Goal: Check status: Check status

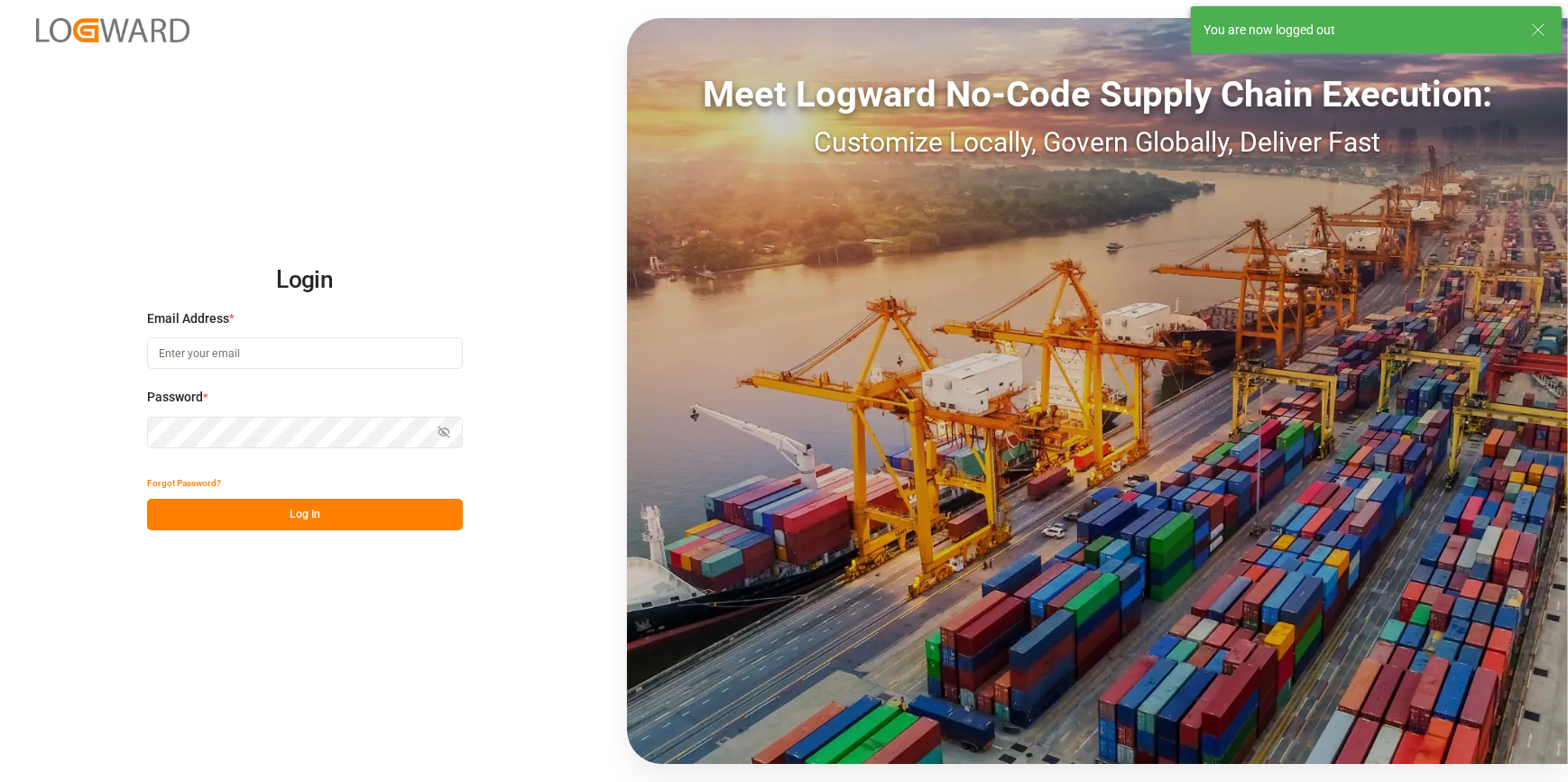
drag, startPoint x: 161, startPoint y: 232, endPoint x: 173, endPoint y: 240, distance: 14.4
click at [173, 240] on div "Login Email Address * Password * Show password Forgot Password? Log In Meet Log…" at bounding box center [784, 391] width 1568 height 782
type input "[PERSON_NAME][EMAIL_ADDRESS][PERSON_NAME][DOMAIN_NAME]"
click at [273, 526] on button "Log In" at bounding box center [305, 514] width 316 height 32
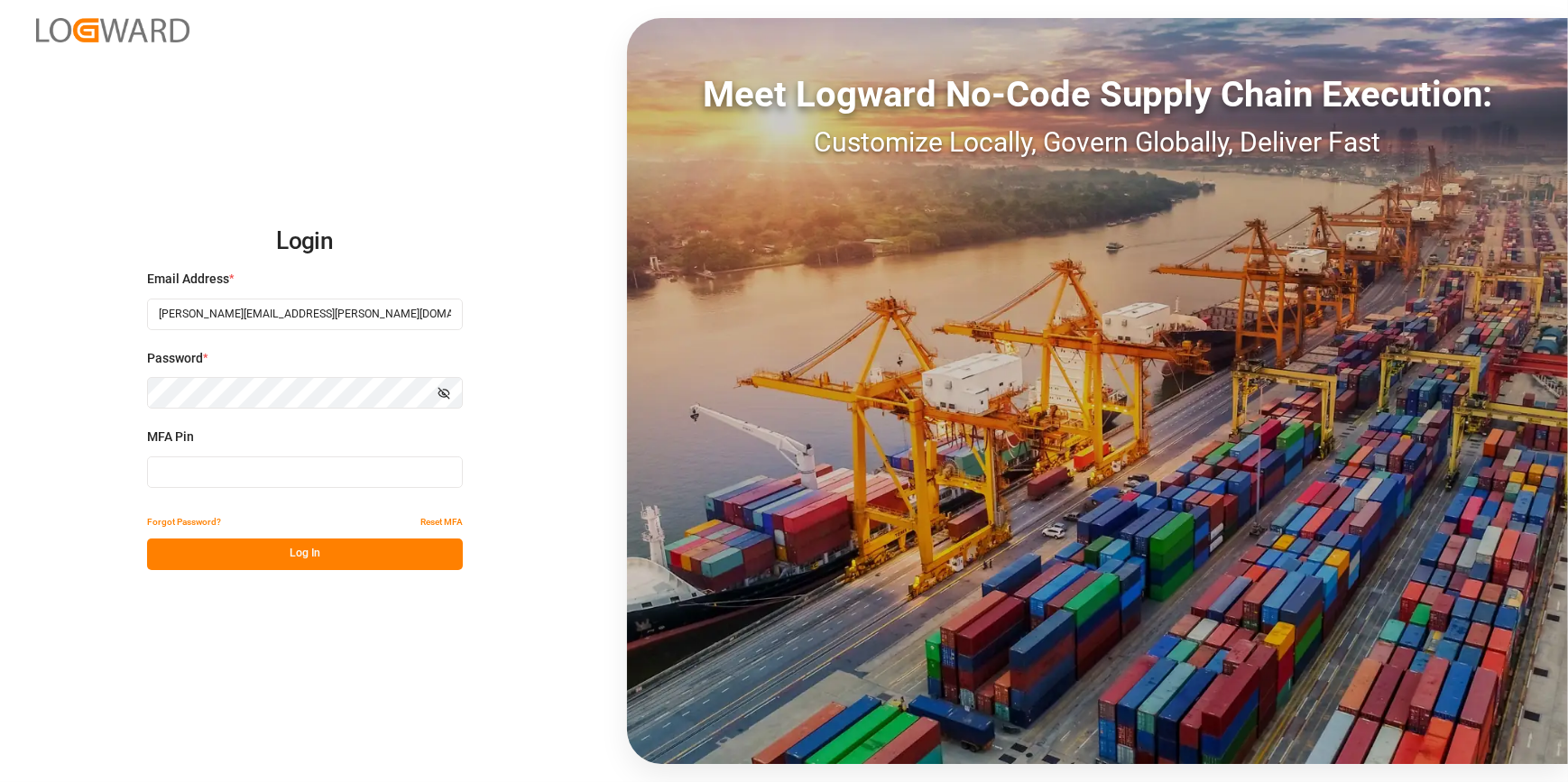
click at [178, 480] on input at bounding box center [305, 472] width 316 height 32
type input "843832"
click at [235, 582] on div "Login Email Address * [PERSON_NAME][EMAIL_ADDRESS][PERSON_NAME][DOMAIN_NAME] Pa…" at bounding box center [784, 391] width 1568 height 782
click at [271, 568] on button "Log In" at bounding box center [305, 554] width 316 height 32
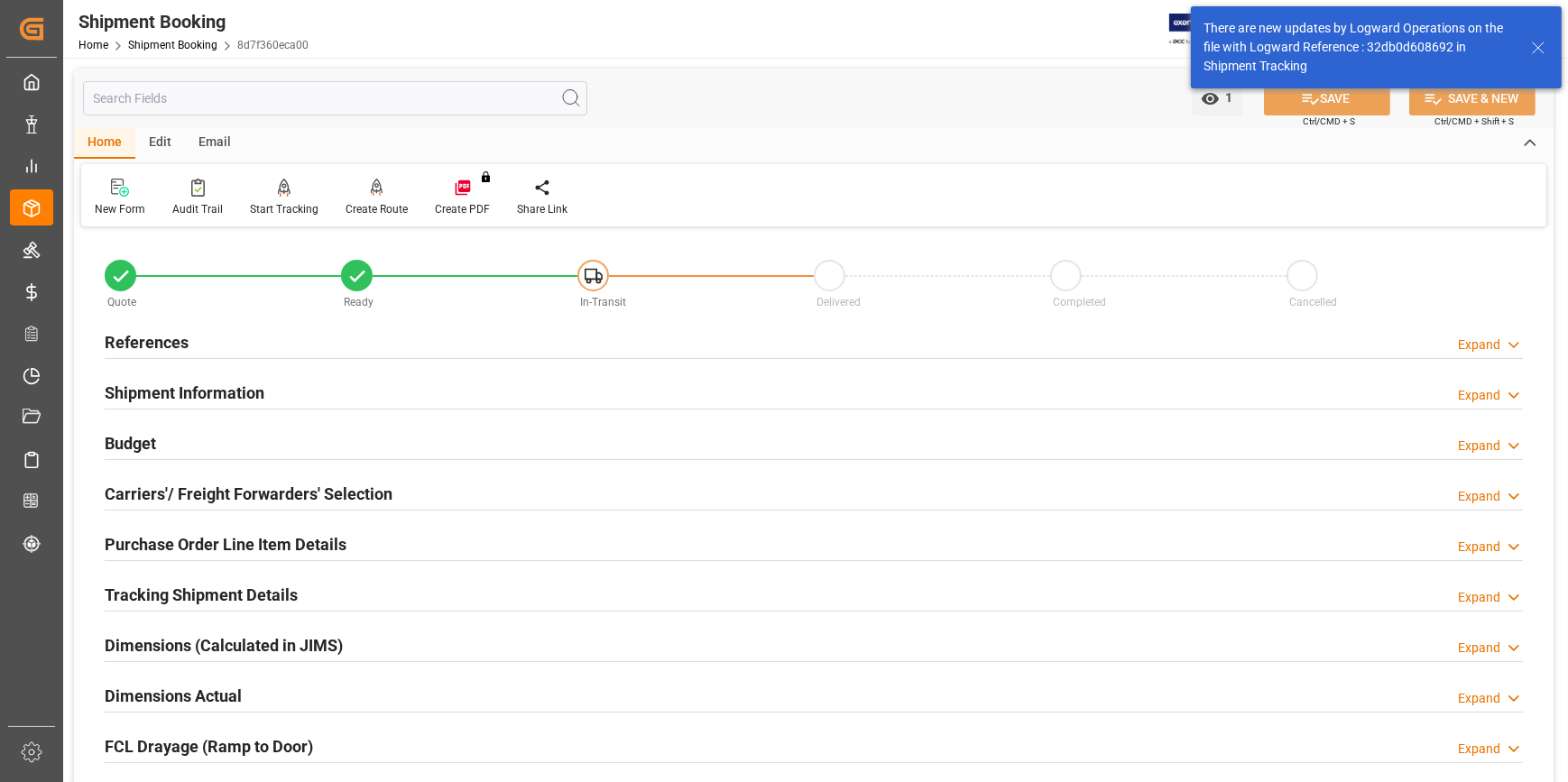
type input "[DATE]"
click at [152, 339] on h2 "References" at bounding box center [146, 342] width 84 height 24
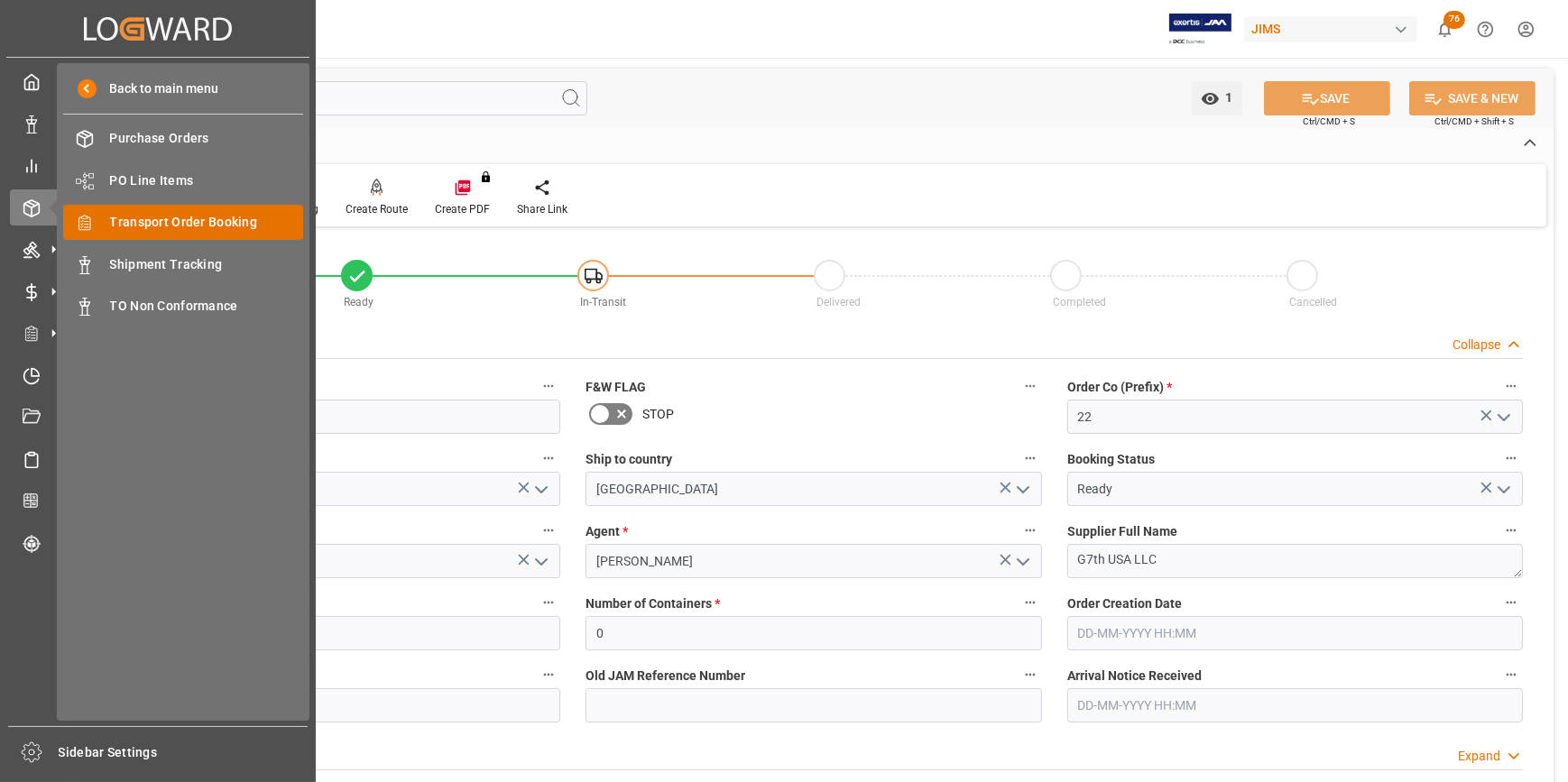
click at [177, 222] on span "Transport Order Booking" at bounding box center [206, 222] width 194 height 19
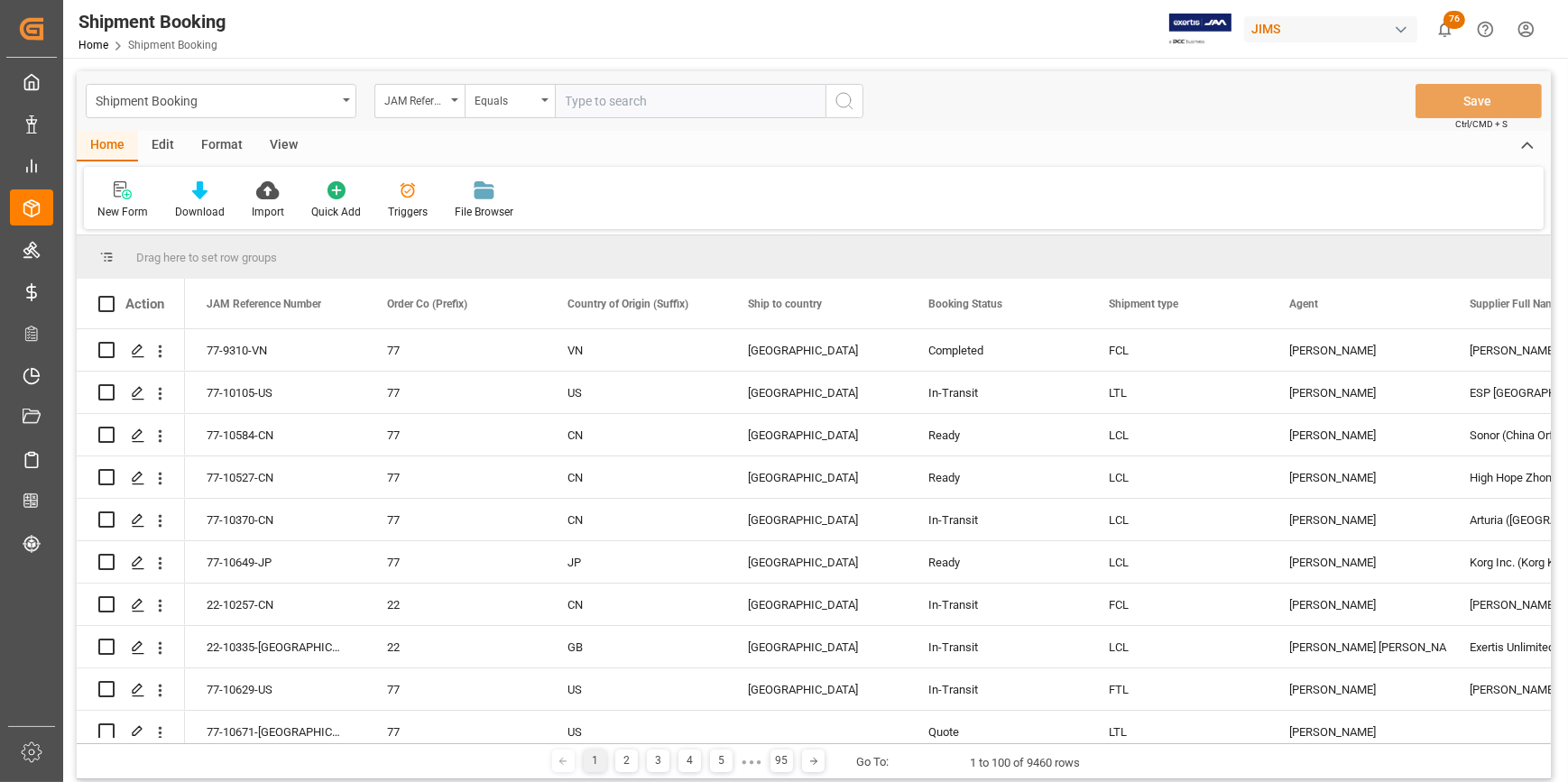
click at [280, 149] on div "View" at bounding box center [283, 146] width 55 height 31
click at [405, 208] on div "Reset Template" at bounding box center [412, 212] width 74 height 16
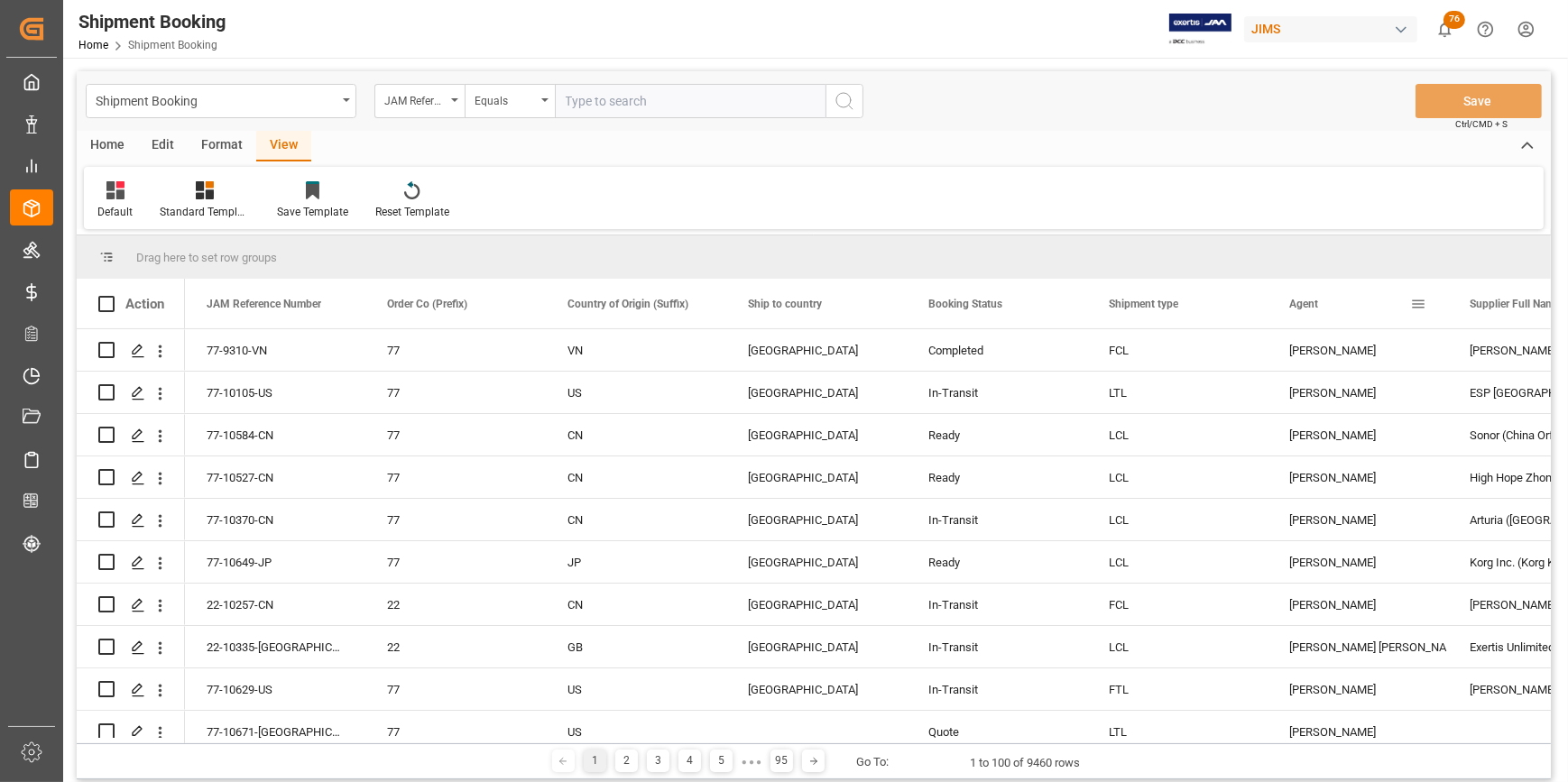
click at [1424, 303] on span at bounding box center [1418, 303] width 16 height 16
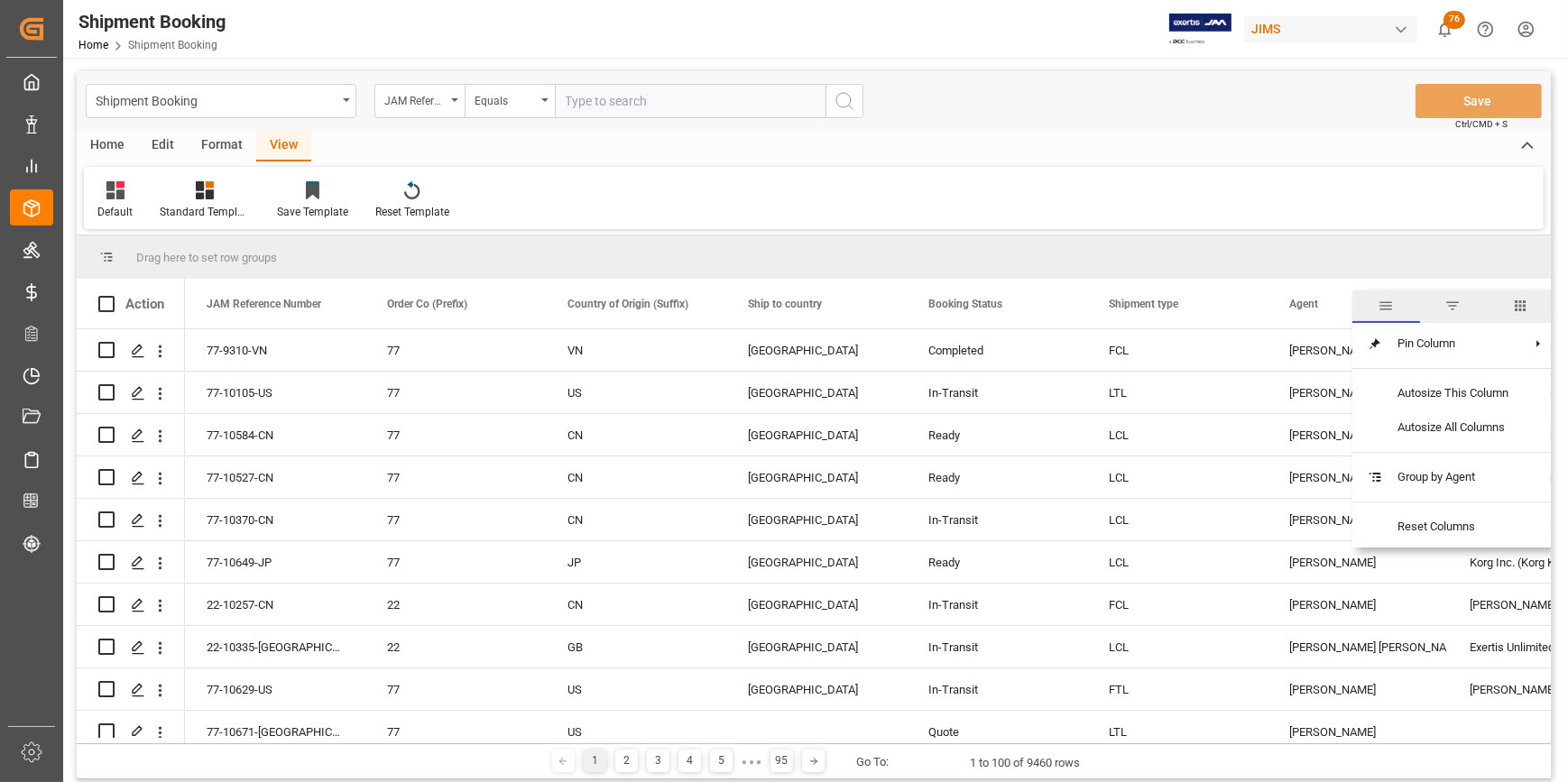
click at [1449, 311] on span "filter" at bounding box center [1453, 305] width 16 height 16
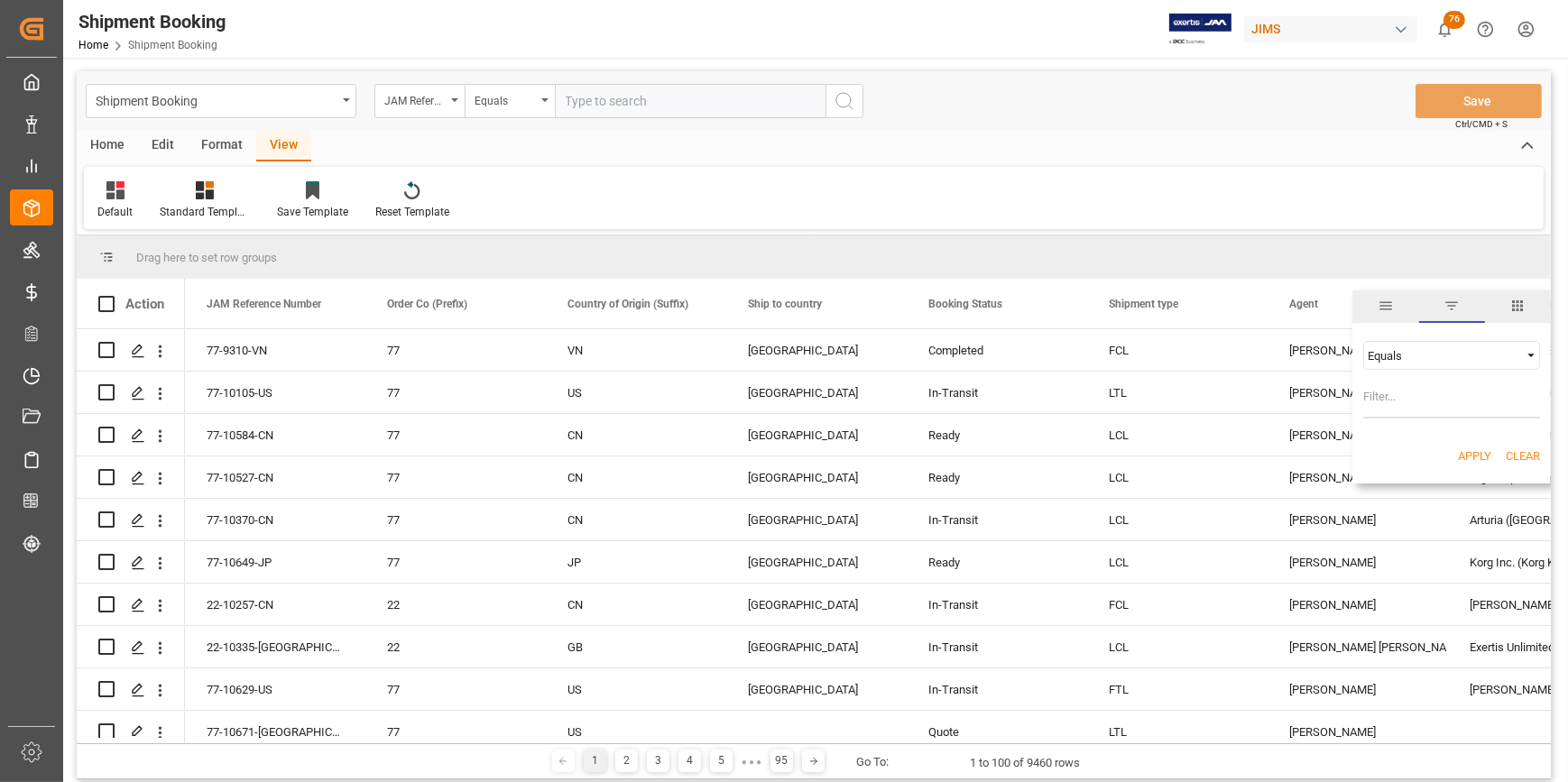
click at [1380, 417] on input "Filter Value" at bounding box center [1452, 400] width 177 height 36
type input "[PERSON_NAME]"
click at [1465, 455] on button "Apply" at bounding box center [1475, 456] width 34 height 18
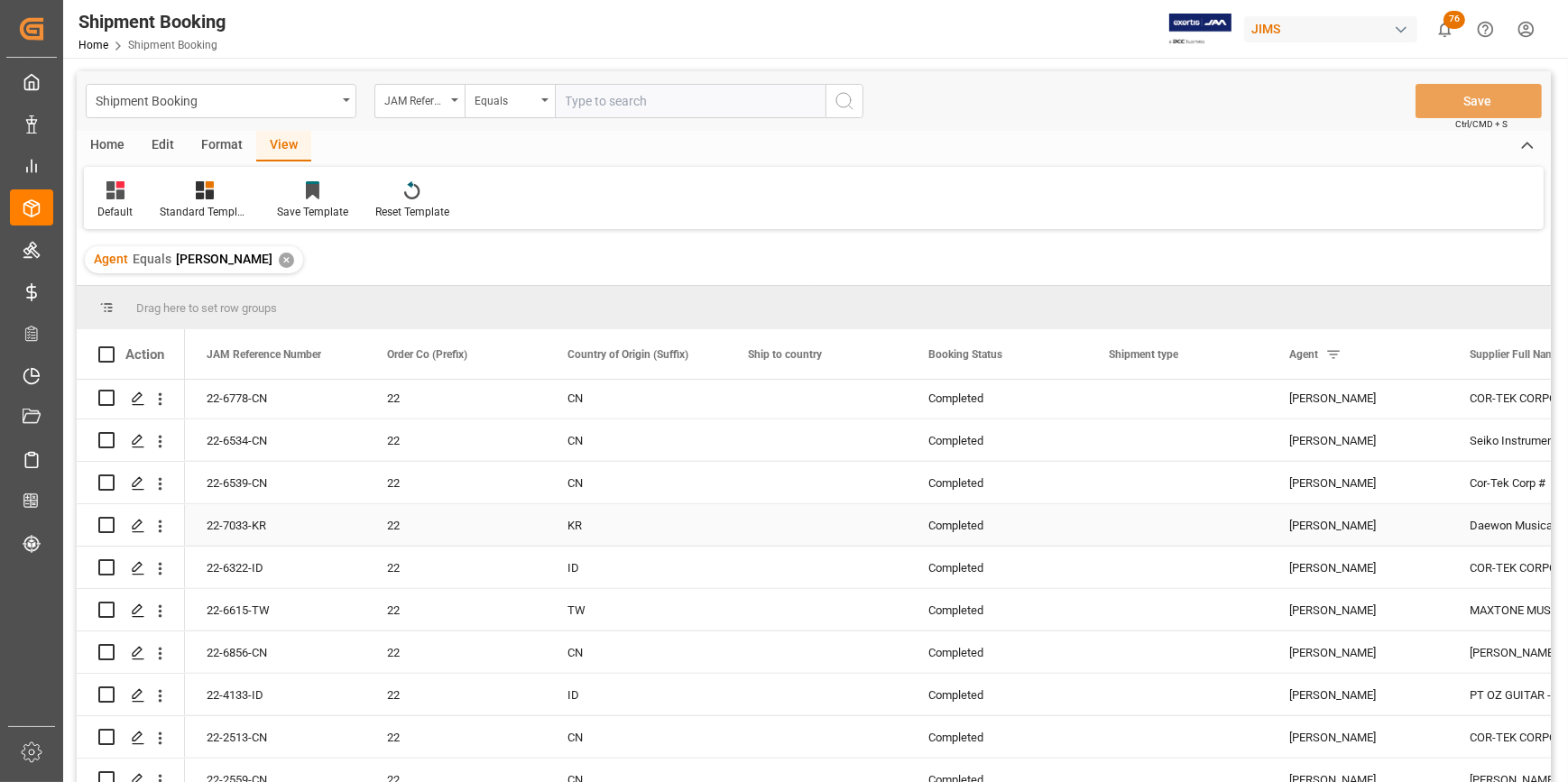
scroll to position [2279, 0]
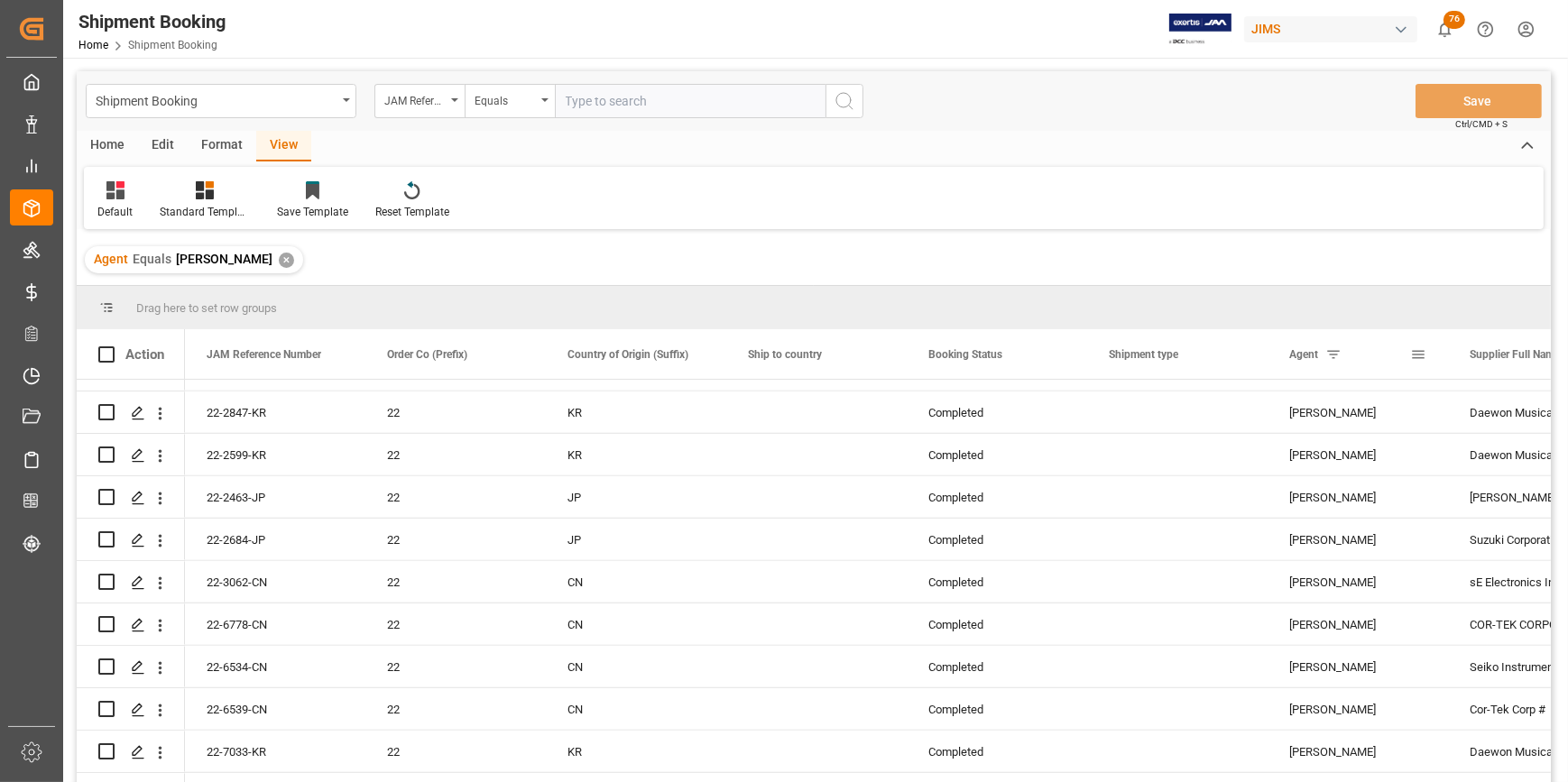
click at [1337, 357] on span at bounding box center [1333, 354] width 16 height 16
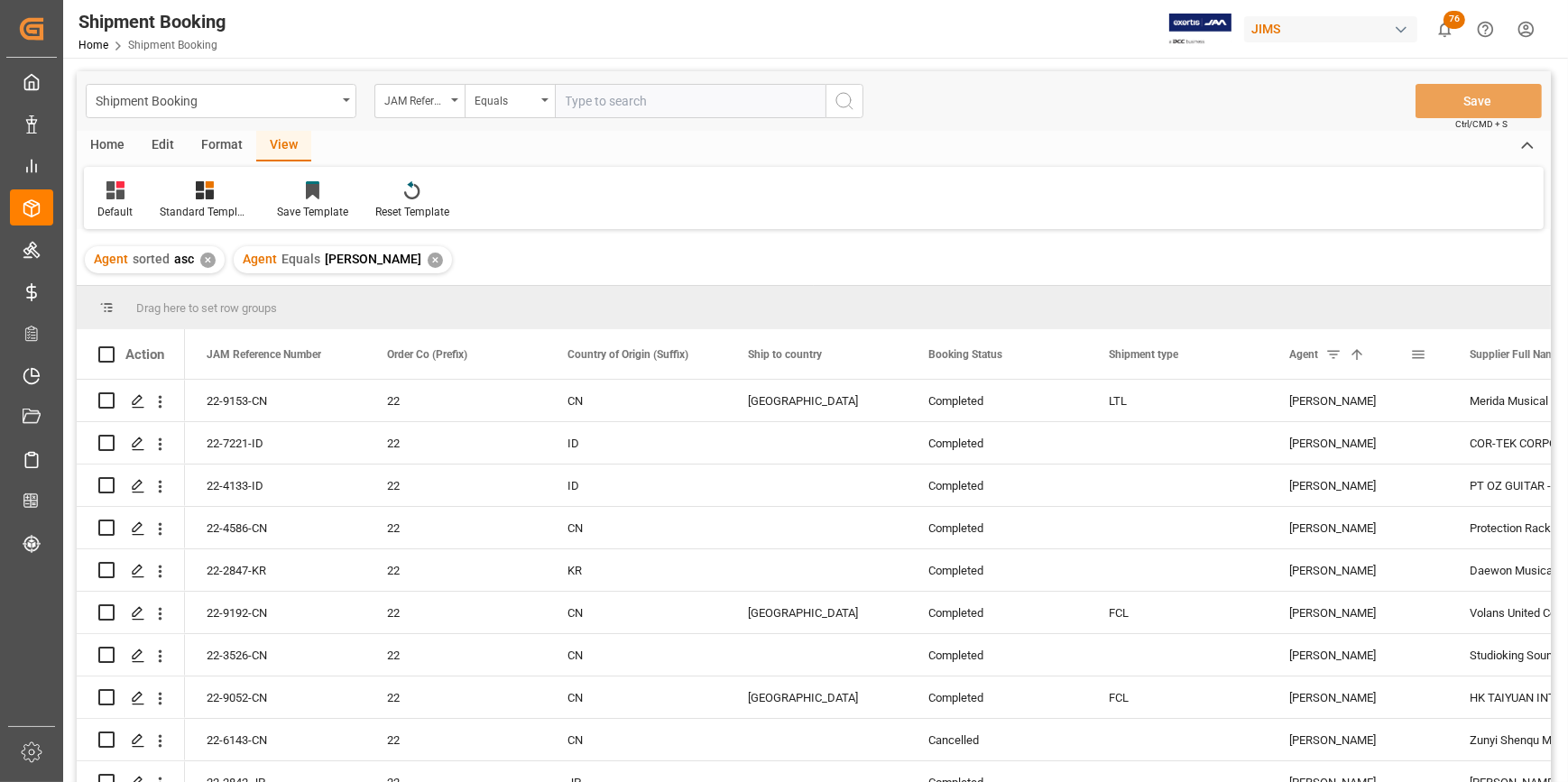
click at [1334, 358] on span at bounding box center [1333, 354] width 16 height 16
click at [1422, 363] on div "Agent 1" at bounding box center [1358, 354] width 137 height 50
click at [1424, 354] on span at bounding box center [1418, 354] width 16 height 16
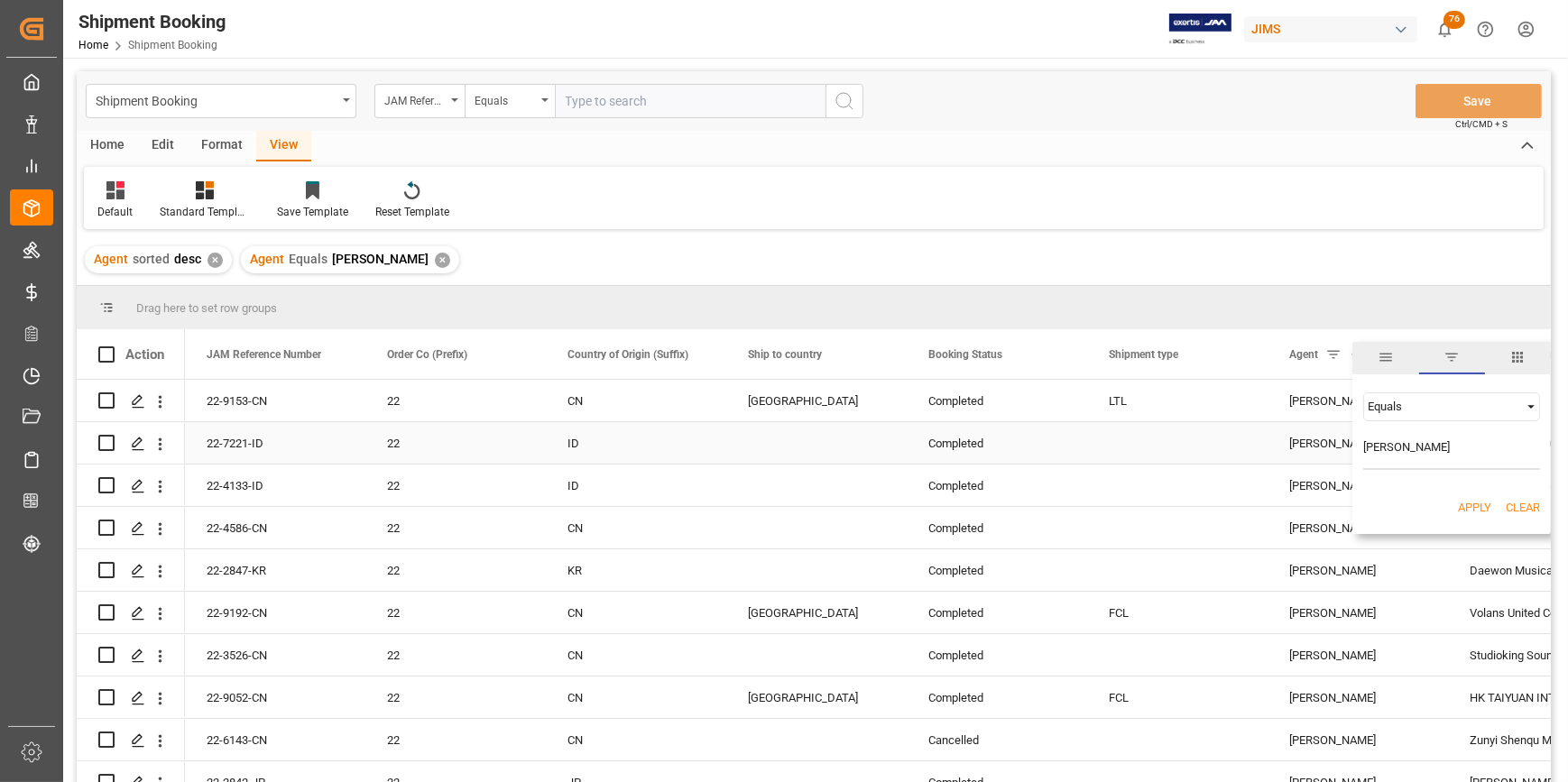
drag, startPoint x: 1462, startPoint y: 454, endPoint x: 1301, endPoint y: 441, distance: 161.5
click at [1301, 441] on div "Drag here to set row groups Drag here to set column labels Action JAM Reference…" at bounding box center [814, 539] width 1475 height 508
type input "[PERSON_NAME]. [PERSON_NAME]"
click at [1478, 510] on button "Apply" at bounding box center [1475, 508] width 34 height 18
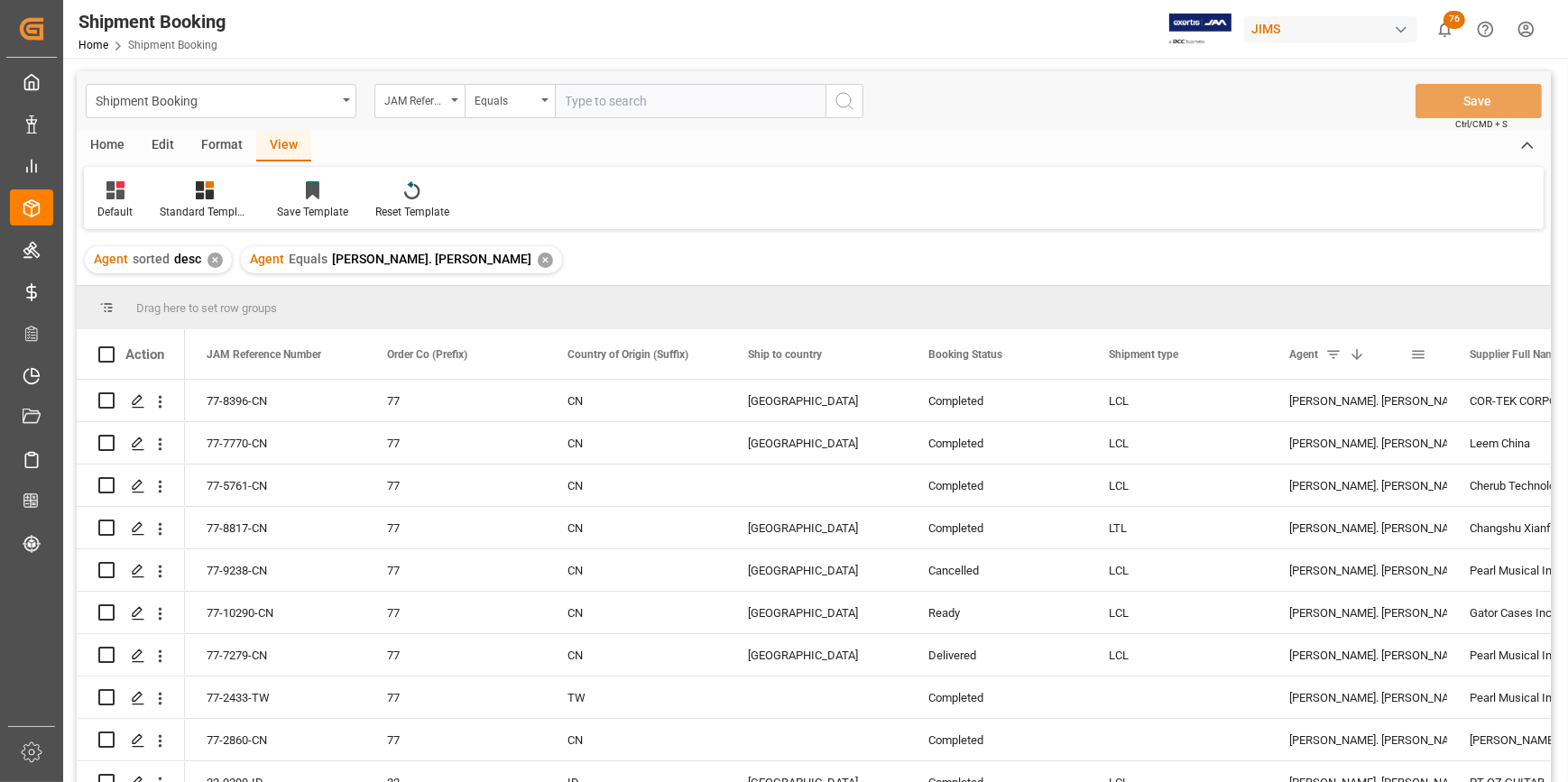
click at [1421, 359] on span at bounding box center [1418, 354] width 16 height 16
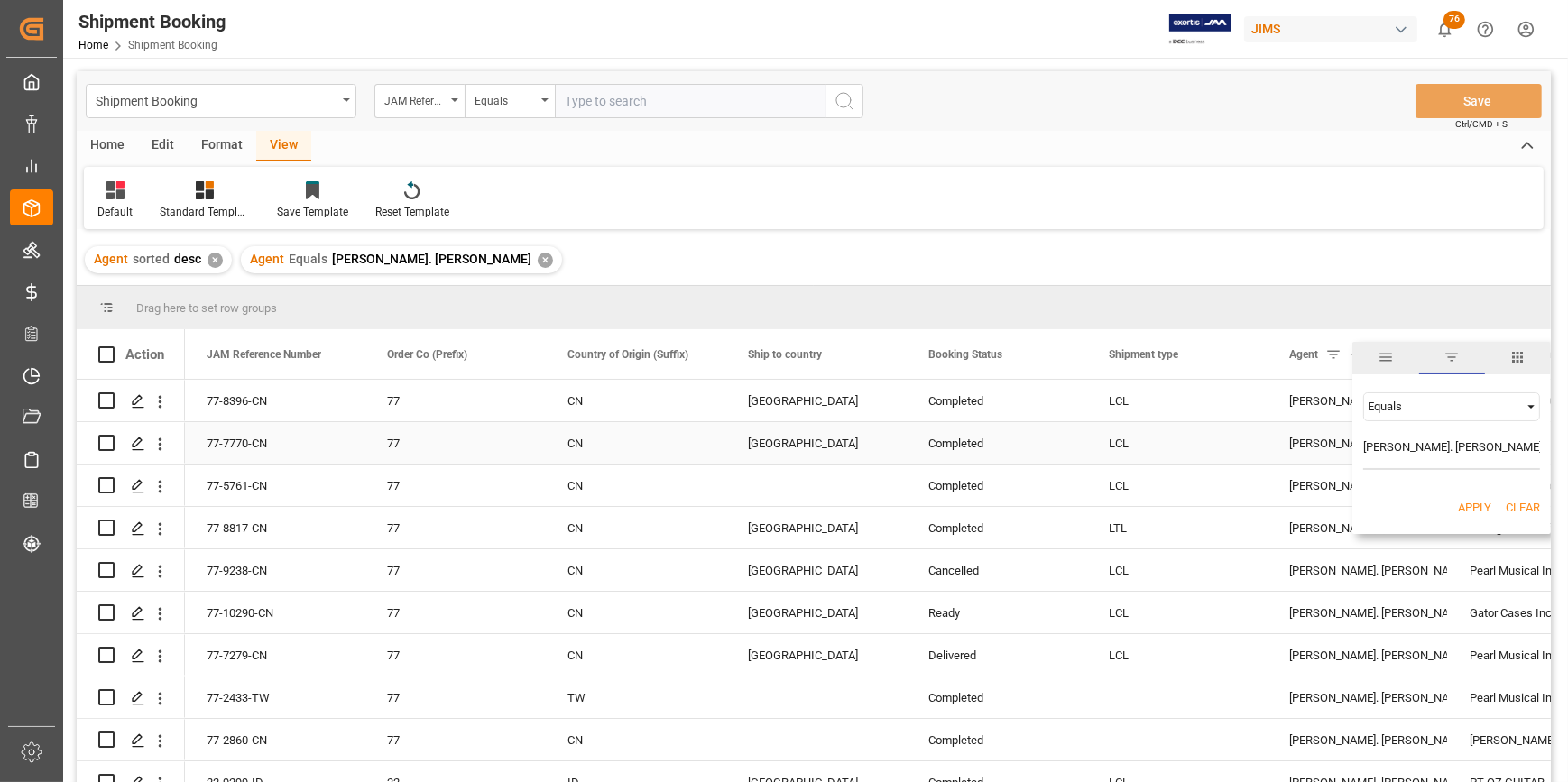
drag, startPoint x: 1488, startPoint y: 455, endPoint x: 1336, endPoint y: 451, distance: 152.1
click at [1336, 451] on div "Drag here to set row groups Drag here to set column labels Action JAM Reference…" at bounding box center [814, 539] width 1475 height 508
type input "g"
type input "[PERSON_NAME]"
click at [1454, 497] on div "Apply Clear" at bounding box center [1451, 508] width 198 height 47
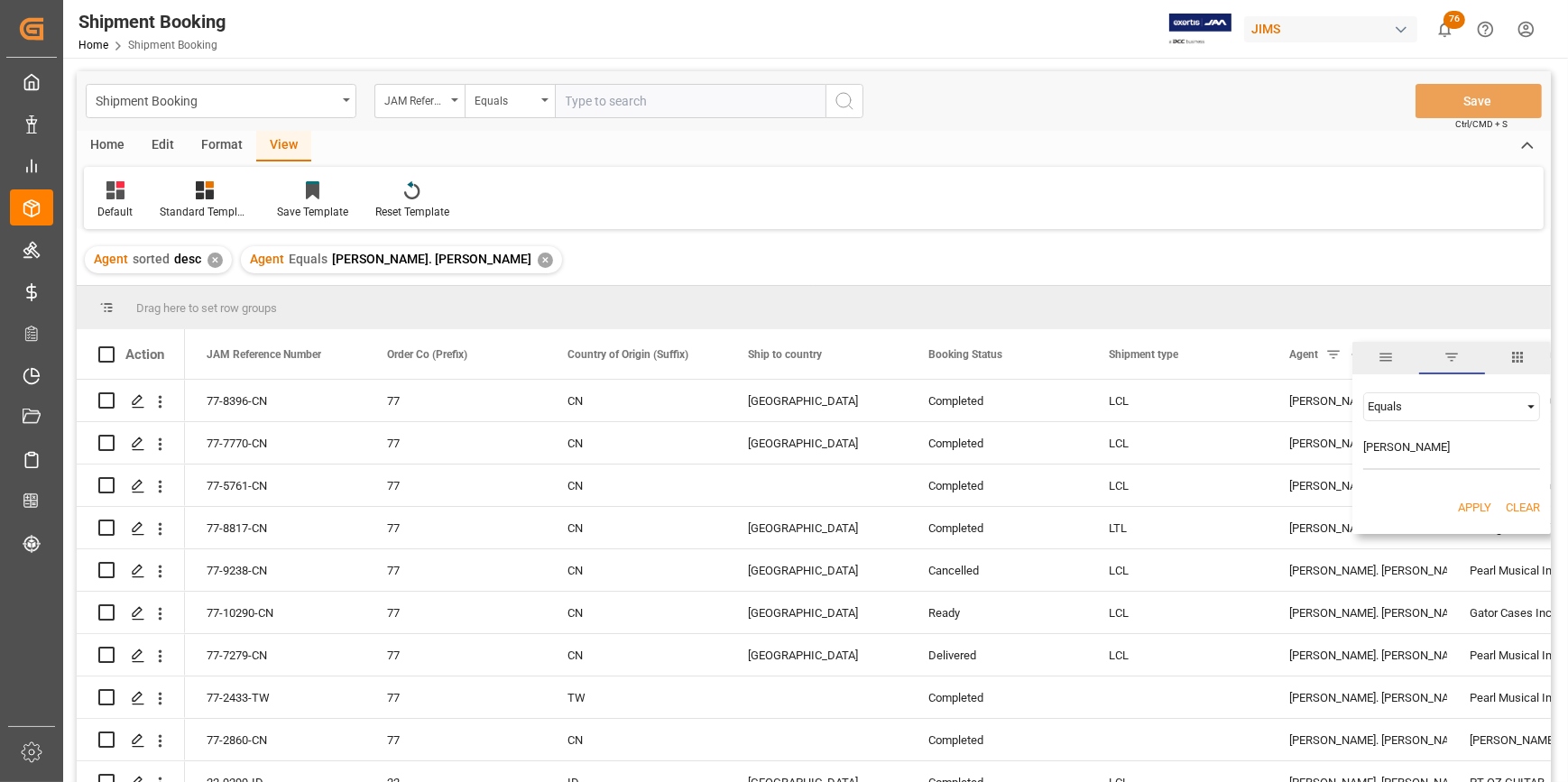
click at [1467, 511] on button "Apply" at bounding box center [1475, 508] width 34 height 18
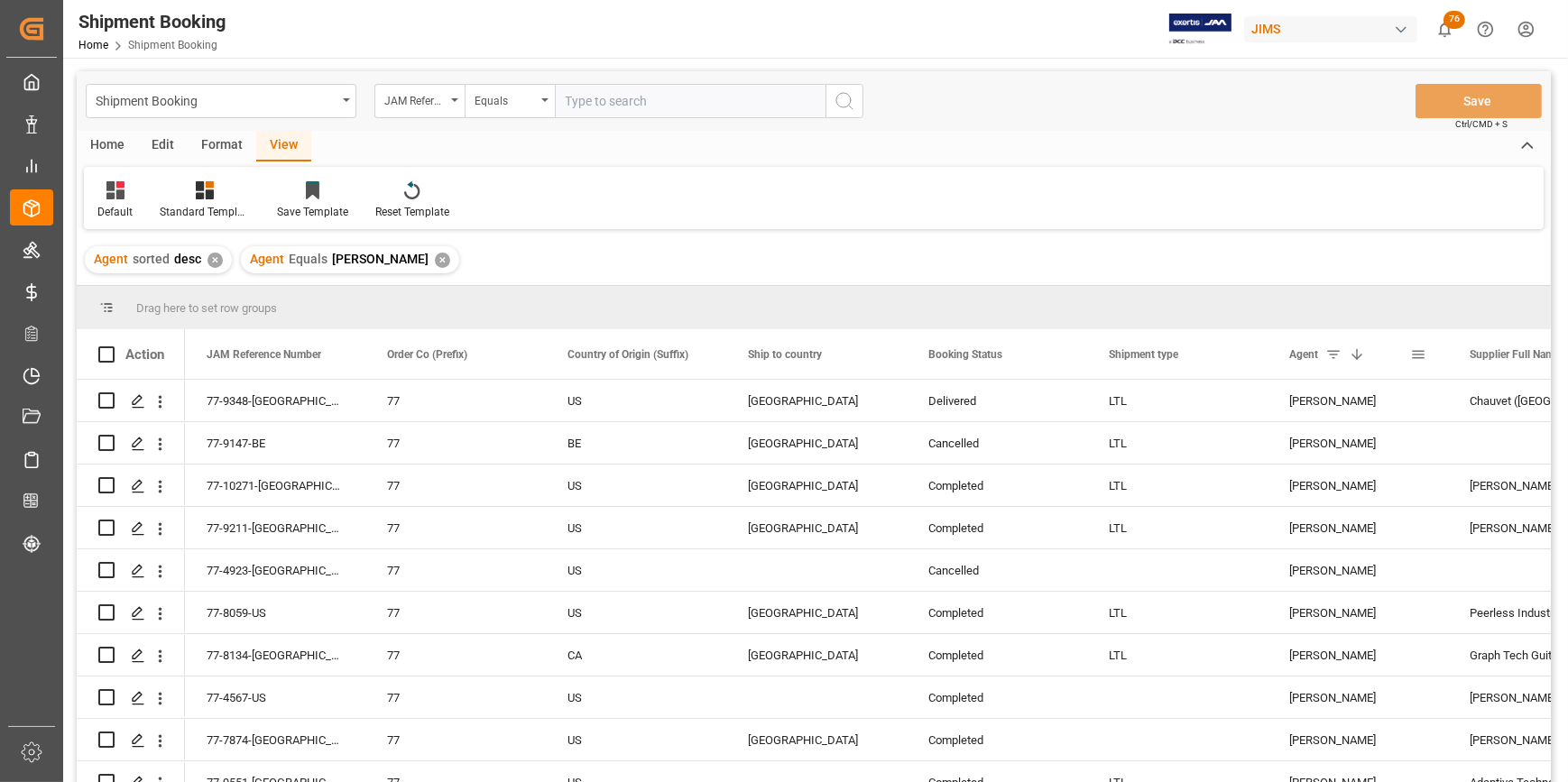
click at [1417, 359] on span at bounding box center [1418, 354] width 16 height 16
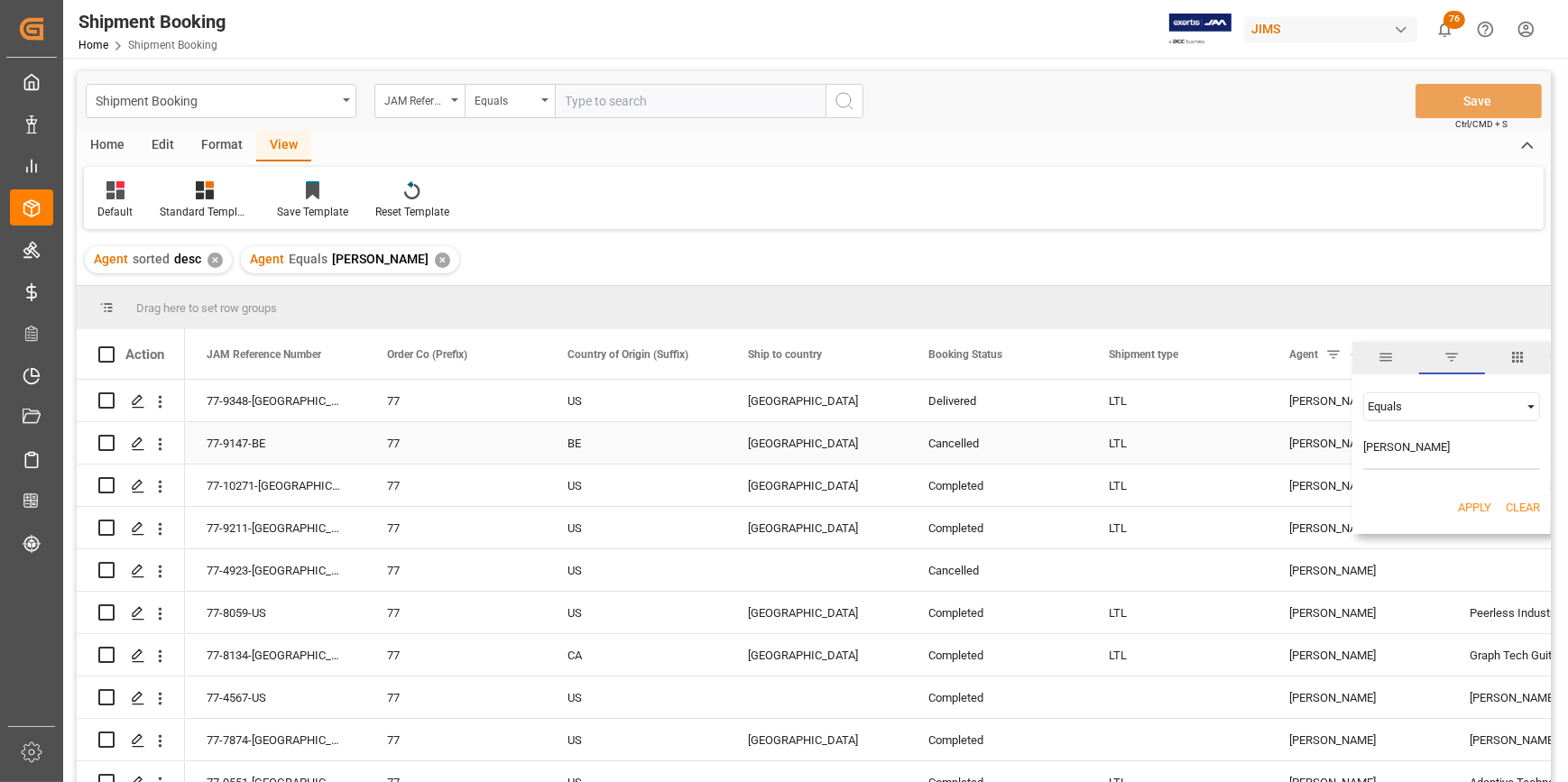
drag, startPoint x: 1417, startPoint y: 449, endPoint x: 1347, endPoint y: 437, distance: 71.0
click at [1347, 437] on div "Drag here to set row groups Drag here to set column labels Action JAM Reference…" at bounding box center [814, 539] width 1475 height 508
type input "[PERSON_NAME]"
click at [1489, 508] on button "Apply" at bounding box center [1475, 508] width 34 height 18
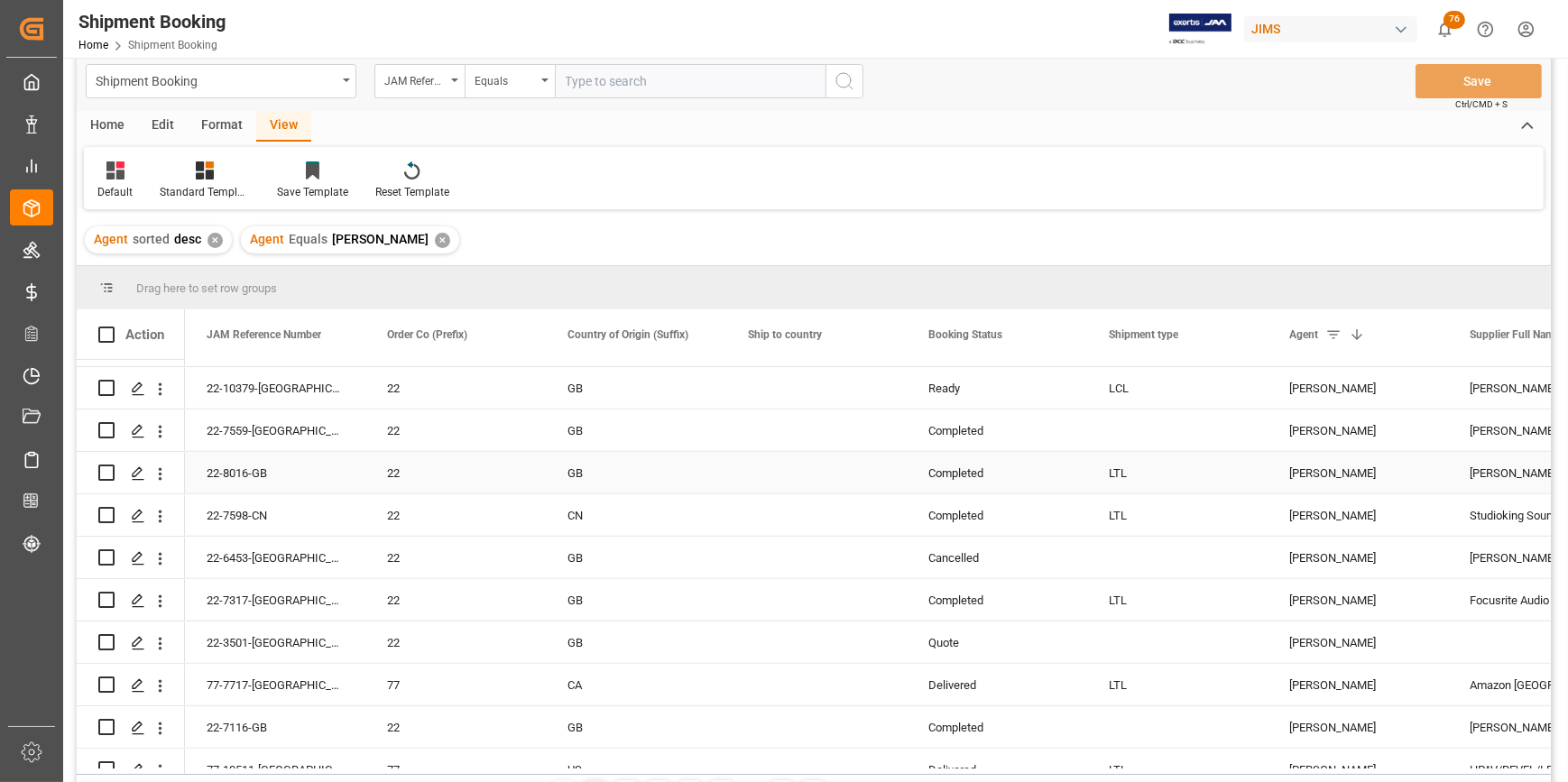
scroll to position [1048, 0]
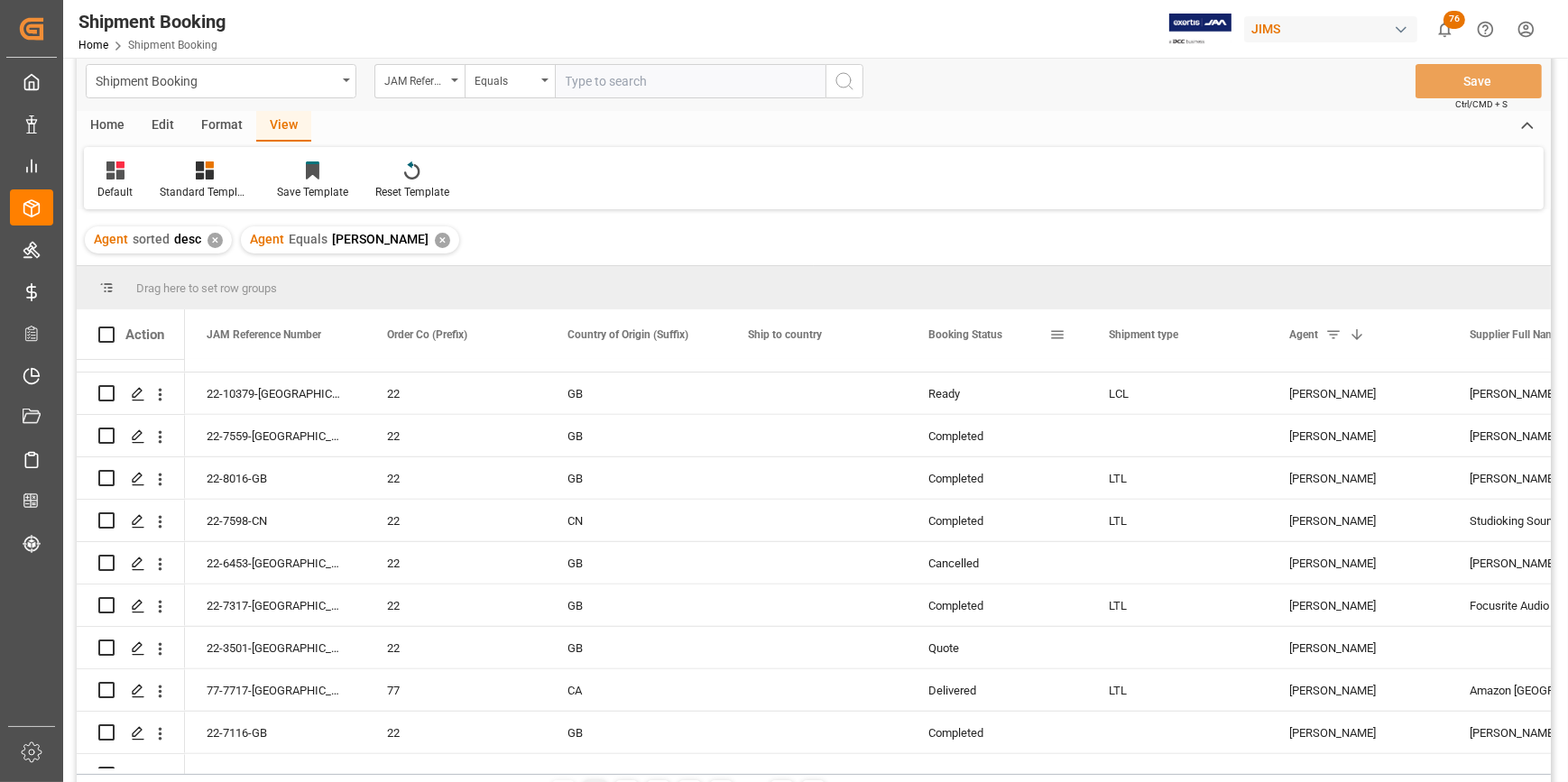
click at [1056, 340] on span at bounding box center [1058, 334] width 16 height 16
click at [1089, 430] on input "Filter Value" at bounding box center [1140, 431] width 177 height 36
type input "In-transit"
click at [1163, 487] on button "Apply" at bounding box center [1163, 488] width 34 height 18
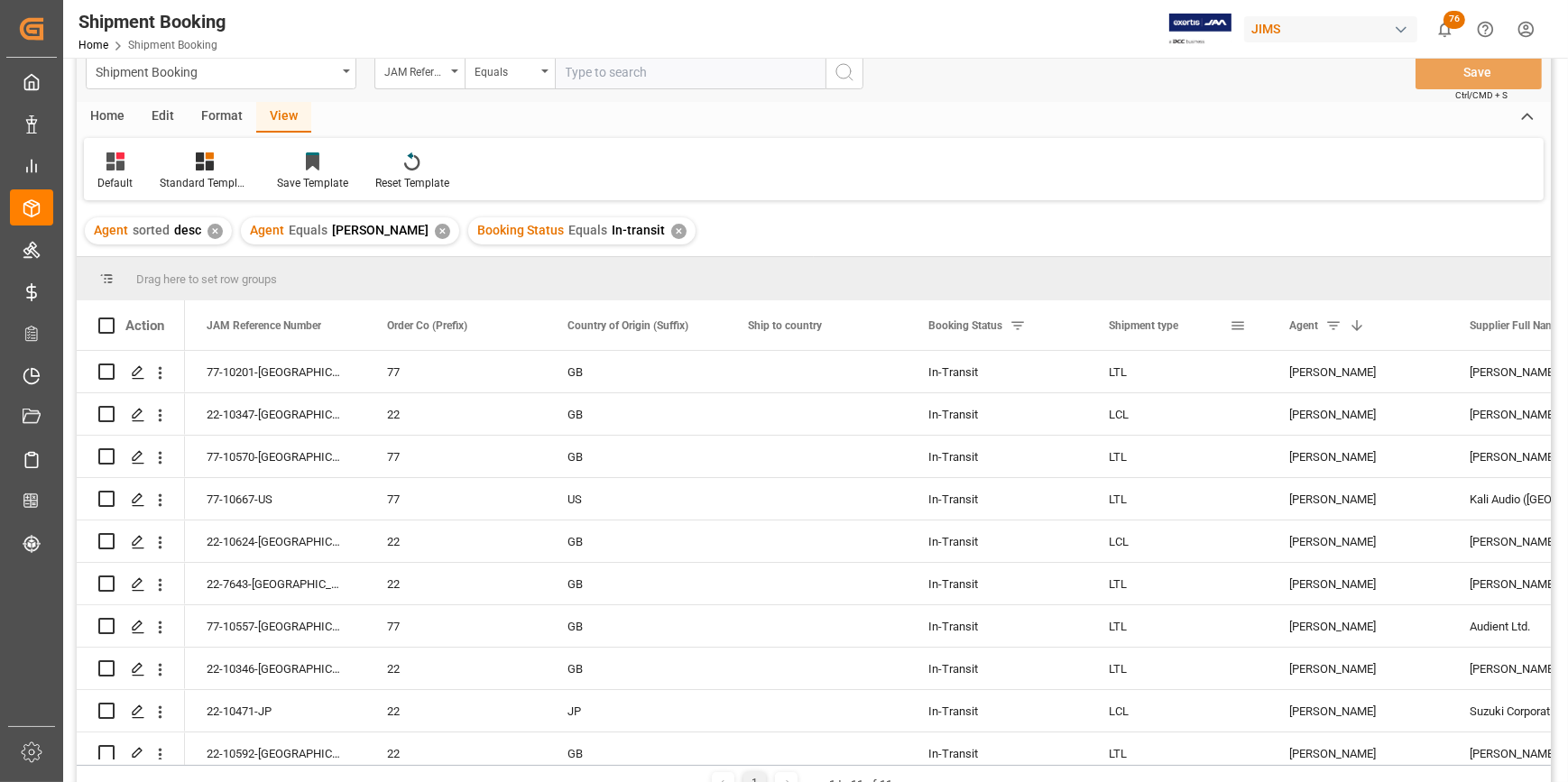
scroll to position [20, 0]
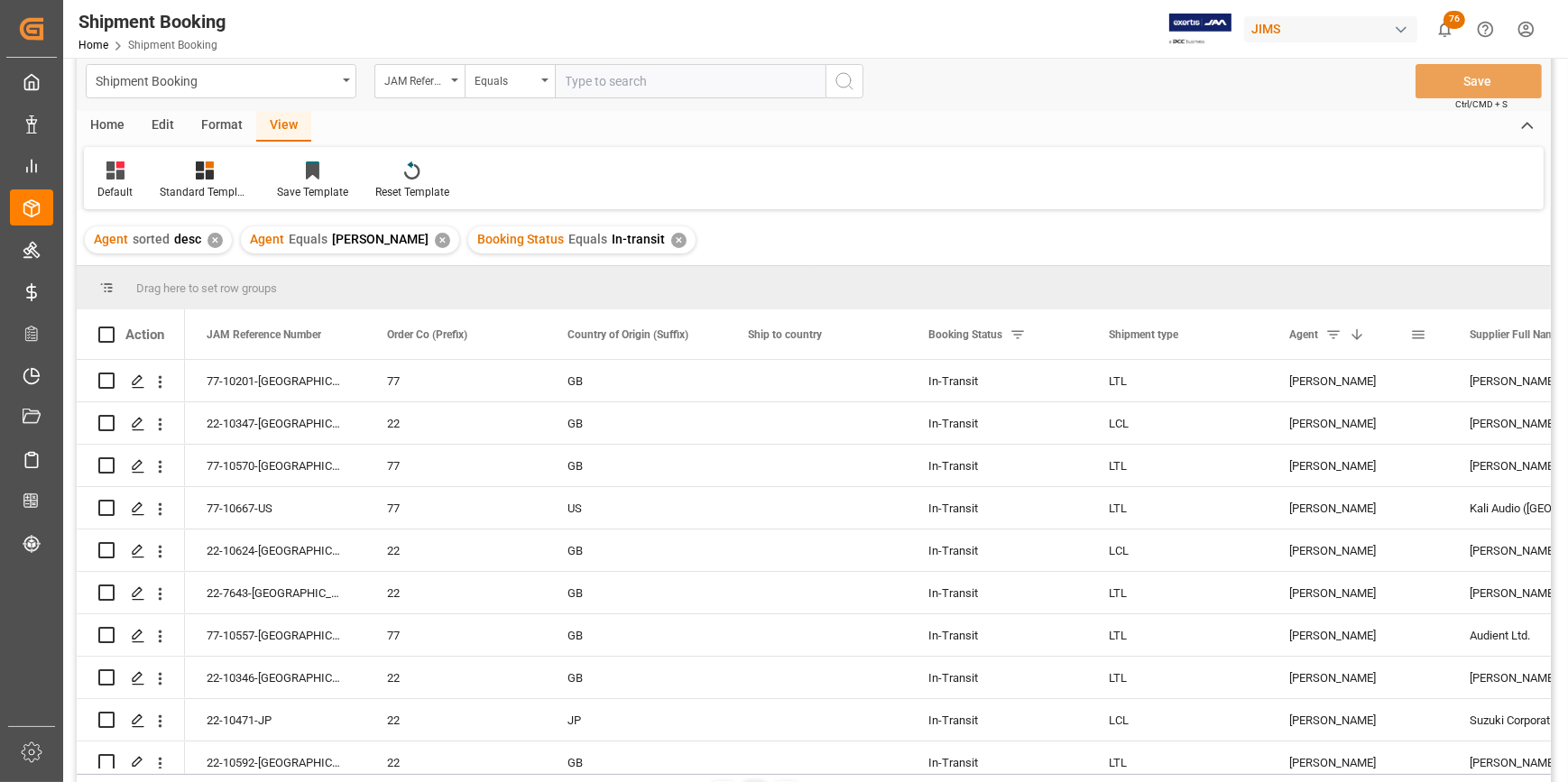
click at [1415, 337] on span at bounding box center [1418, 334] width 16 height 16
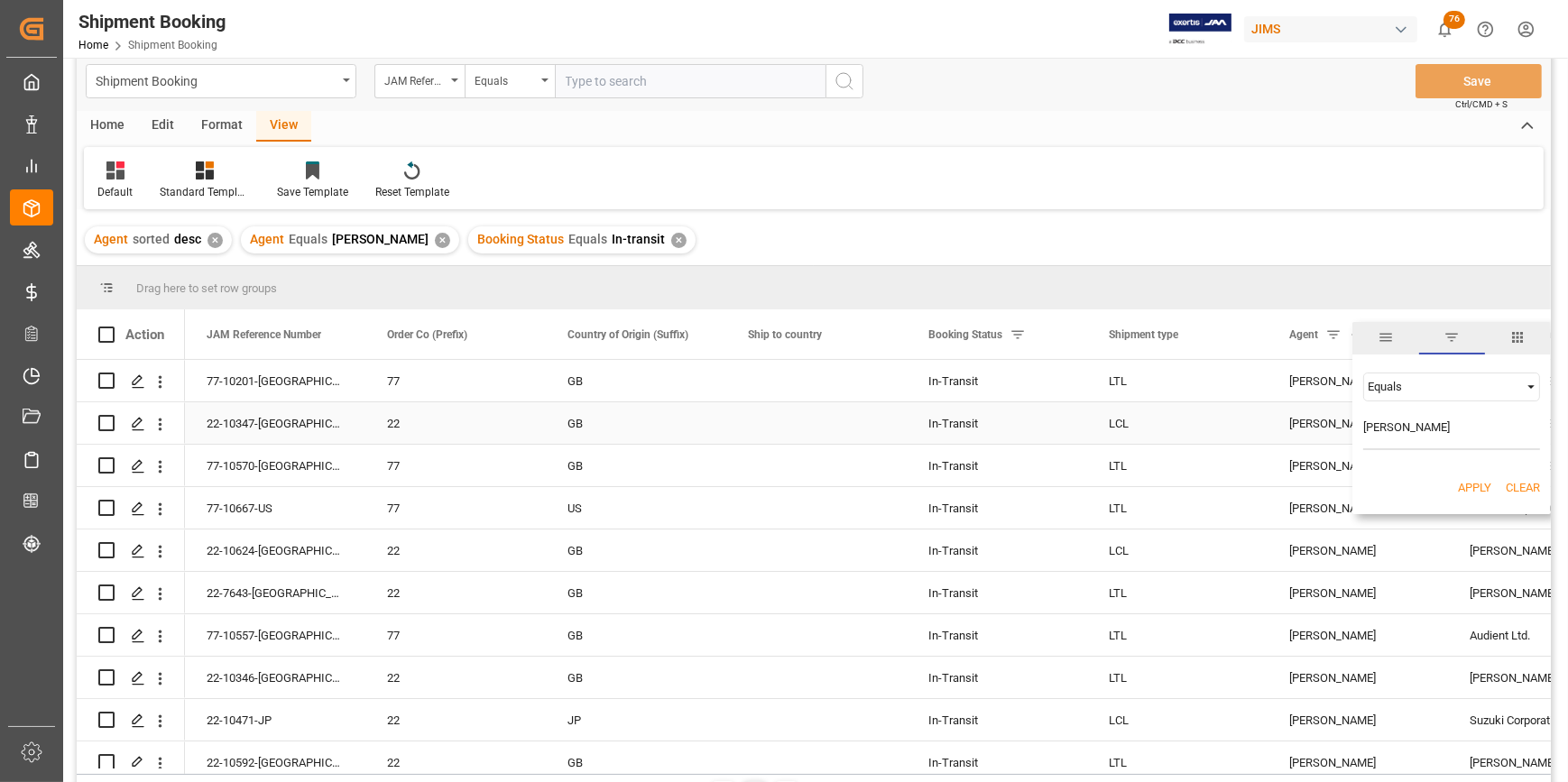
drag, startPoint x: 1444, startPoint y: 430, endPoint x: 1333, endPoint y: 407, distance: 113.4
click at [1333, 407] on div "Drag here to set row groups Drag here to set column labels Action JAM Reference…" at bounding box center [814, 519] width 1475 height 508
type input "C"
click at [1390, 418] on input "C" at bounding box center [1452, 431] width 177 height 36
click at [1395, 430] on input "C" at bounding box center [1452, 431] width 177 height 36
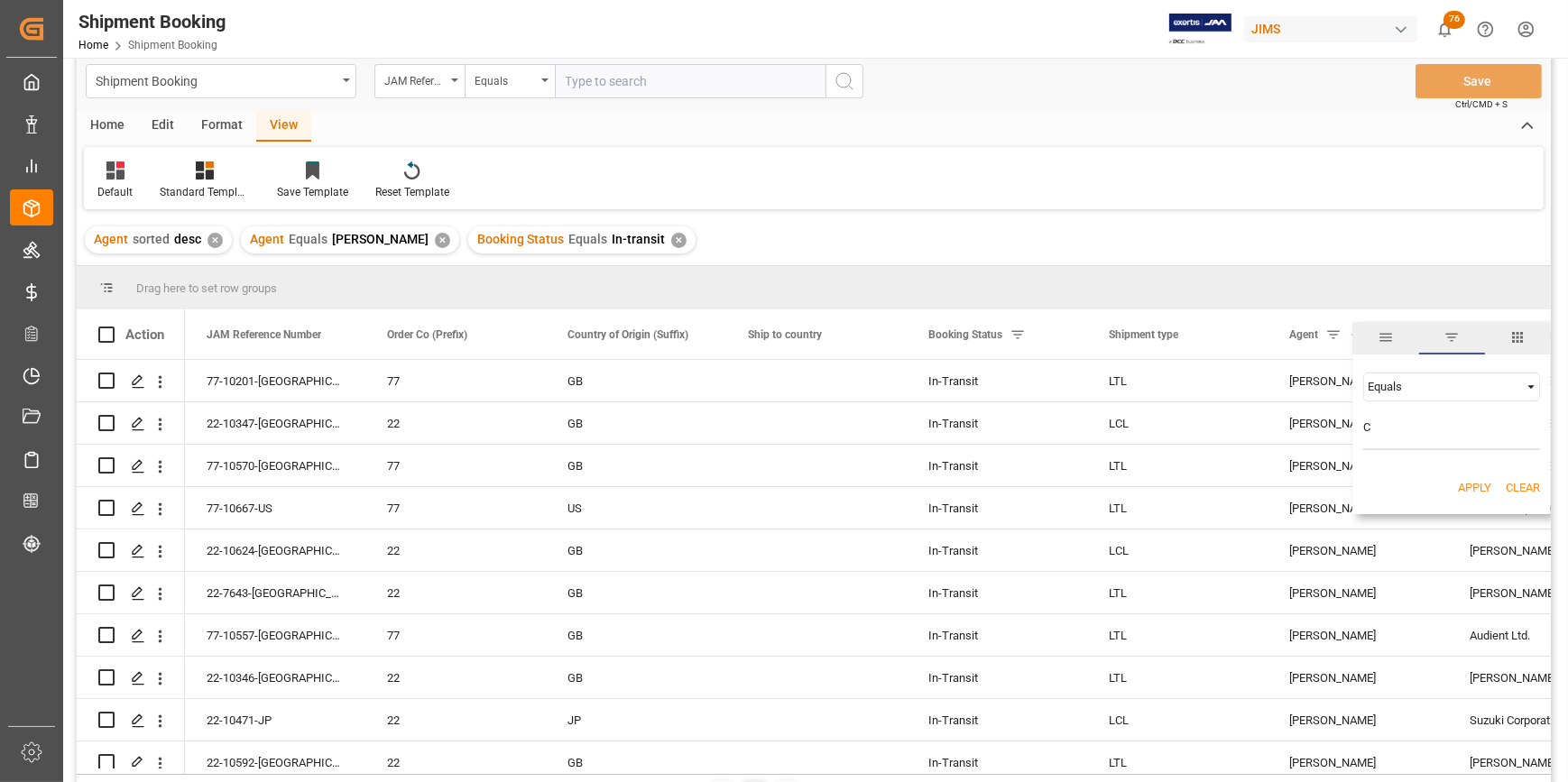
click at [1403, 429] on input "C" at bounding box center [1452, 431] width 177 height 36
type input "[PERSON_NAME]"
click at [1483, 487] on button "Apply" at bounding box center [1475, 488] width 34 height 18
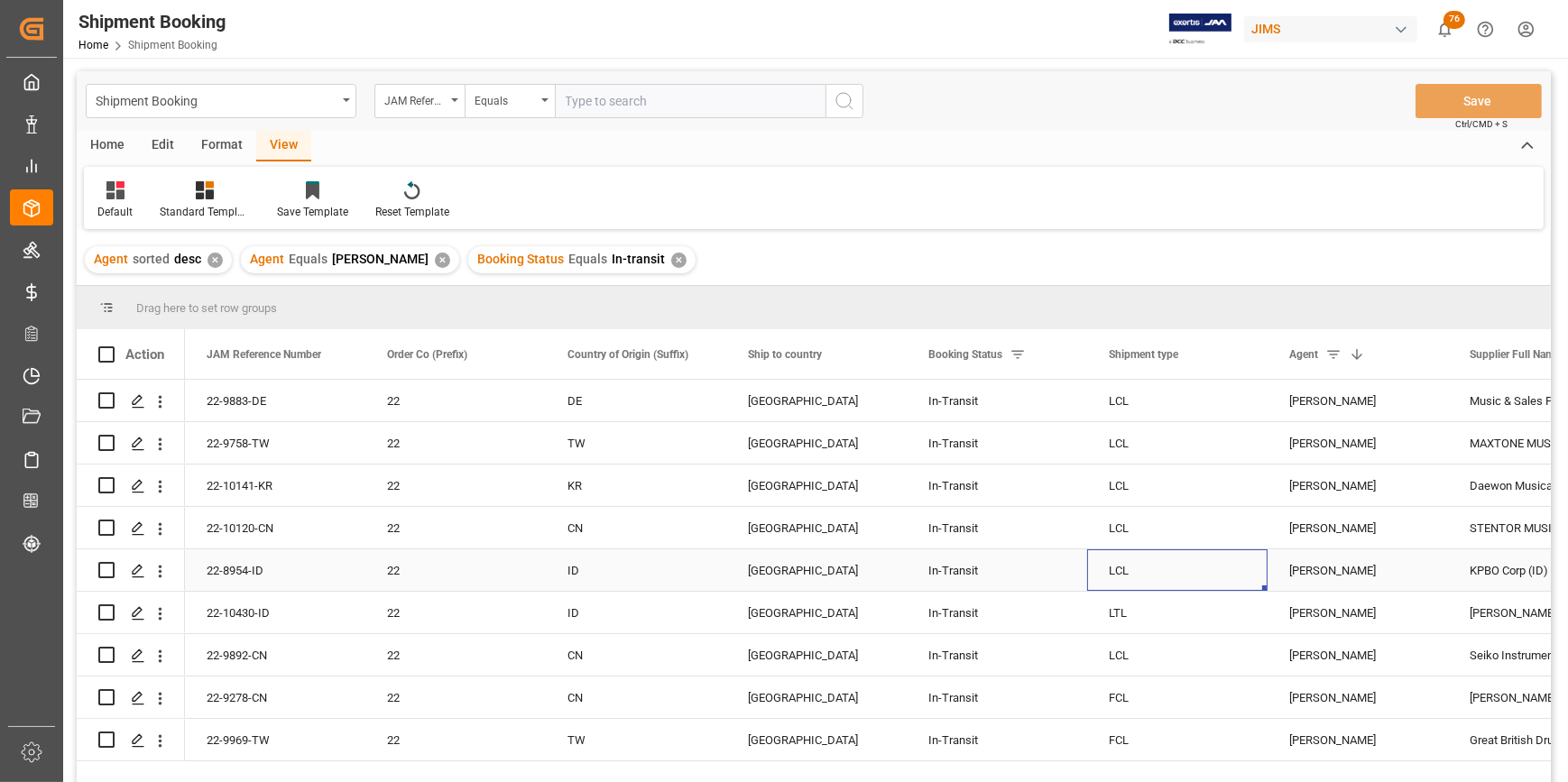
click at [1177, 550] on div "LCL" at bounding box center [1177, 570] width 180 height 41
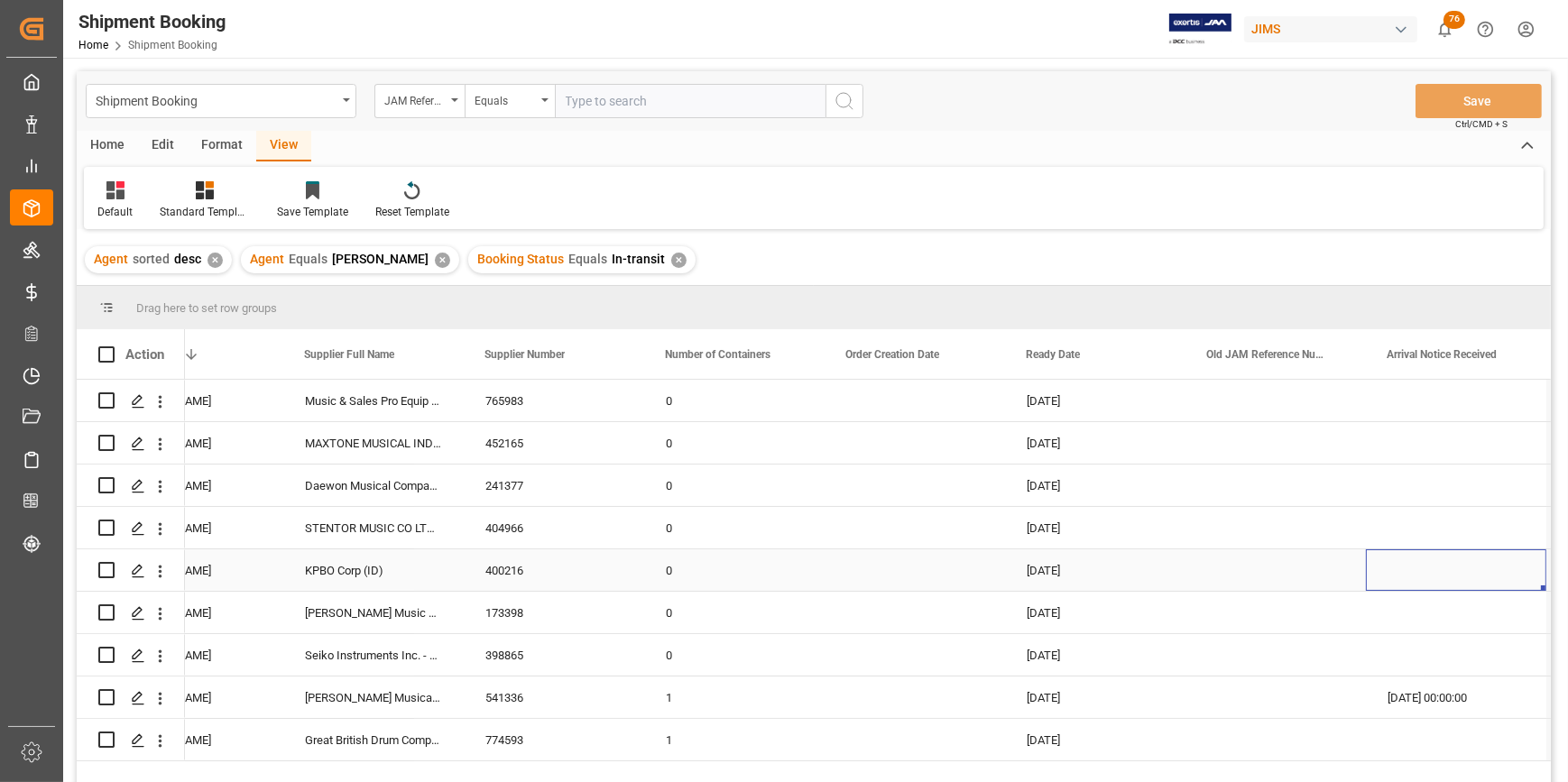
scroll to position [0, 1346]
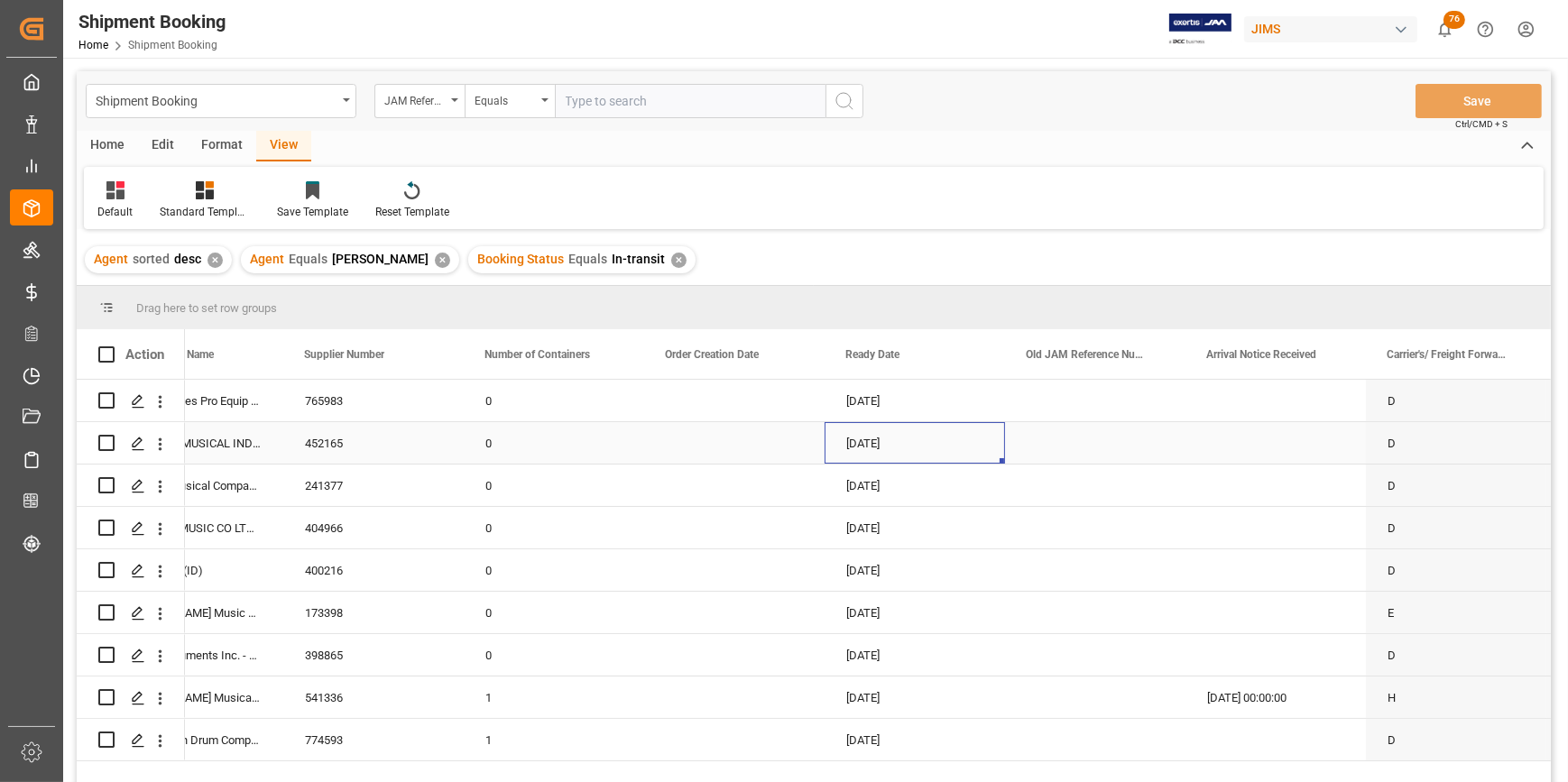
click at [893, 435] on div "[DATE]" at bounding box center [914, 442] width 180 height 41
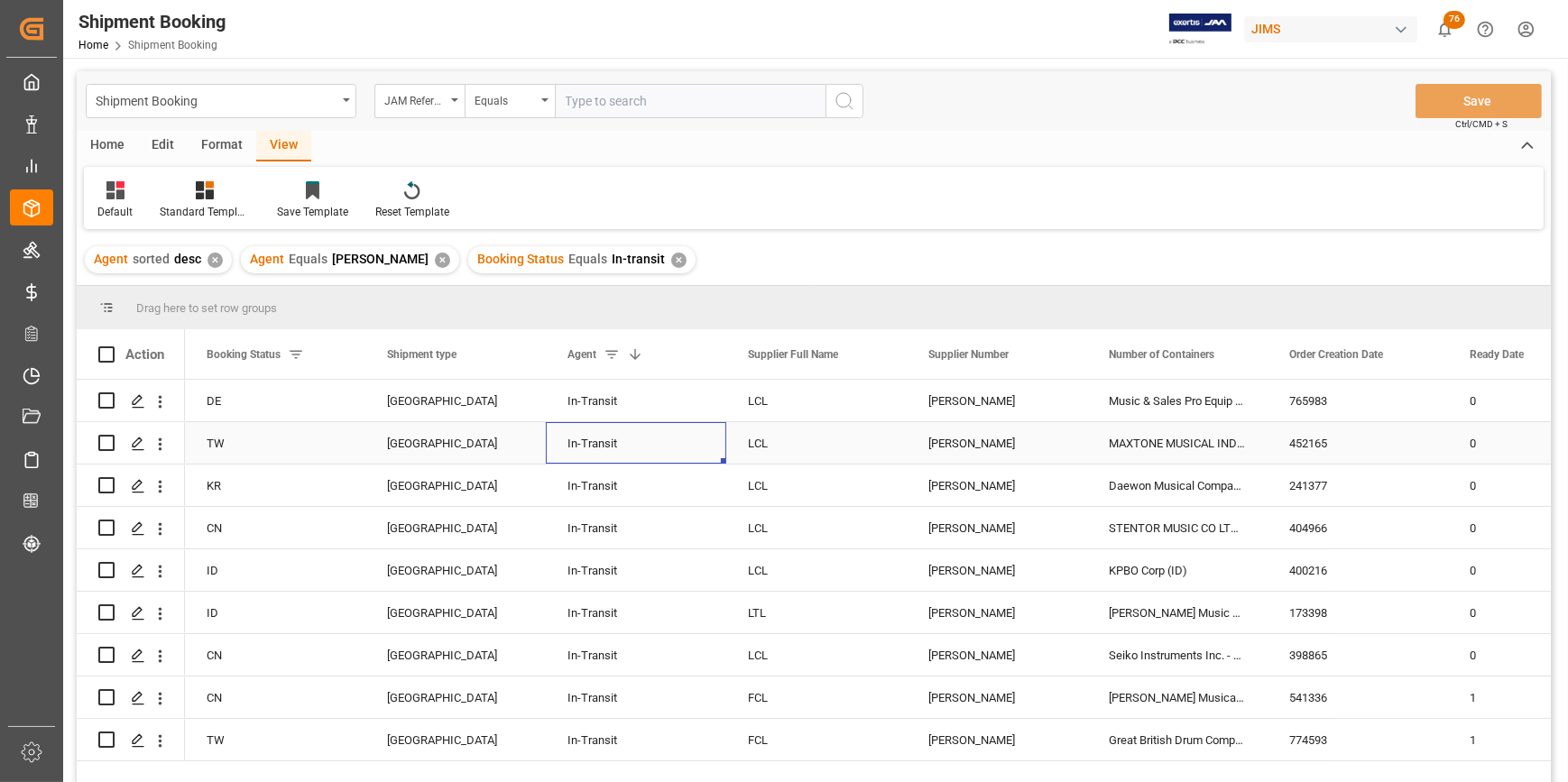
scroll to position [0, 0]
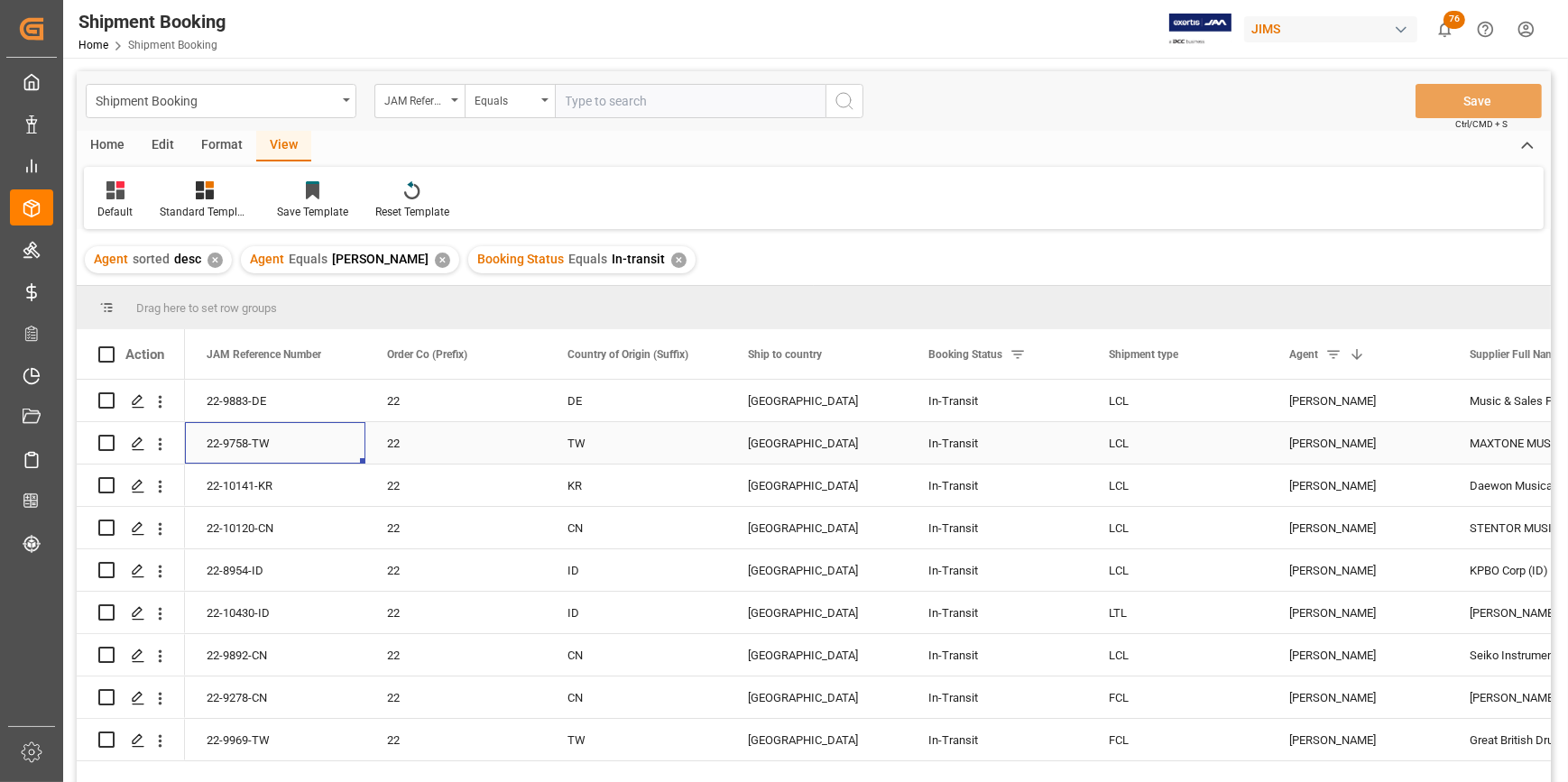
click at [249, 451] on div "22-9758-TW" at bounding box center [274, 442] width 180 height 41
click at [279, 443] on div "22-9758-TW" at bounding box center [274, 442] width 180 height 41
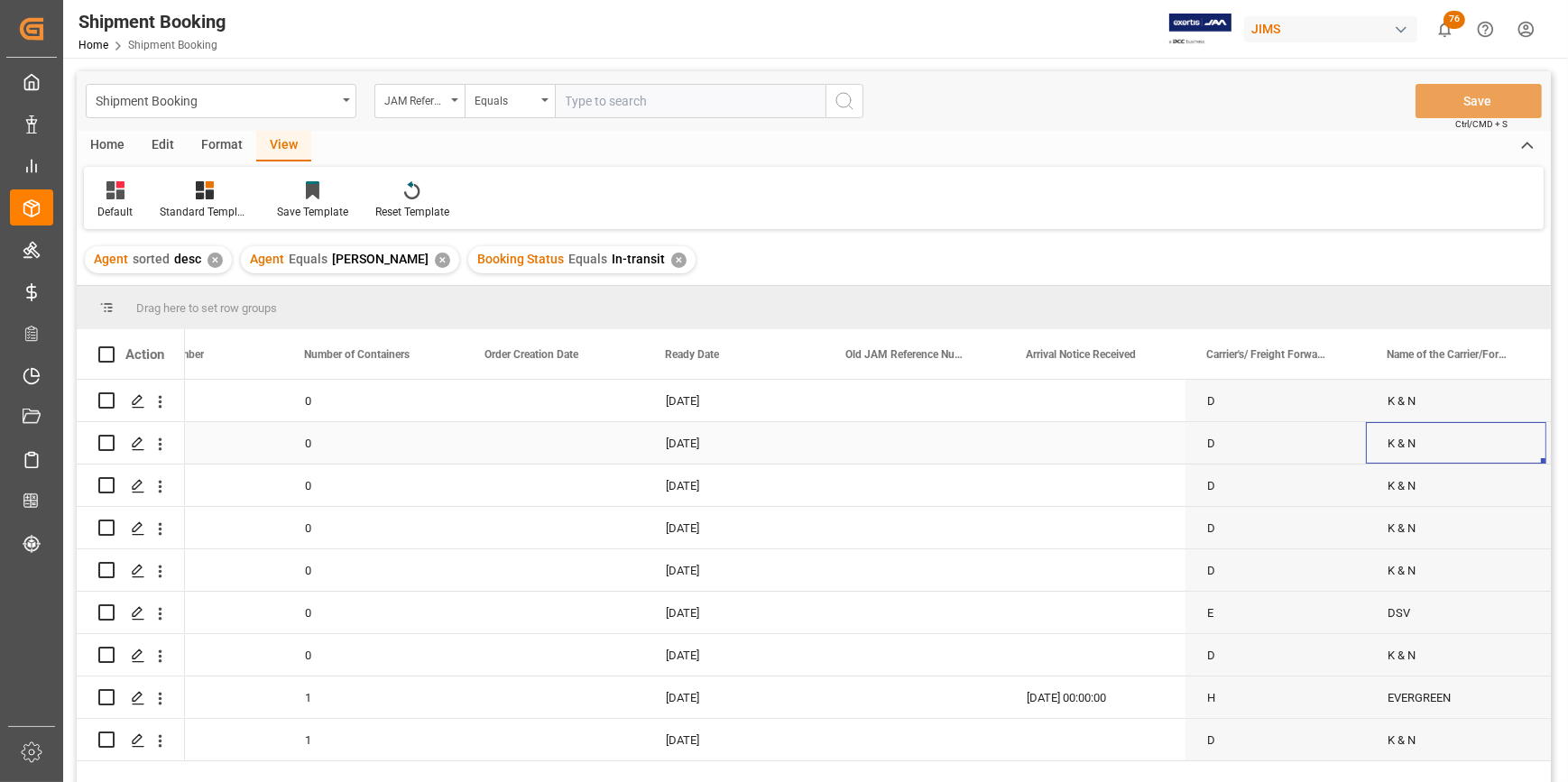
scroll to position [0, 1707]
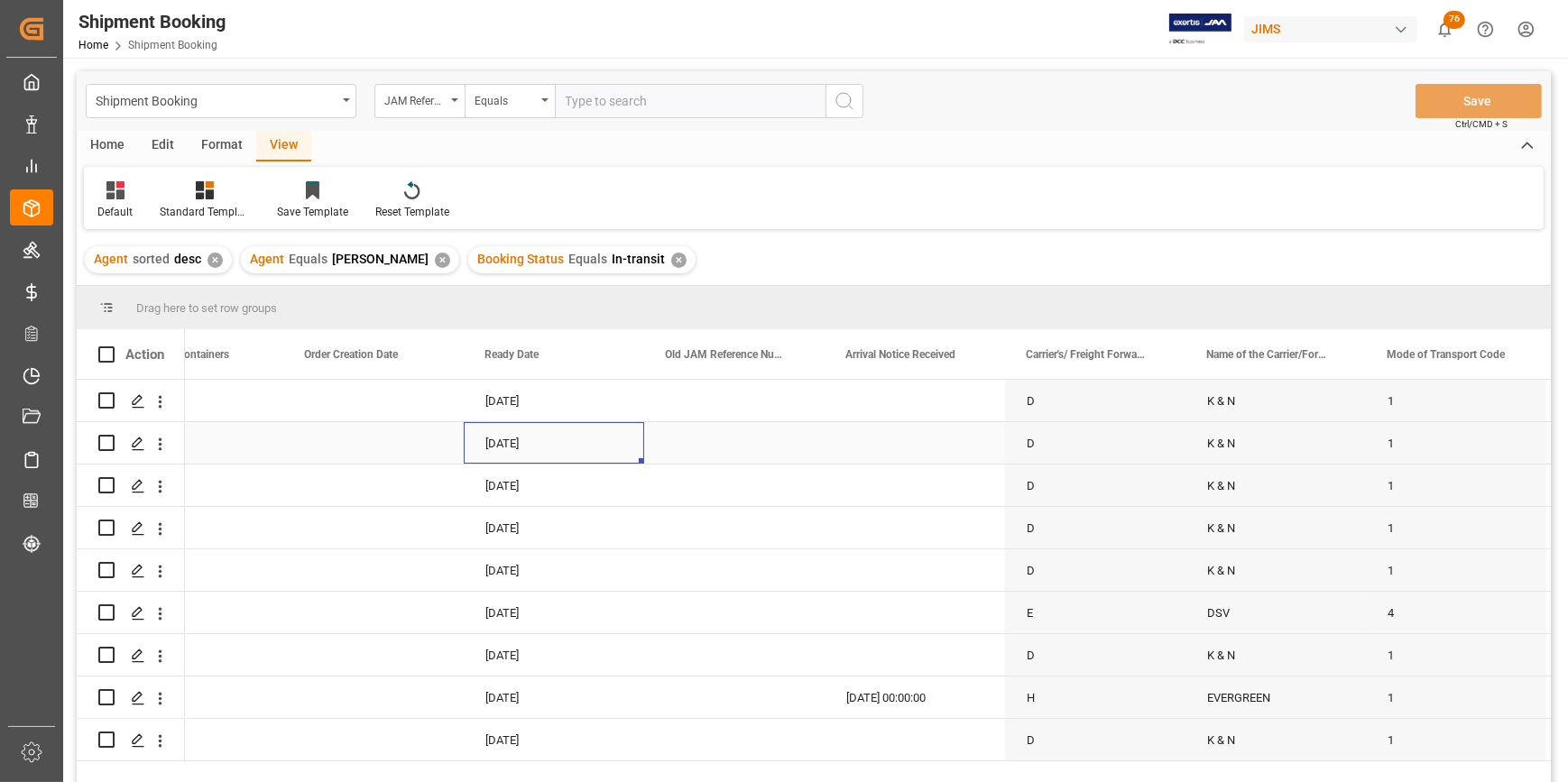
click at [497, 451] on div "[DATE]" at bounding box center [554, 442] width 180 height 41
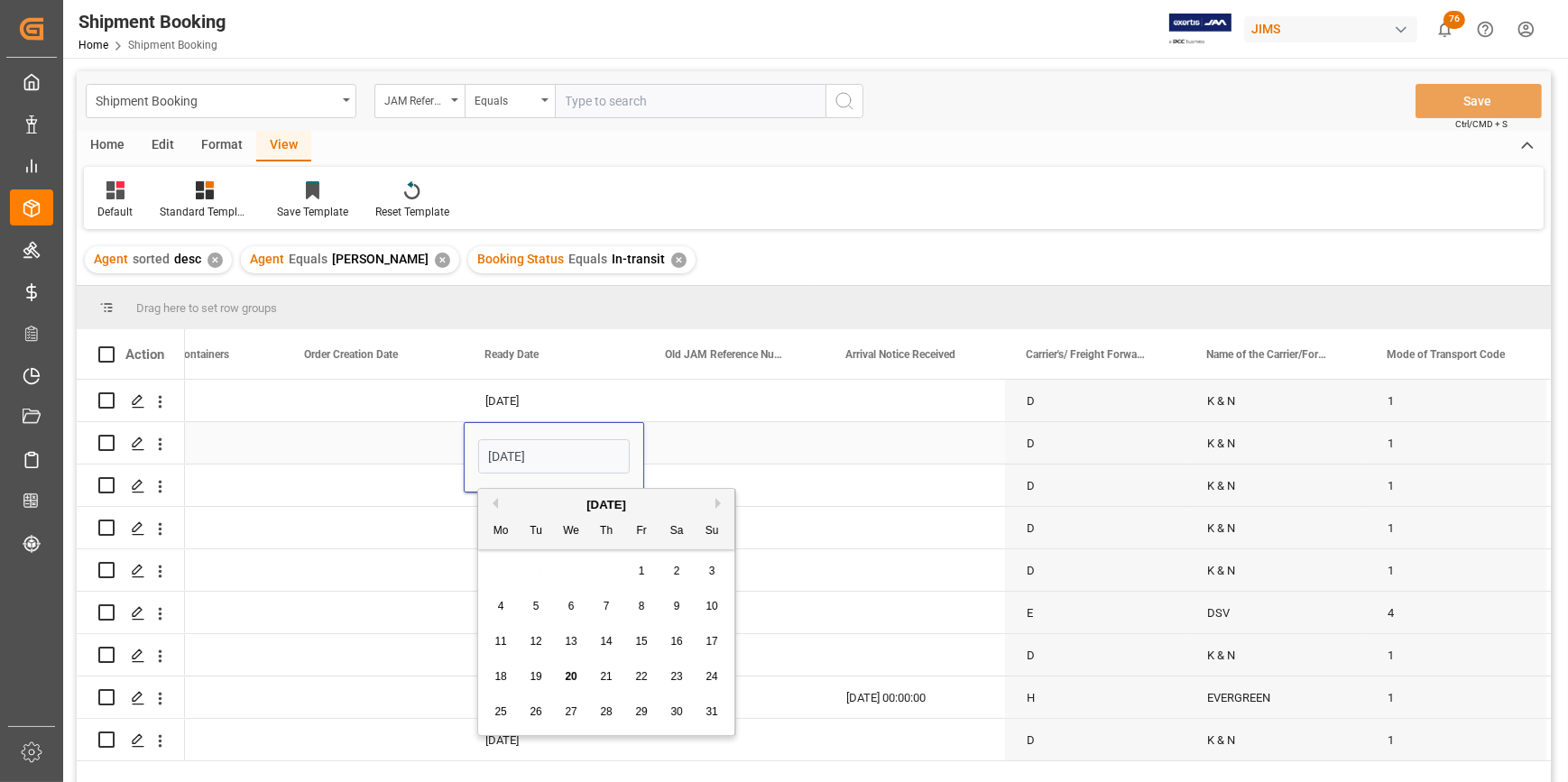
click at [497, 451] on input "[DATE]" at bounding box center [554, 456] width 151 height 35
click at [492, 507] on button "Previous Month" at bounding box center [492, 503] width 11 height 11
click at [500, 748] on span "30" at bounding box center [500, 746] width 12 height 13
type input "[DATE]"
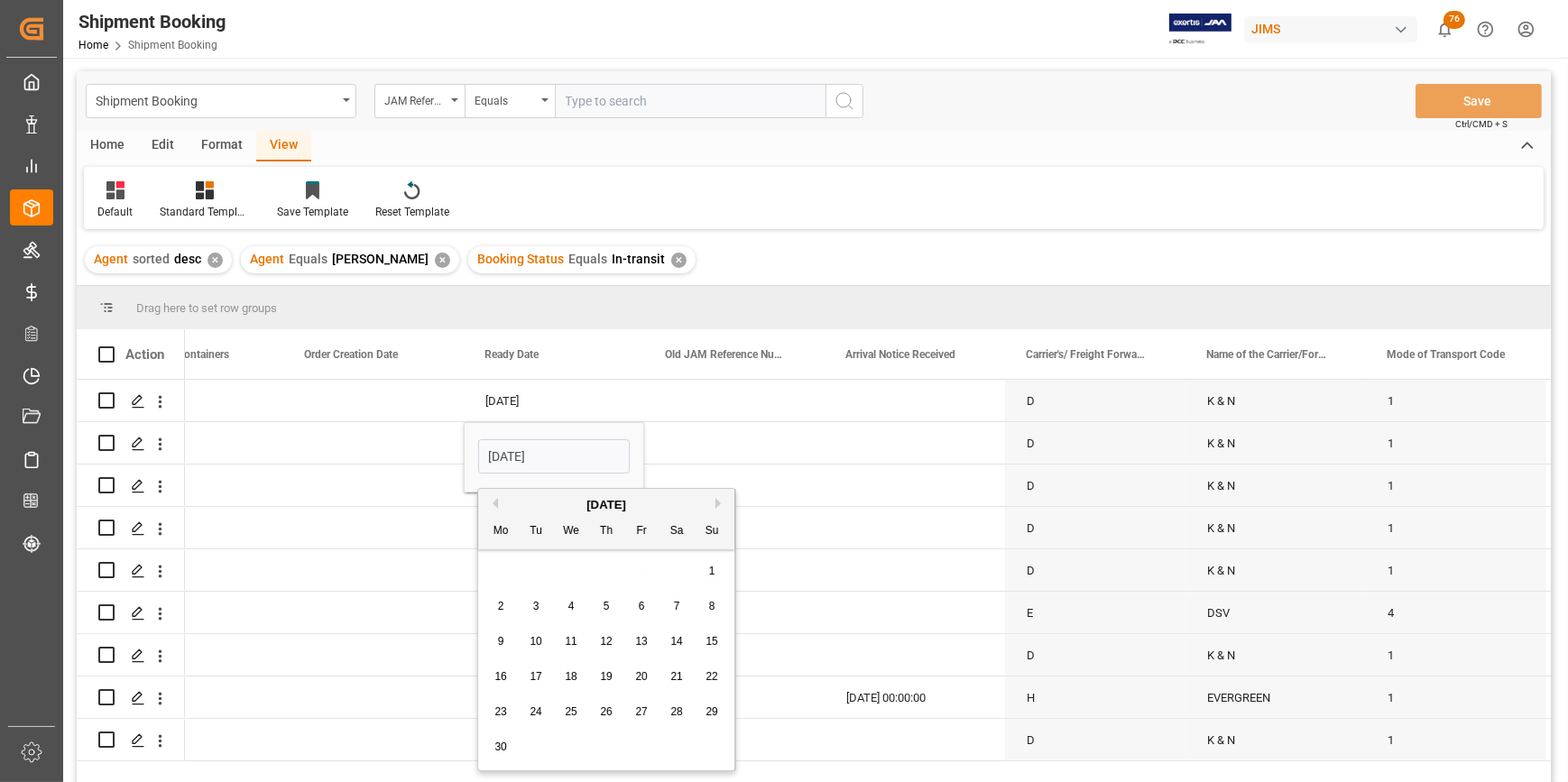
click at [500, 748] on div "[DATE]" at bounding box center [554, 740] width 180 height 41
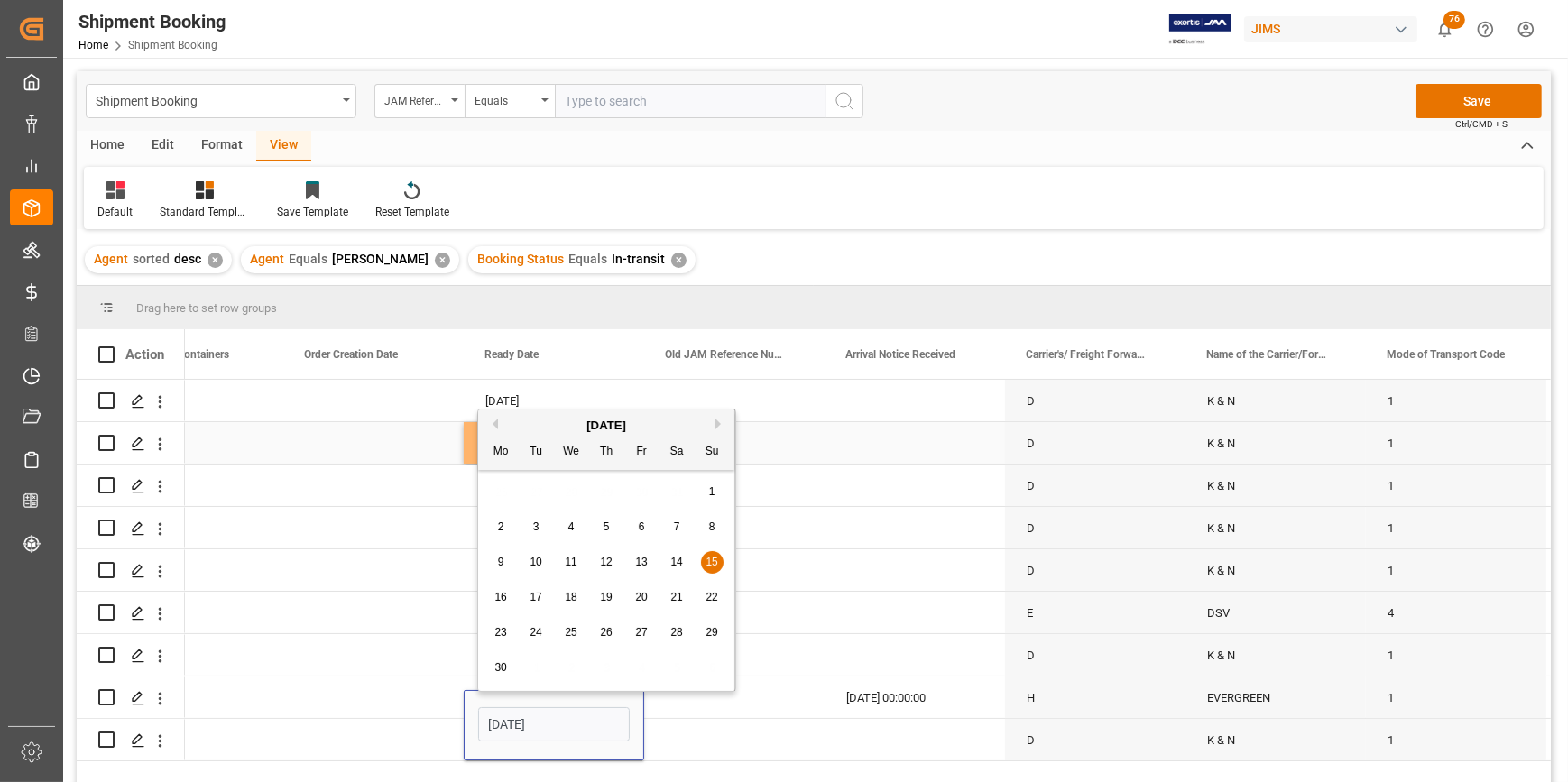
click at [782, 450] on div "Press SPACE to select this row." at bounding box center [734, 442] width 180 height 41
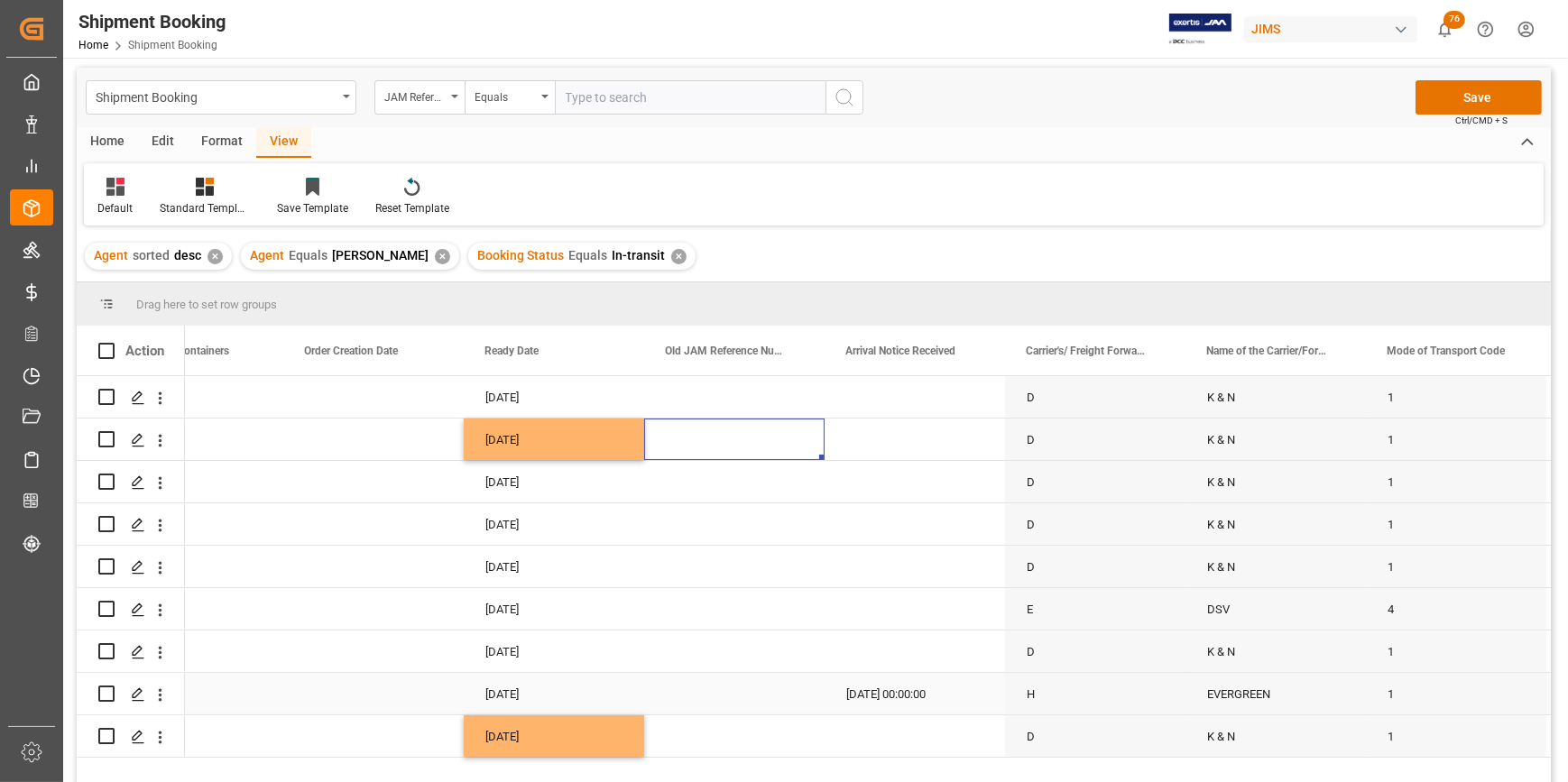
scroll to position [0, 0]
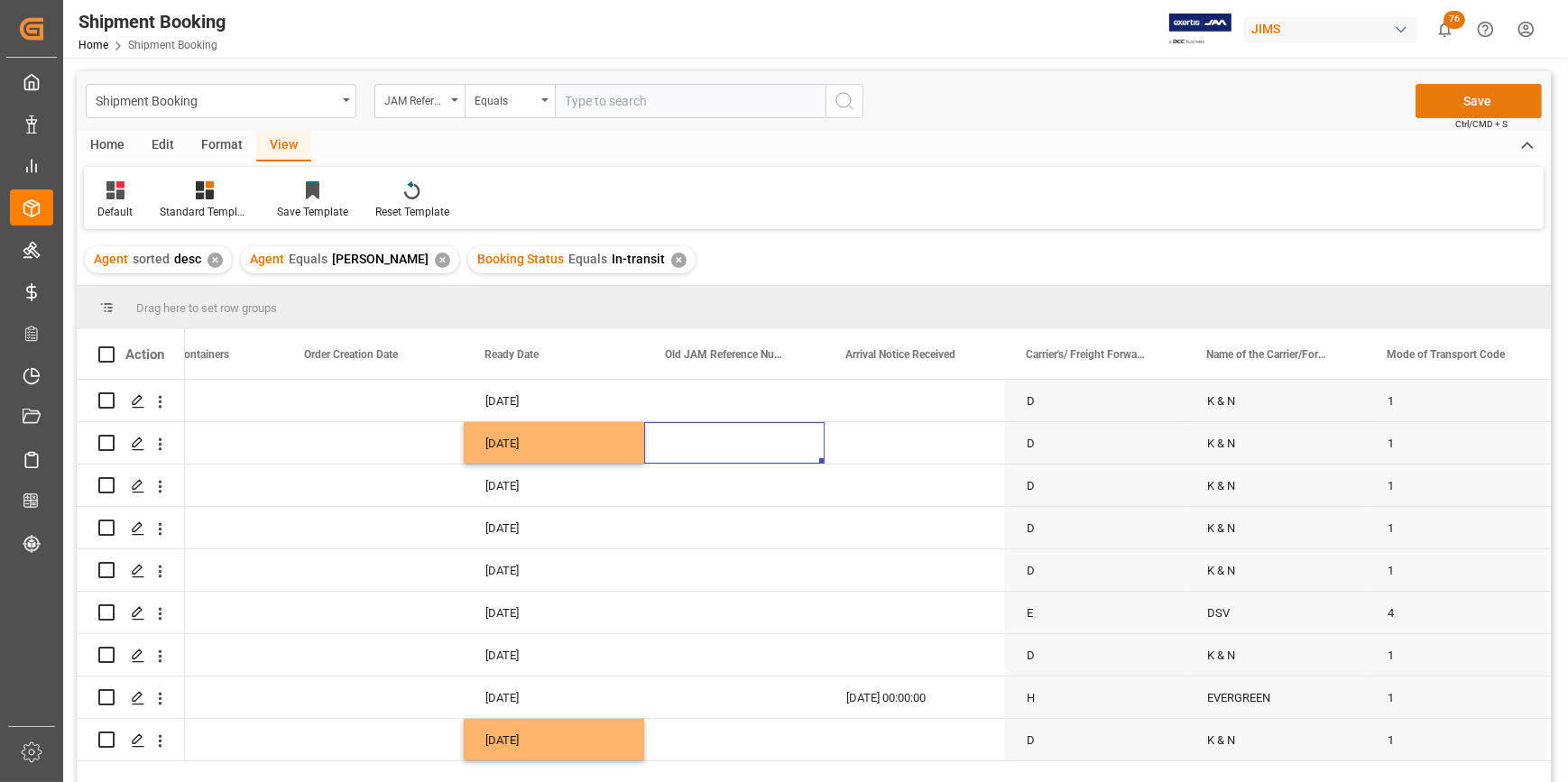
click at [1475, 99] on button "Save" at bounding box center [1478, 101] width 126 height 35
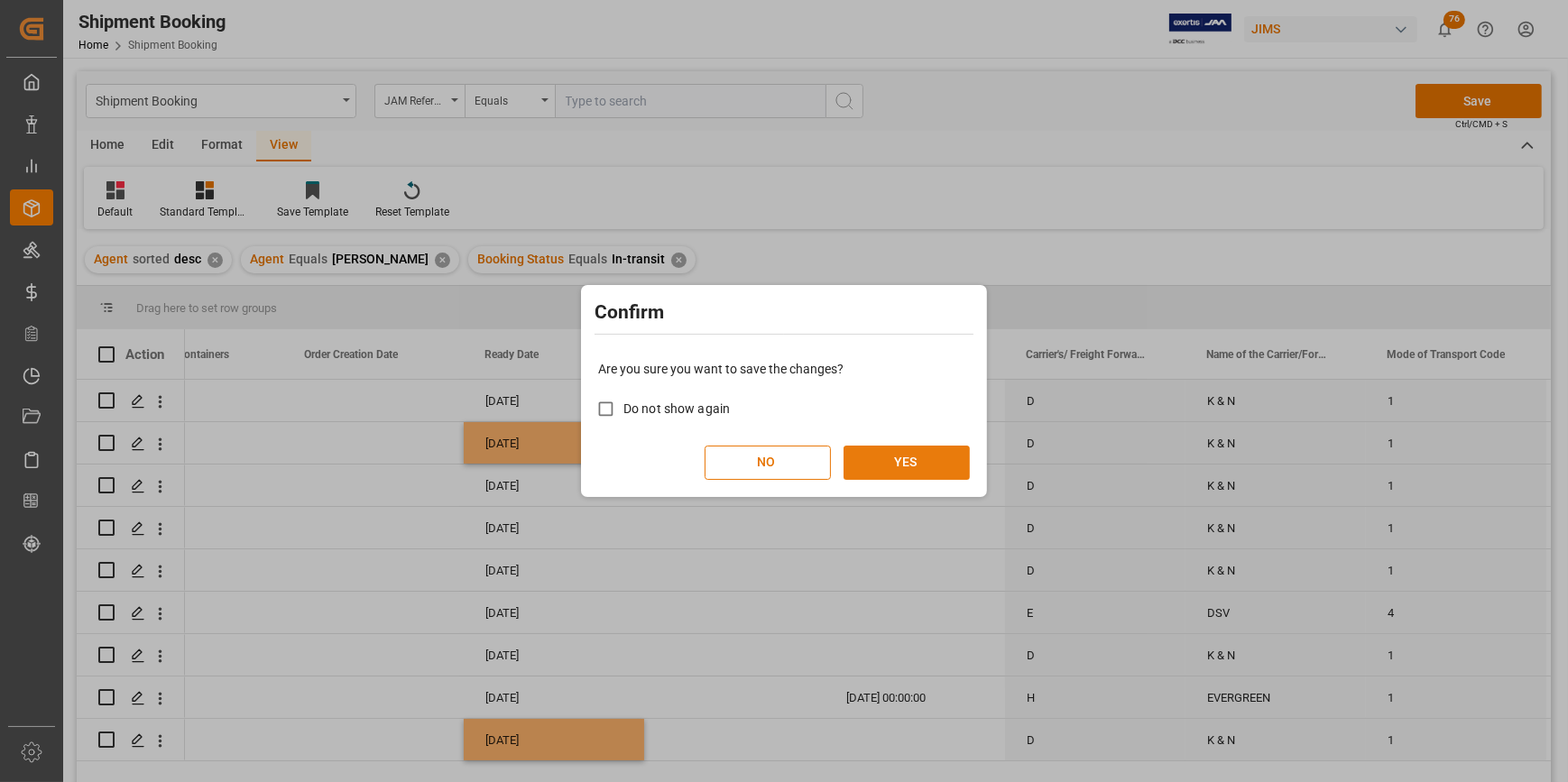
click at [928, 469] on button "YES" at bounding box center [906, 463] width 126 height 35
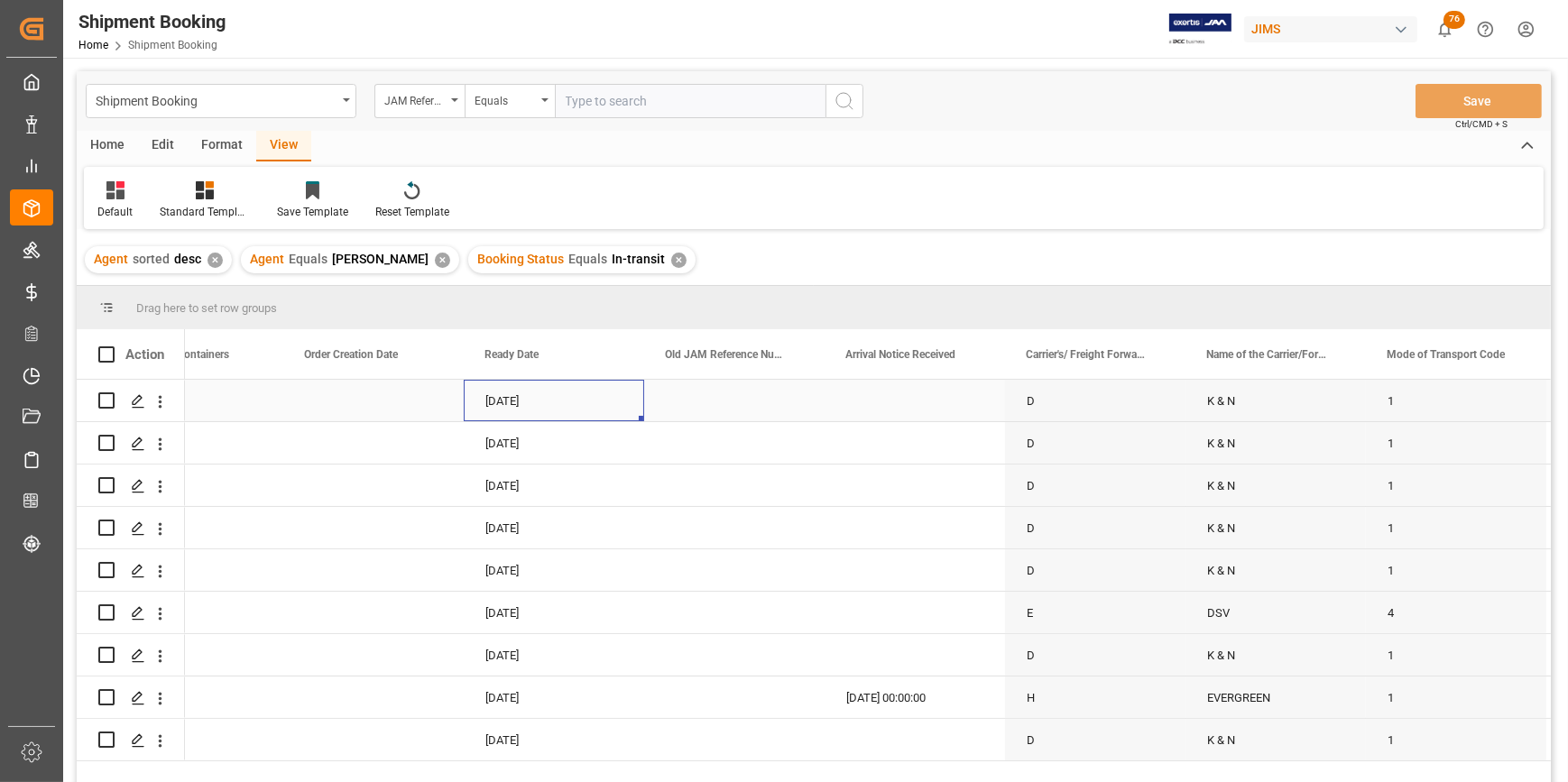
click at [512, 397] on div "[DATE]" at bounding box center [554, 400] width 180 height 41
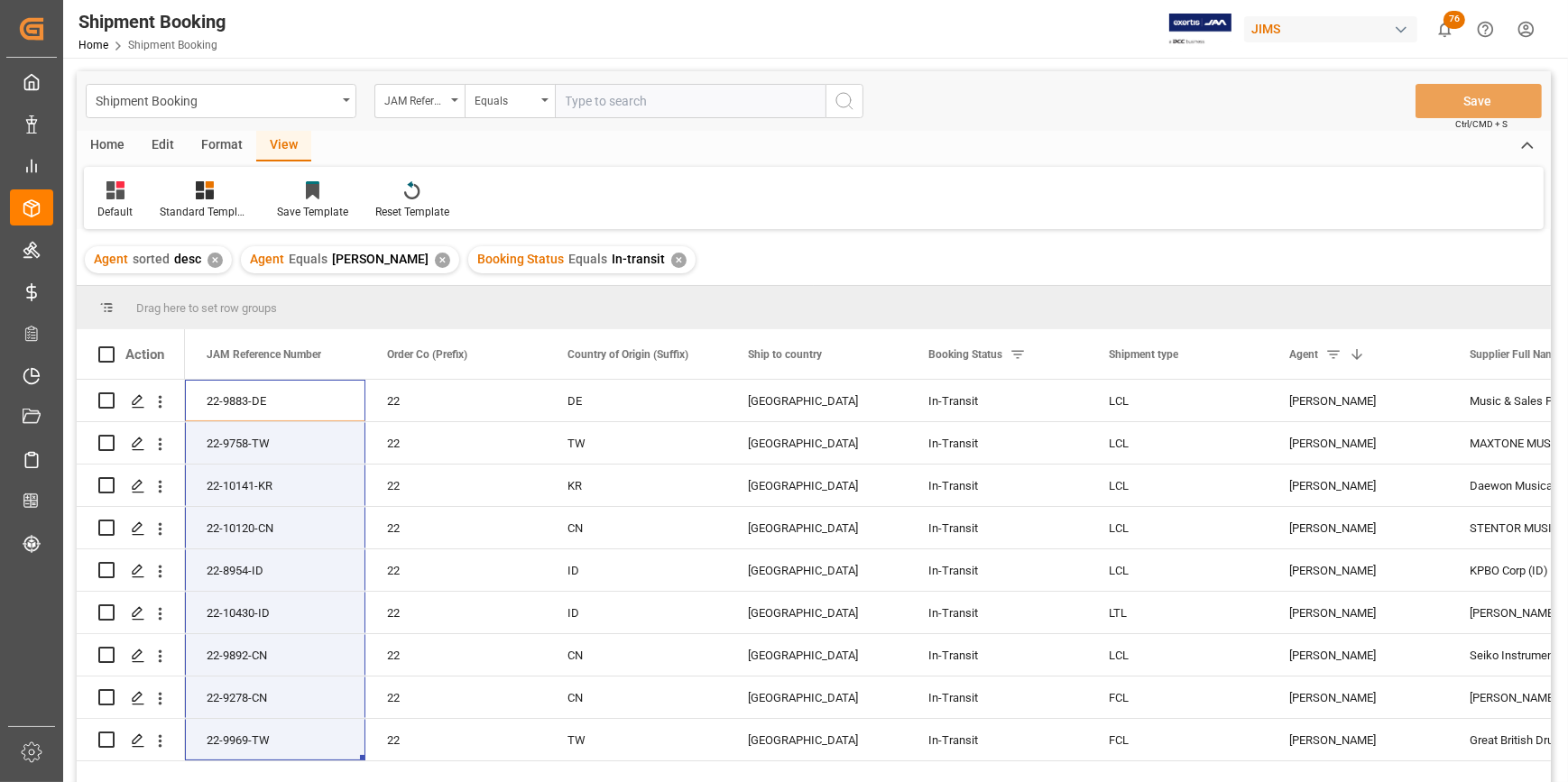
drag, startPoint x: 316, startPoint y: 399, endPoint x: 298, endPoint y: 784, distance: 385.4
click at [298, 781] on html "Created by potrace 1.15, written by [PERSON_NAME] [DATE]-[DATE] Created by potr…" at bounding box center [784, 391] width 1568 height 782
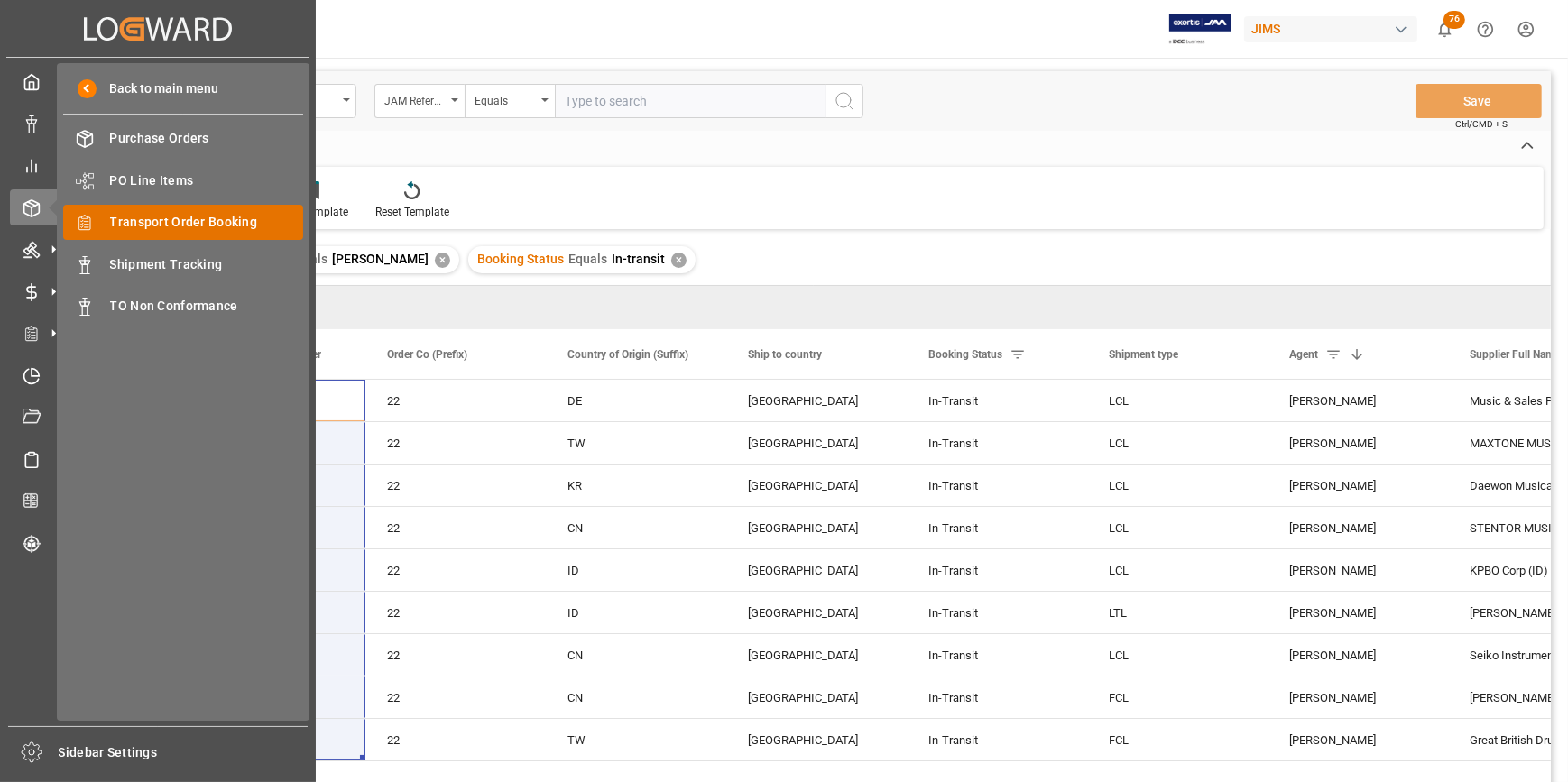
click at [153, 229] on span "Transport Order Booking" at bounding box center [206, 222] width 194 height 19
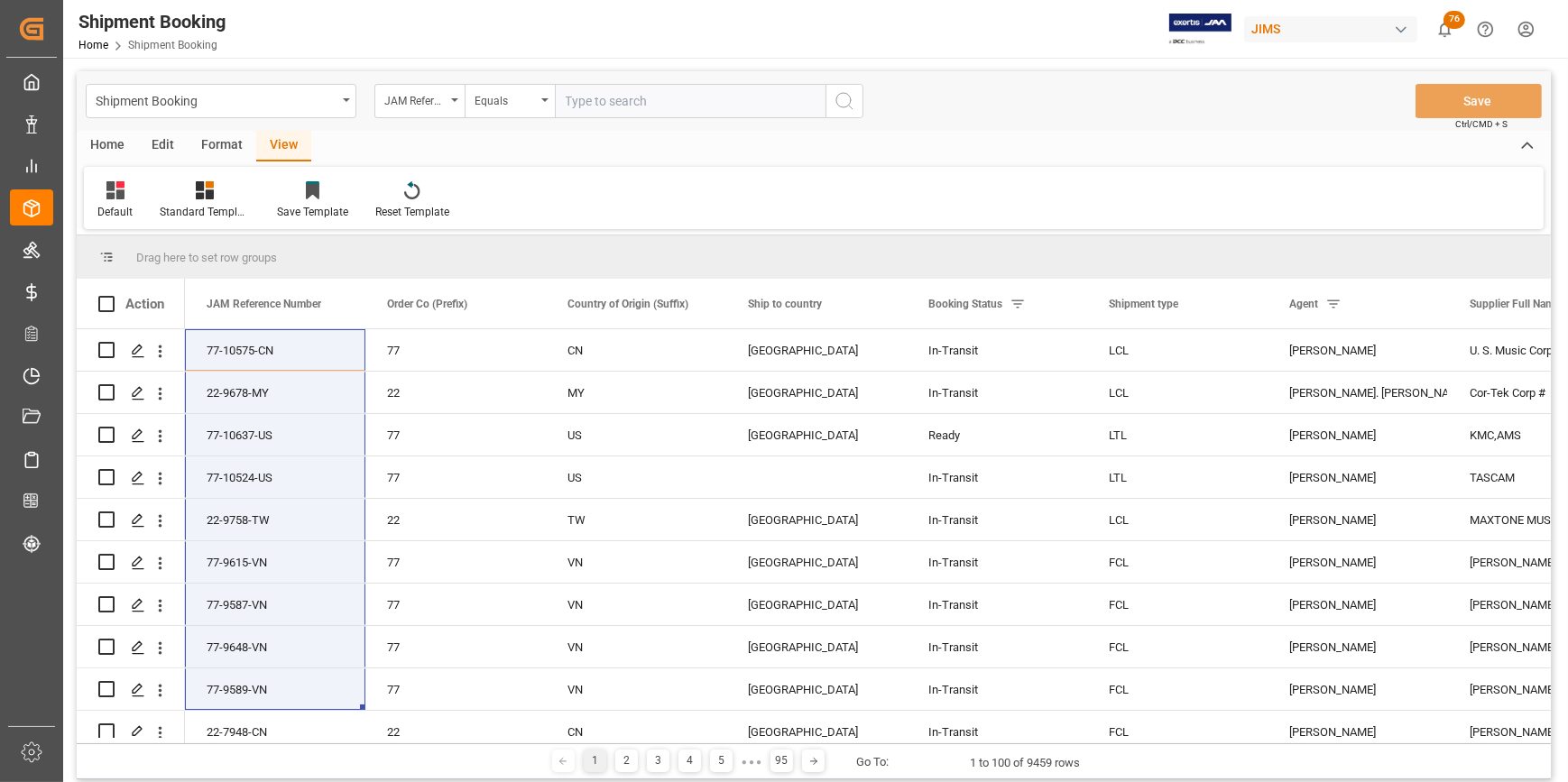
click at [580, 101] on input "text" at bounding box center [690, 101] width 271 height 35
paste input "22-9875-ID"
type input "22-9875-ID"
click at [835, 105] on icon "search button" at bounding box center [845, 101] width 21 height 21
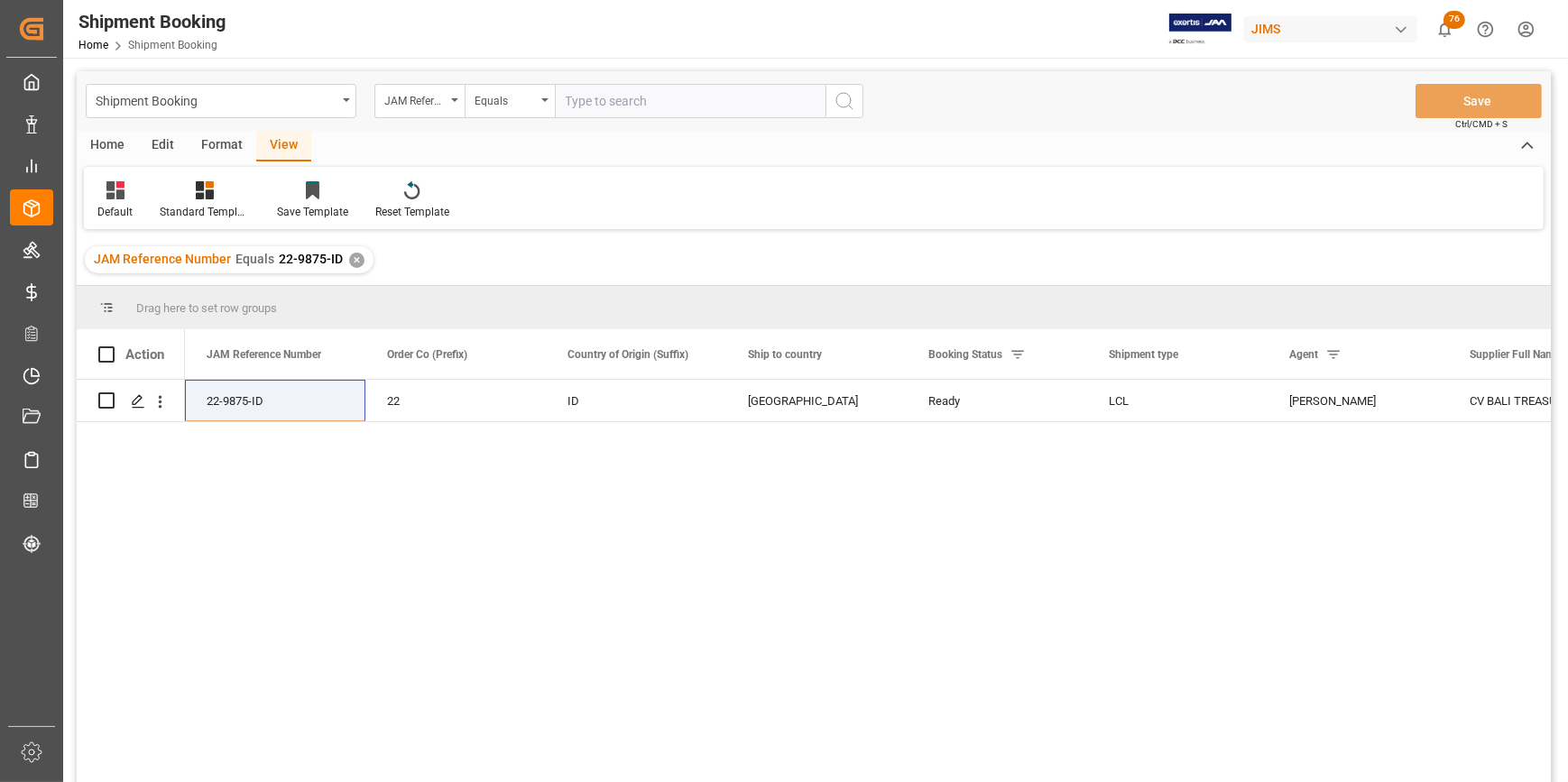
click at [562, 650] on div "22-9875-ID 22 ID [GEOGRAPHIC_DATA] Ready LCL [PERSON_NAME] CV BALI TREASURES - …" at bounding box center [868, 586] width 1366 height 414
click at [136, 402] on polygon "Press SPACE to select this row." at bounding box center [137, 399] width 9 height 9
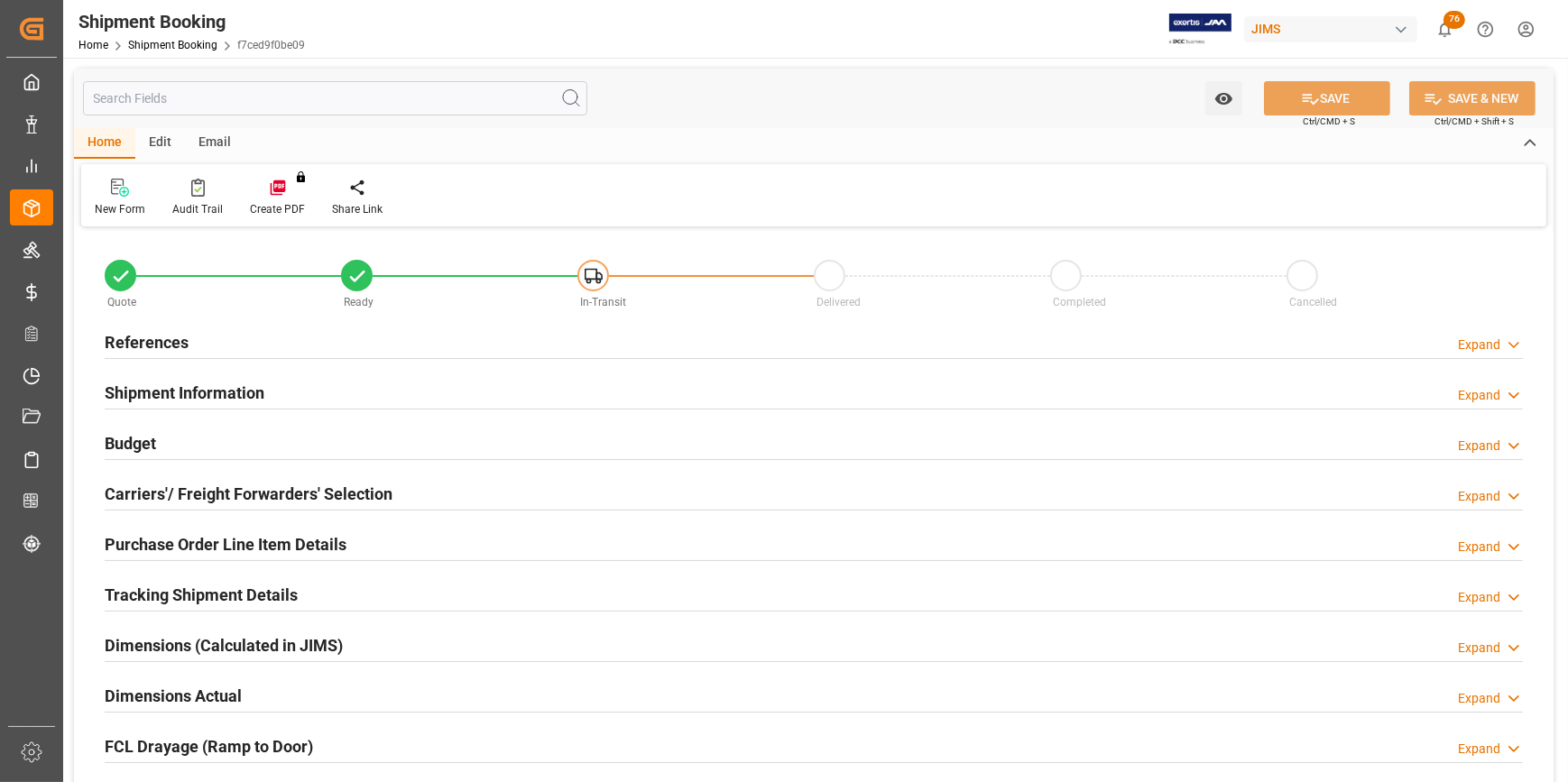
type input "4"
click at [188, 547] on h2 "Purchase Order Line Item Details" at bounding box center [225, 544] width 242 height 24
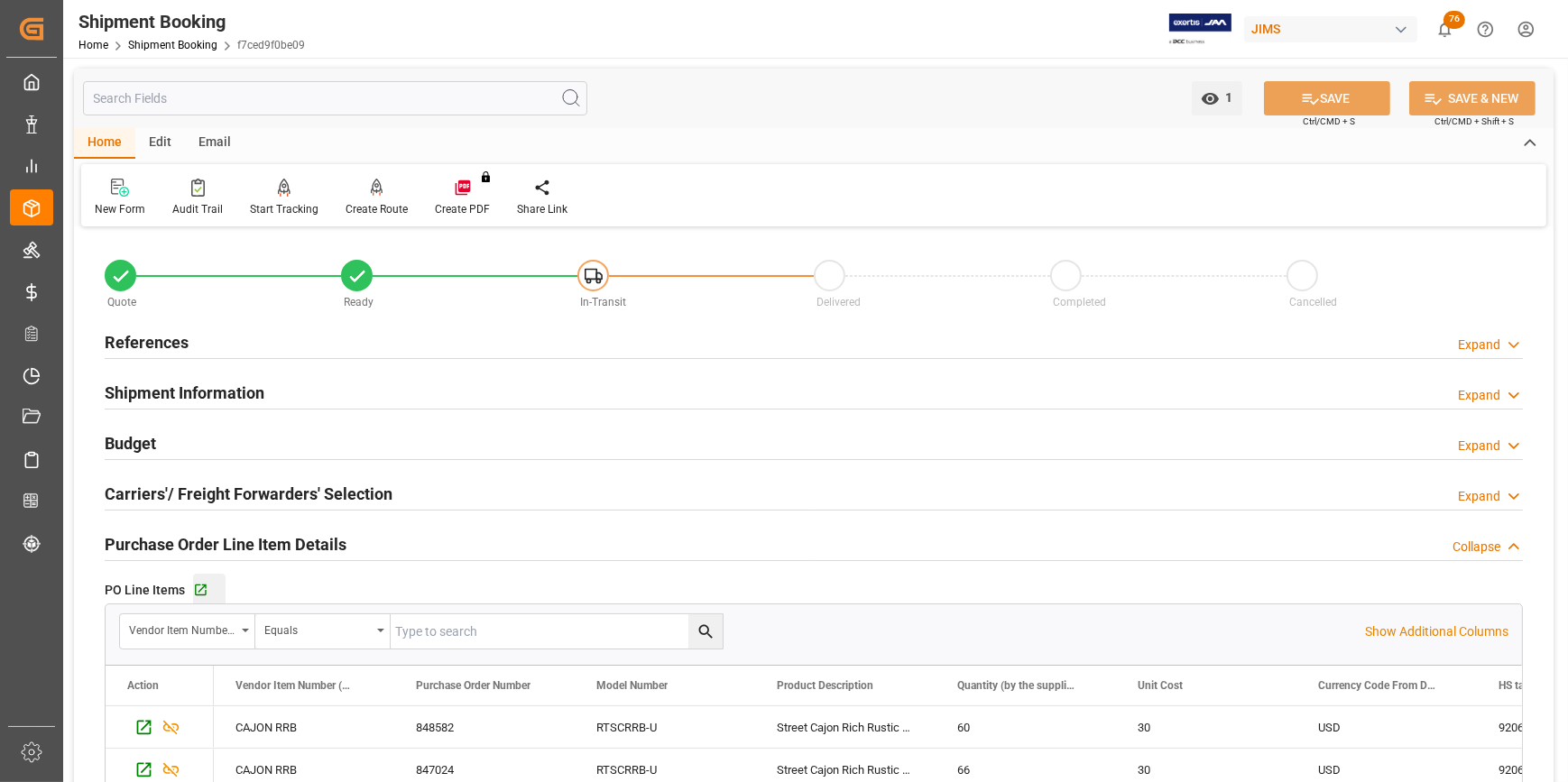
click at [195, 581] on button "Go to Purchase Order Line Item Grid" at bounding box center [210, 590] width 33 height 33
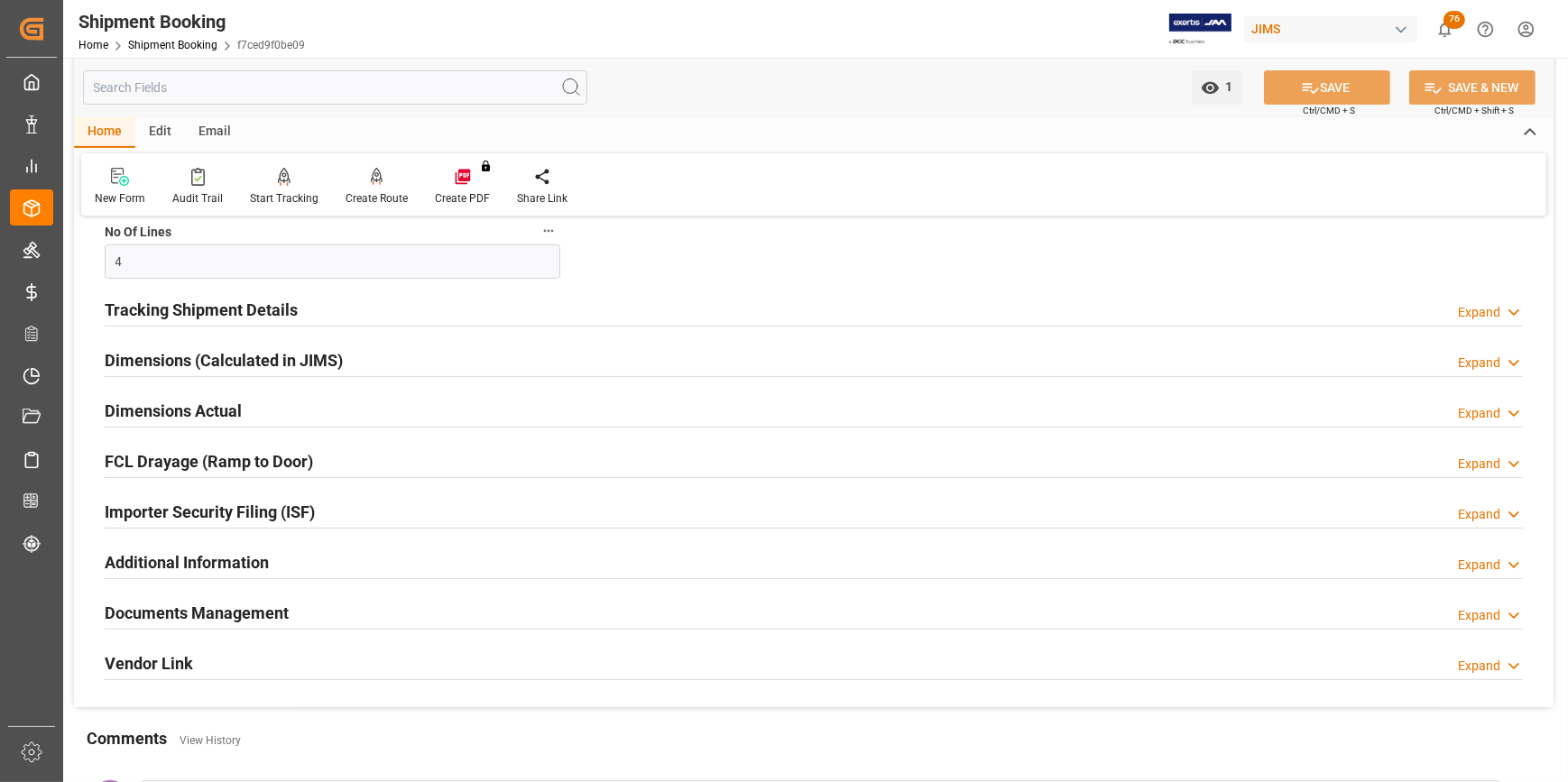
scroll to position [574, 0]
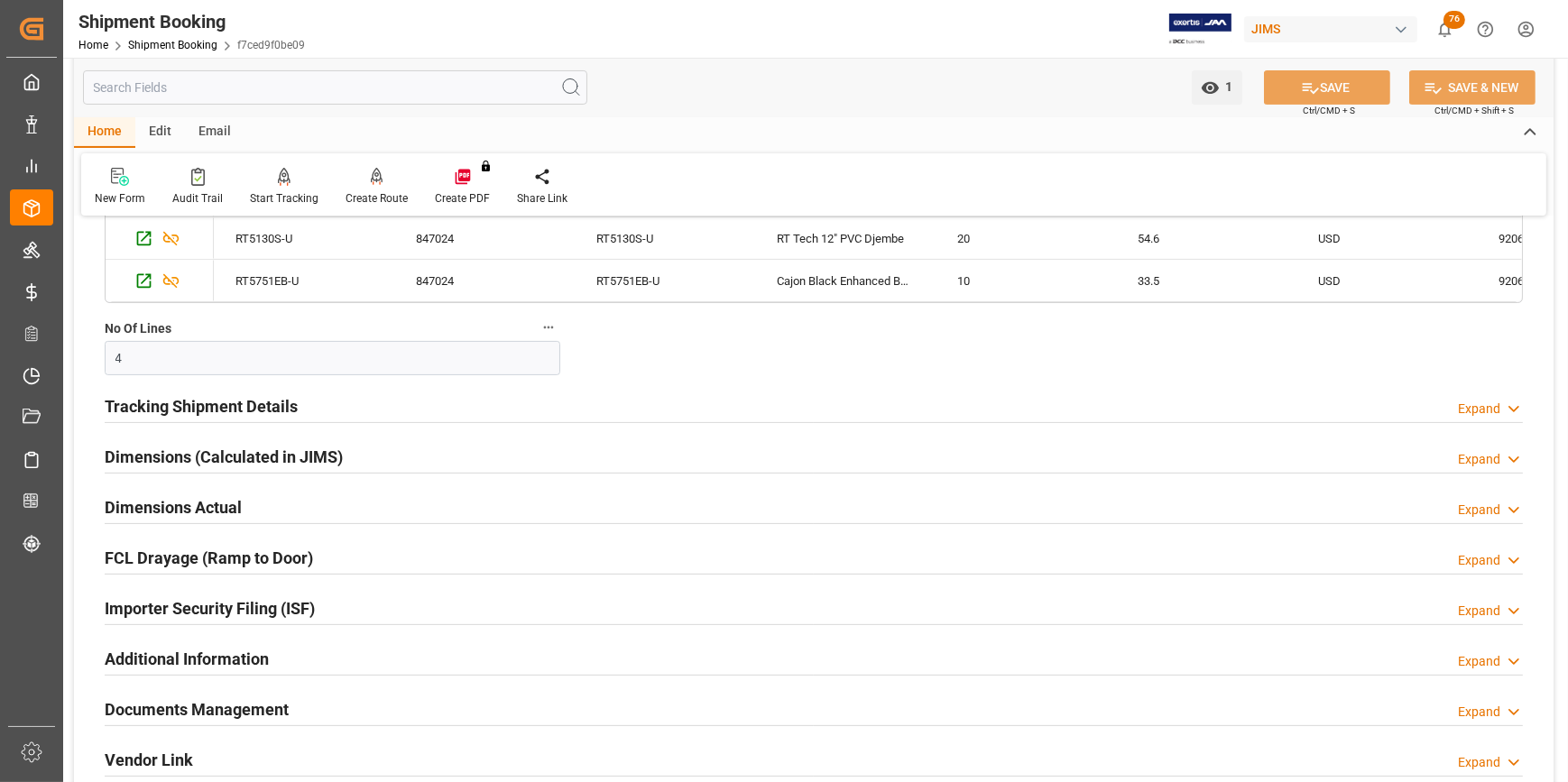
click at [184, 407] on h2 "Tracking Shipment Details" at bounding box center [201, 405] width 194 height 24
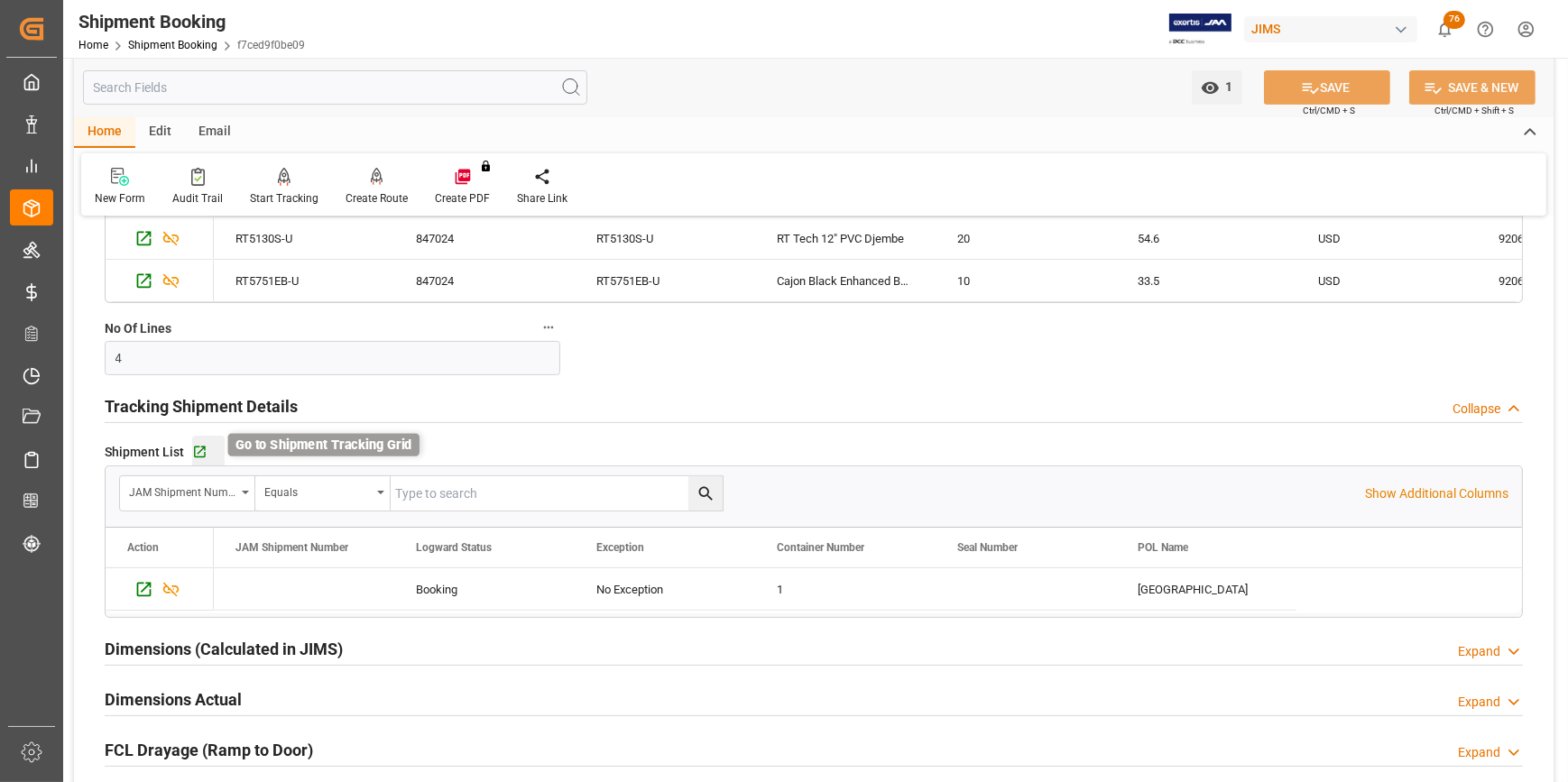
click at [201, 453] on icon "button" at bounding box center [200, 453] width 15 height 15
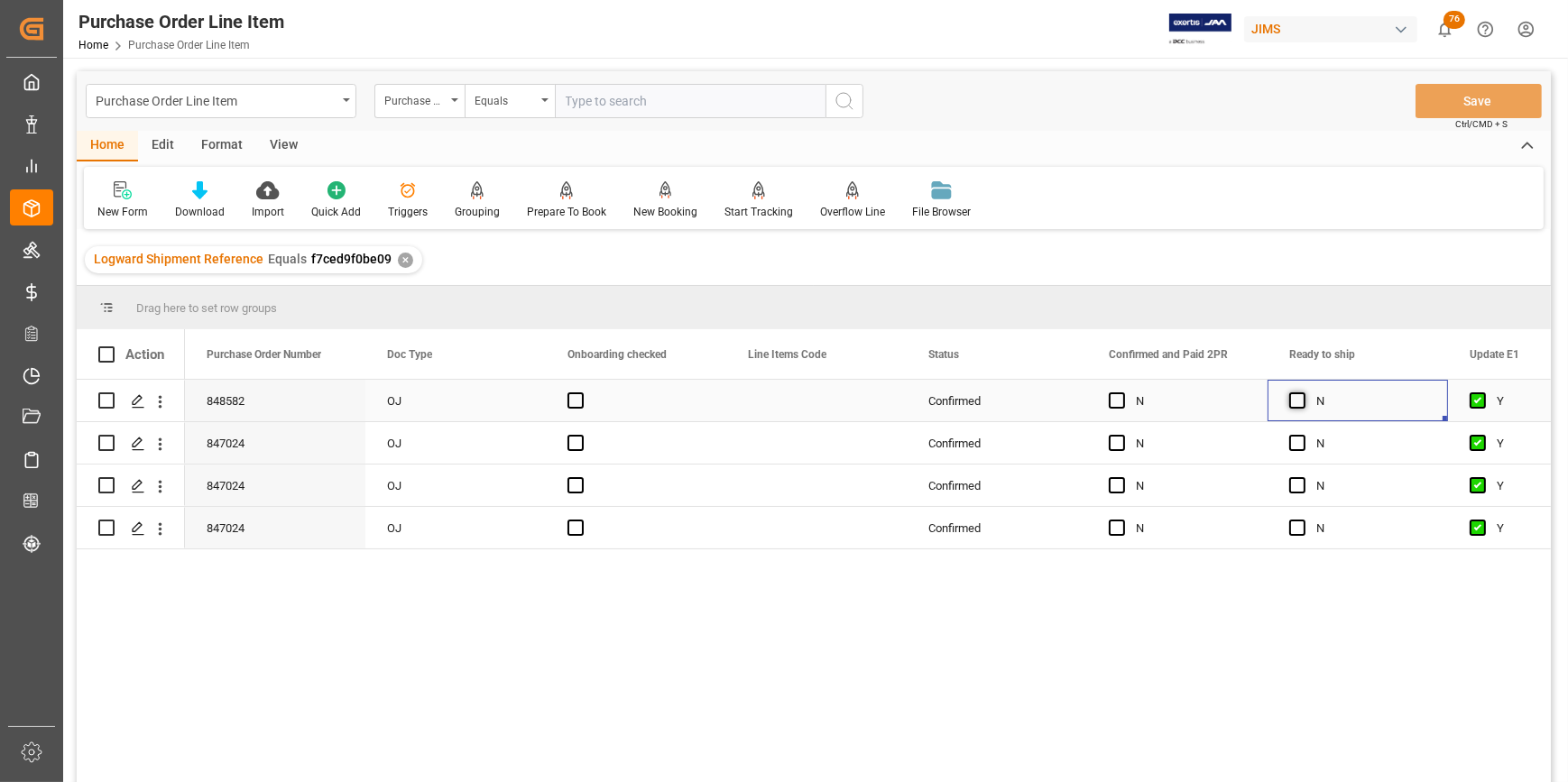
click at [1293, 404] on span "Press SPACE to select this row." at bounding box center [1297, 401] width 16 height 16
click at [1303, 393] on input "Press SPACE to select this row." at bounding box center [1303, 393] width 0 height 0
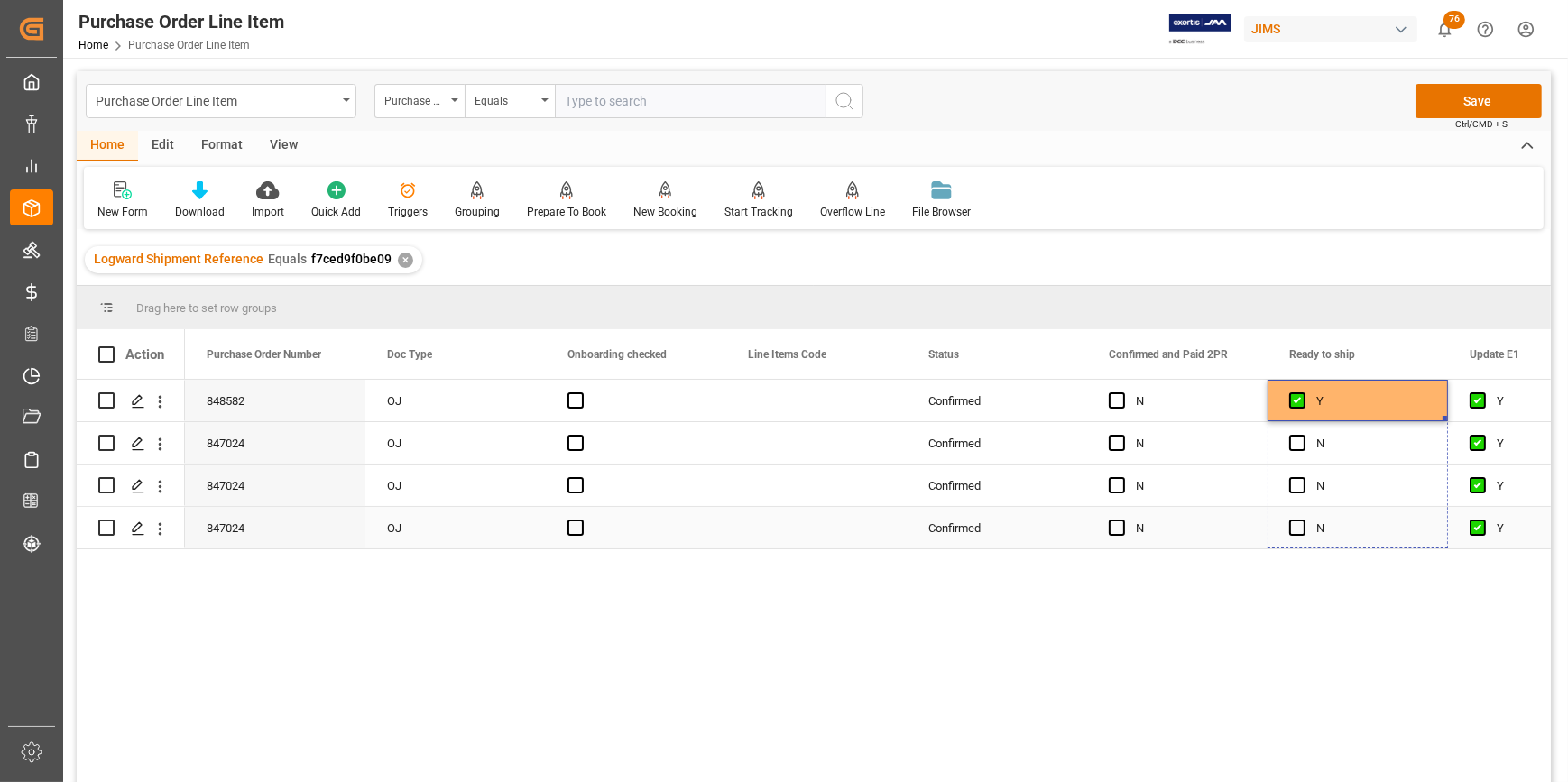
drag, startPoint x: 1445, startPoint y: 420, endPoint x: 1432, endPoint y: 523, distance: 103.8
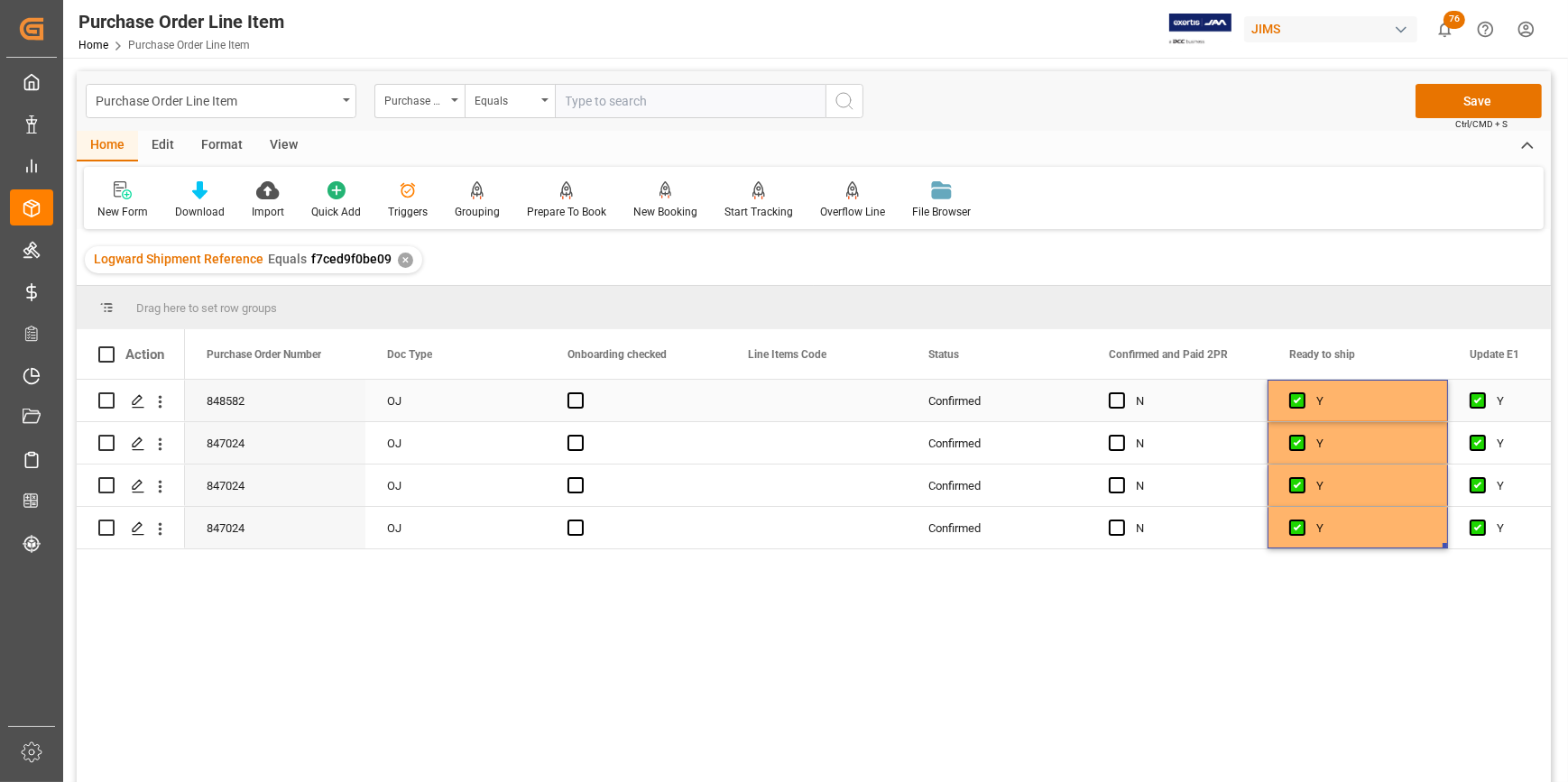
click at [1388, 399] on div "Y" at bounding box center [1372, 401] width 110 height 41
click at [1480, 94] on button "Save" at bounding box center [1478, 101] width 126 height 35
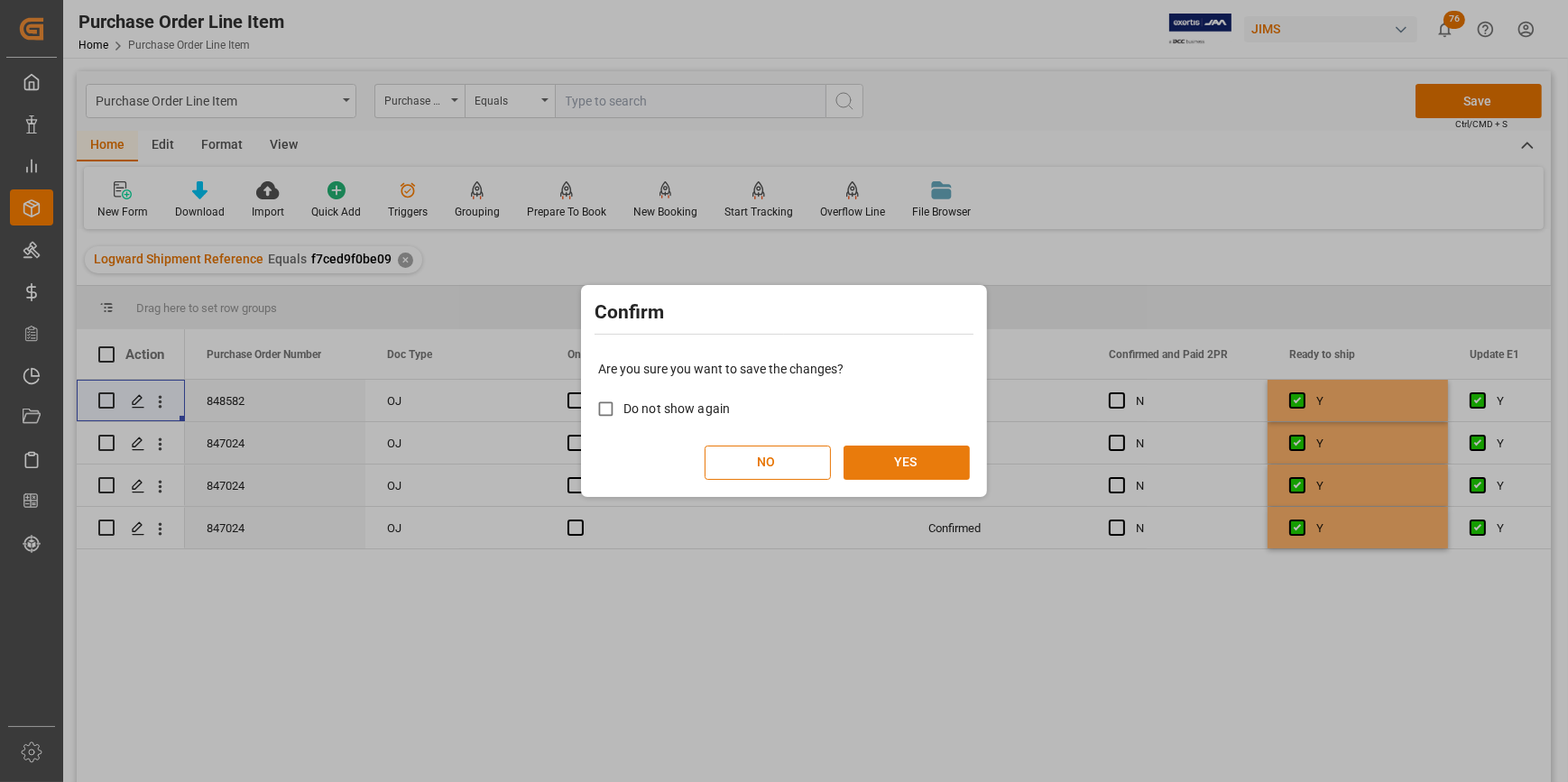
click at [887, 456] on button "YES" at bounding box center [906, 463] width 126 height 35
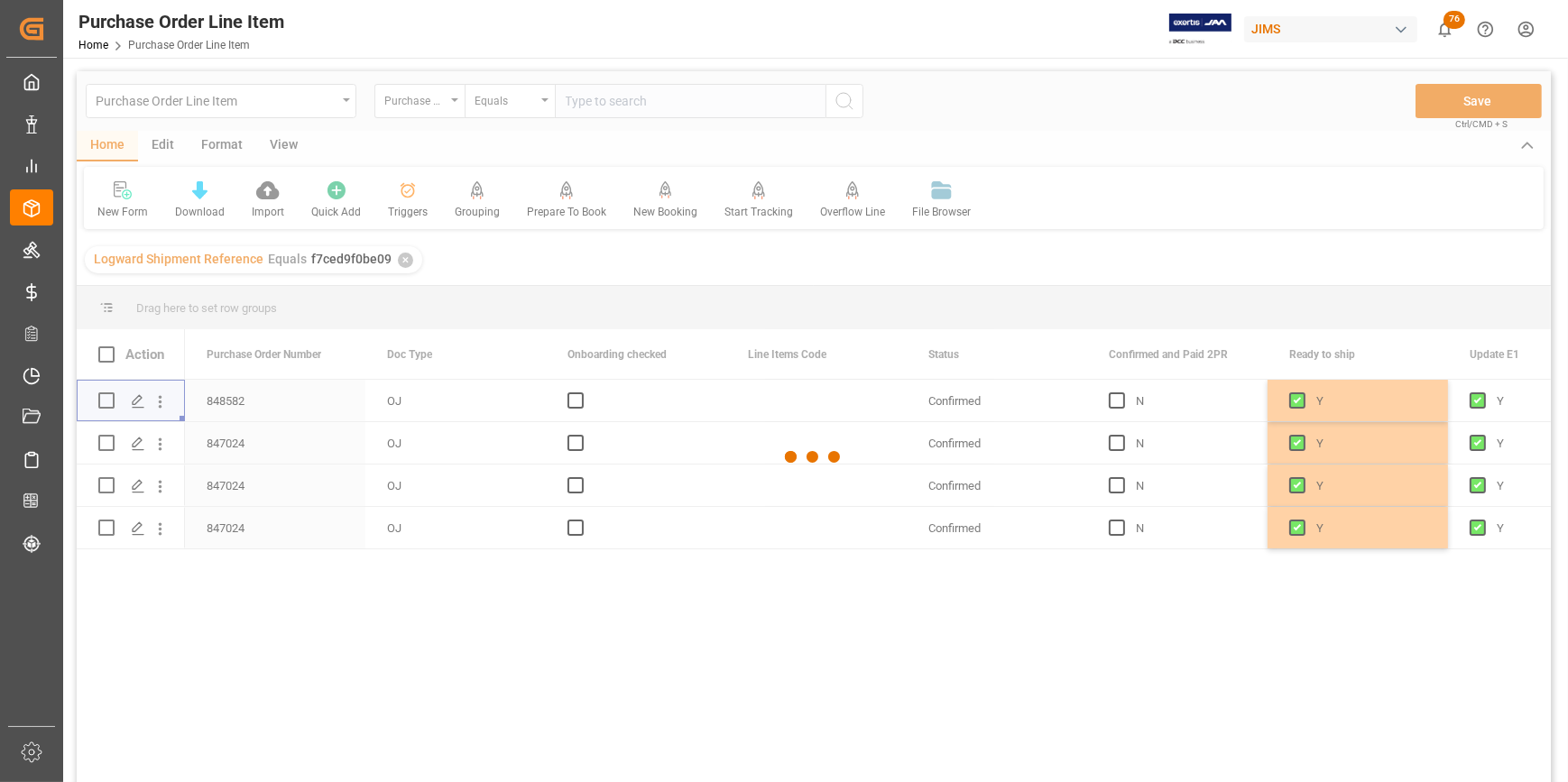
click at [1145, 621] on div at bounding box center [814, 456] width 1475 height 771
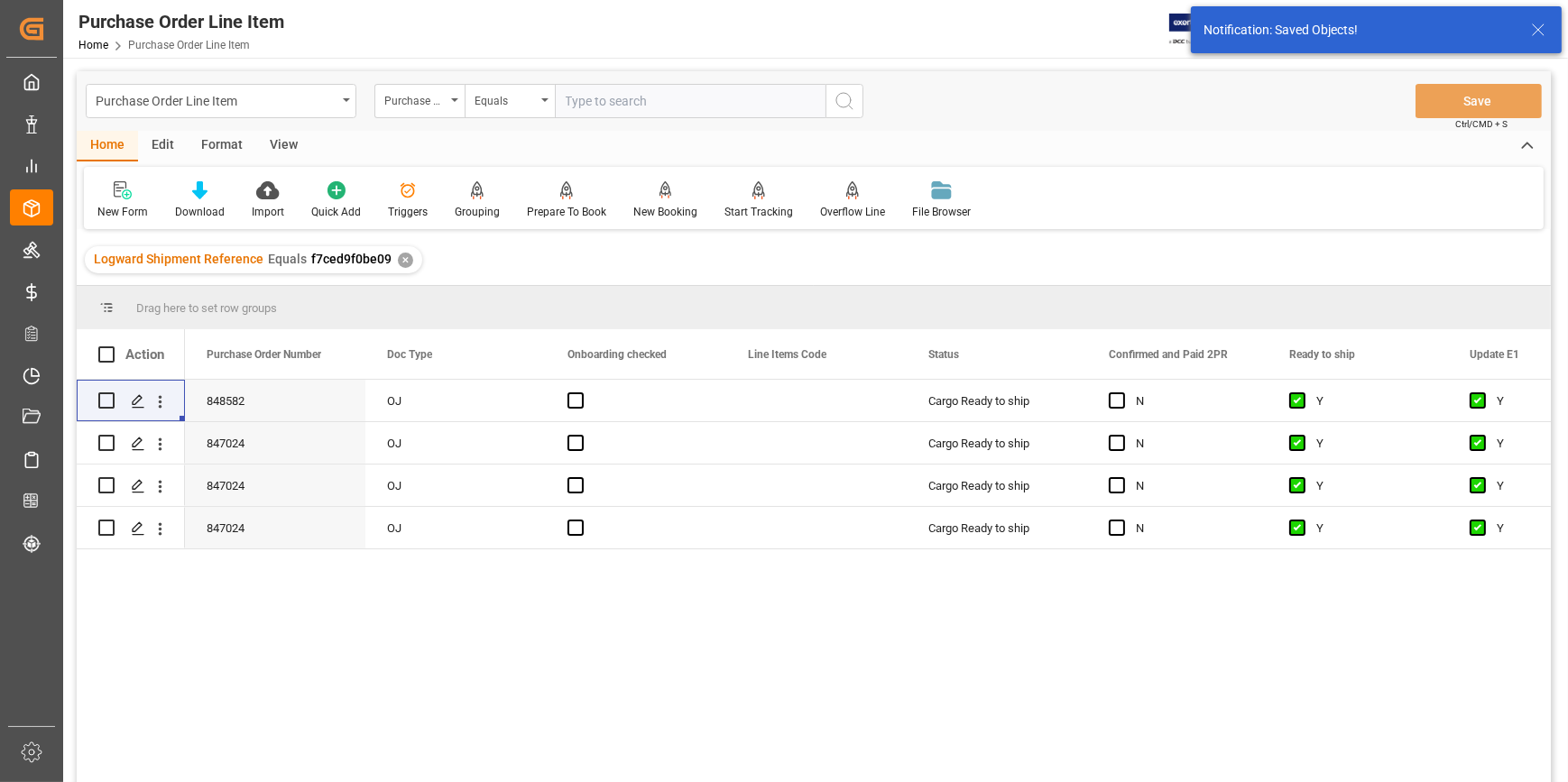
click at [274, 153] on div "View" at bounding box center [283, 146] width 55 height 31
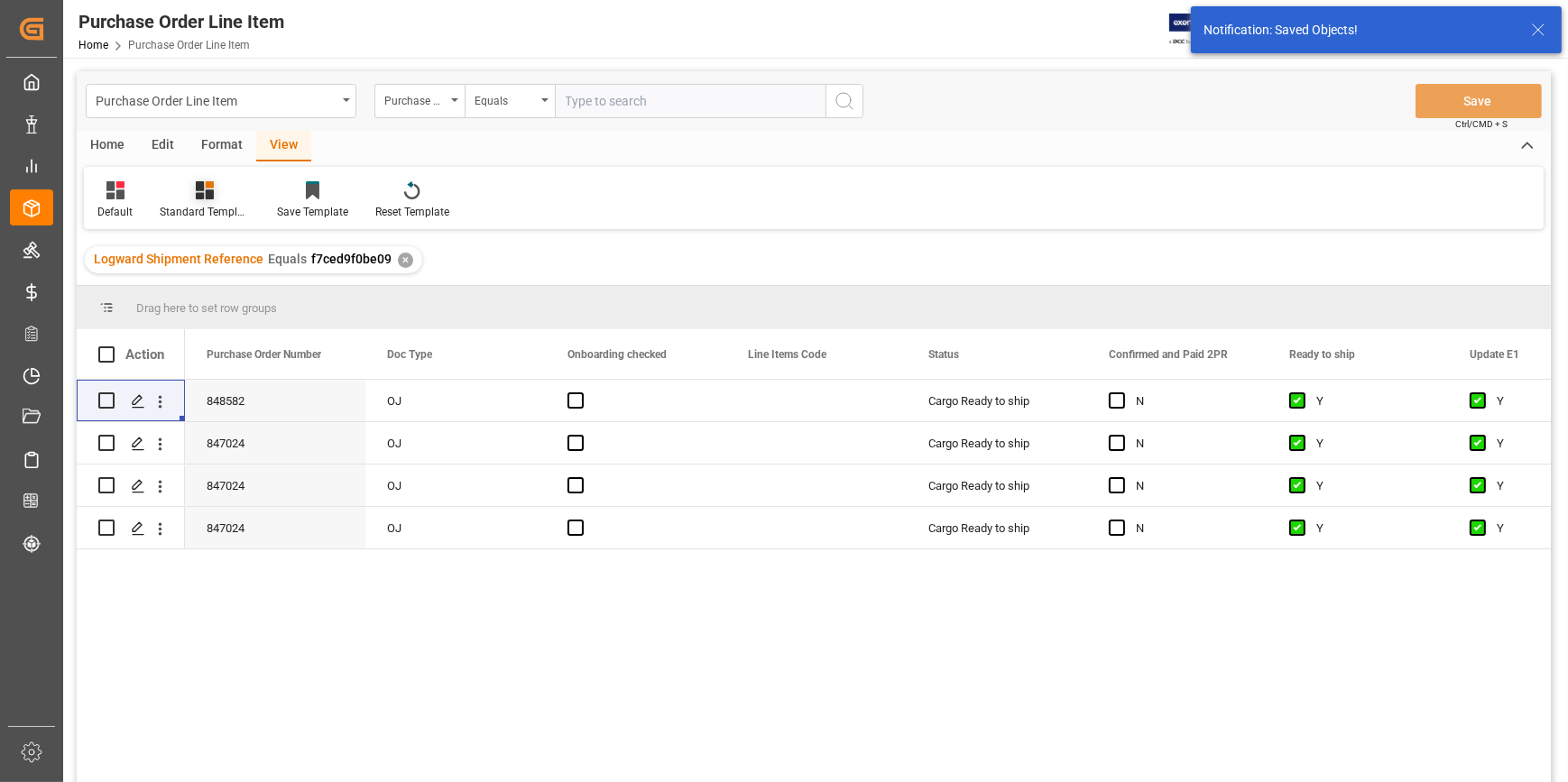
click at [207, 216] on div "Standard Templates" at bounding box center [205, 212] width 91 height 16
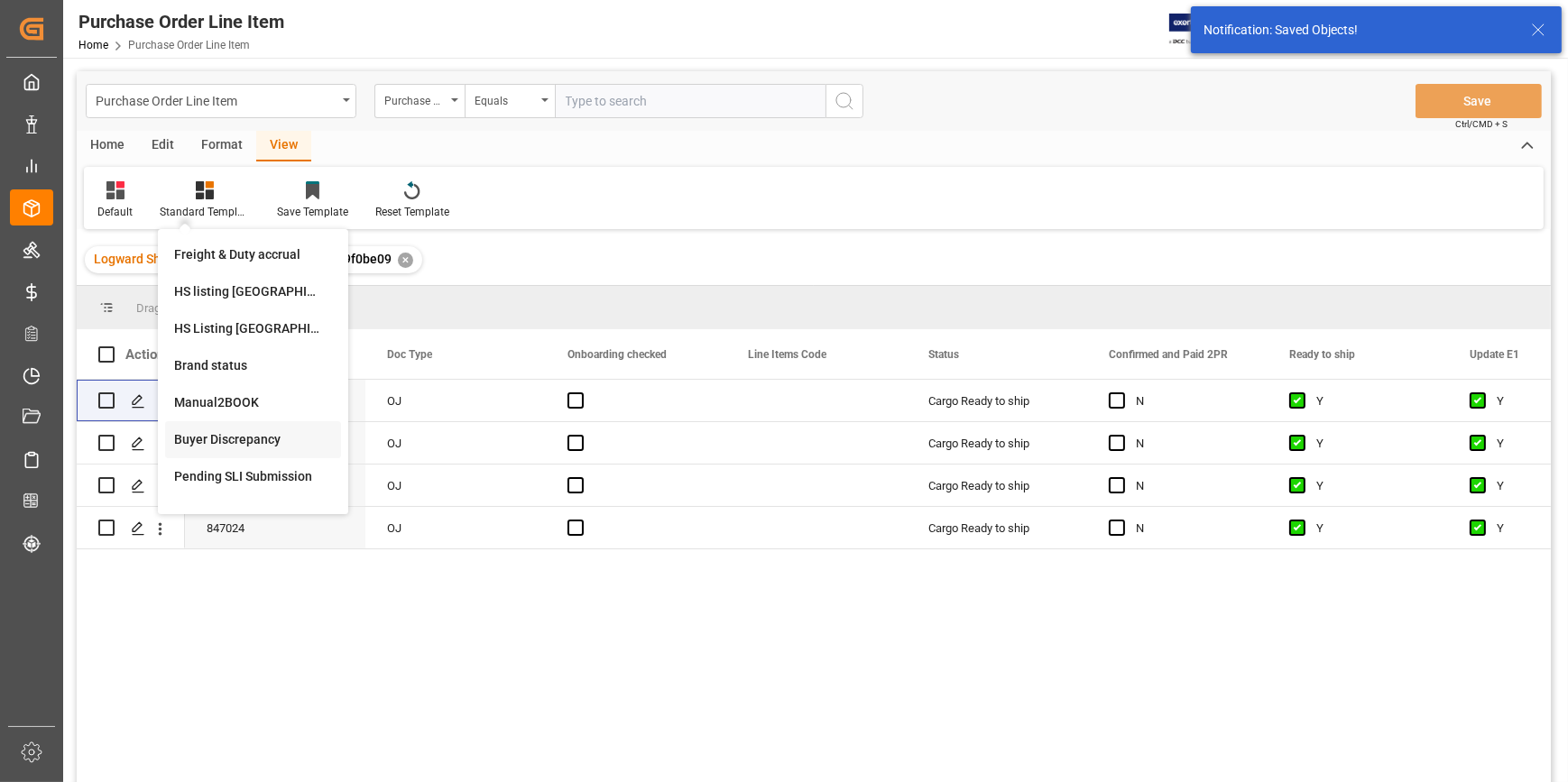
click at [253, 439] on div "Buyer Discrepancy" at bounding box center [253, 440] width 158 height 19
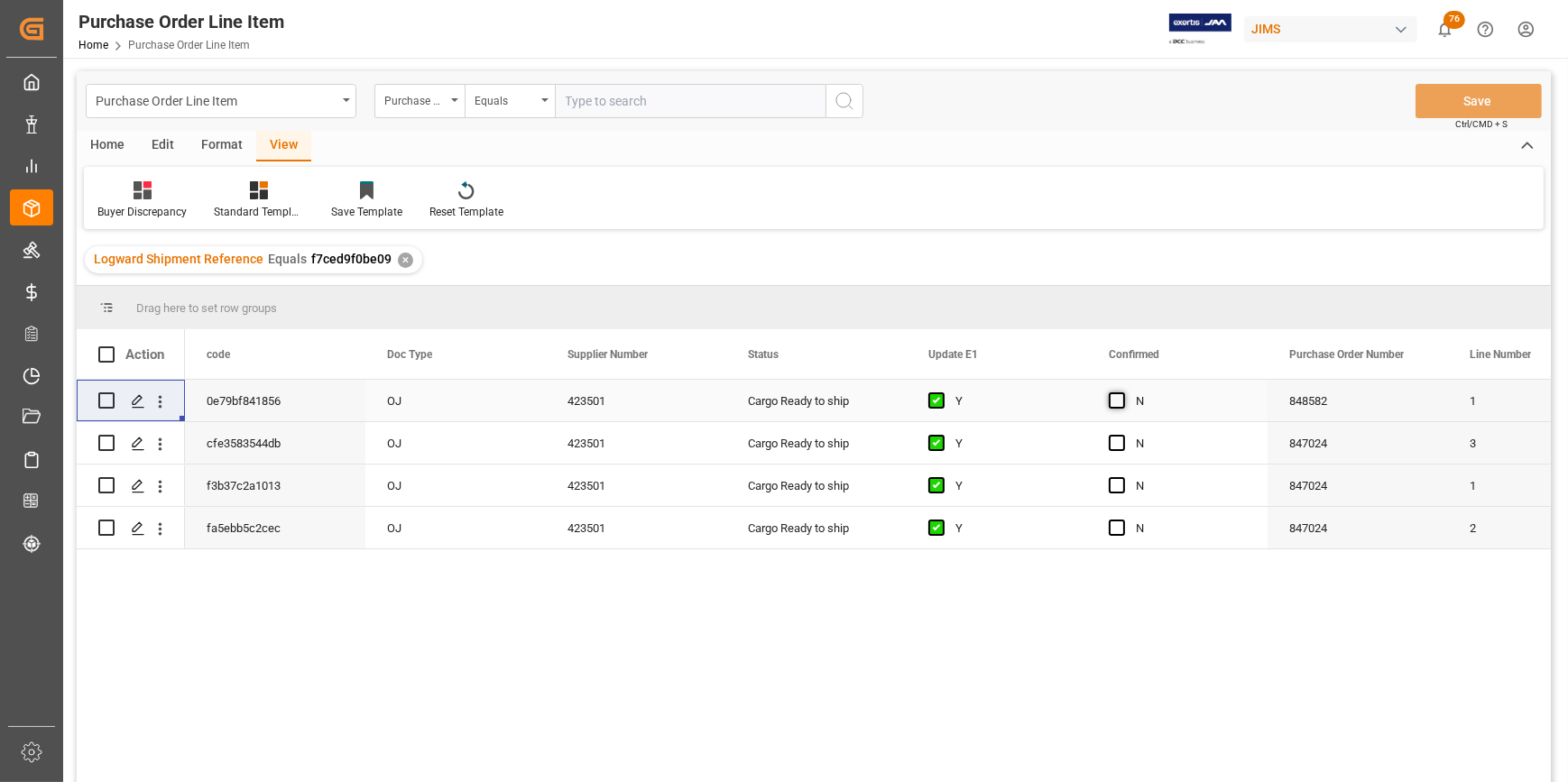
click at [1120, 396] on span "Press SPACE to select this row." at bounding box center [1116, 401] width 16 height 16
click at [1123, 393] on input "Press SPACE to select this row." at bounding box center [1123, 393] width 0 height 0
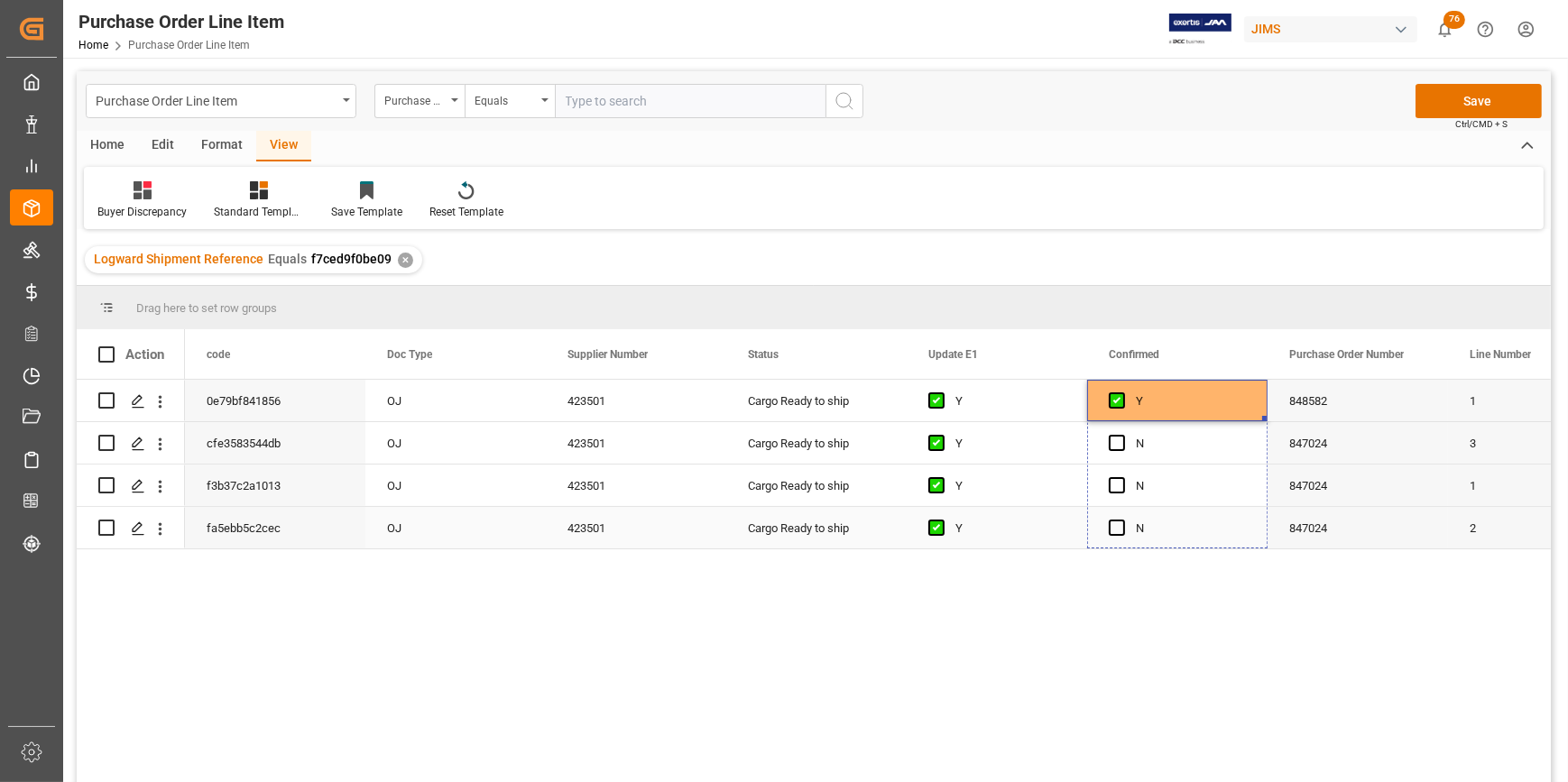
drag, startPoint x: 1265, startPoint y: 420, endPoint x: 1258, endPoint y: 528, distance: 108.2
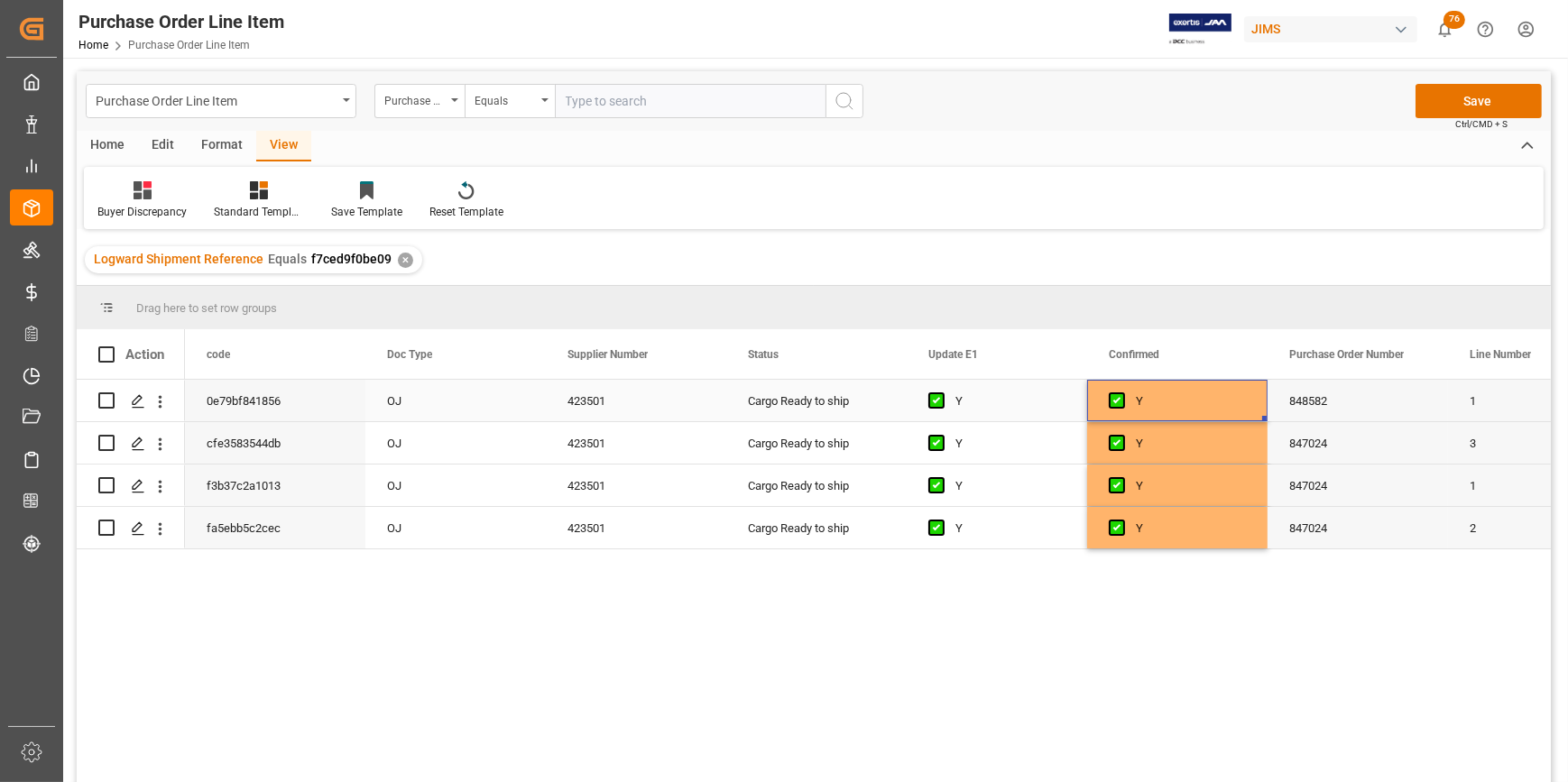
click at [1193, 396] on div "Y" at bounding box center [1191, 401] width 110 height 41
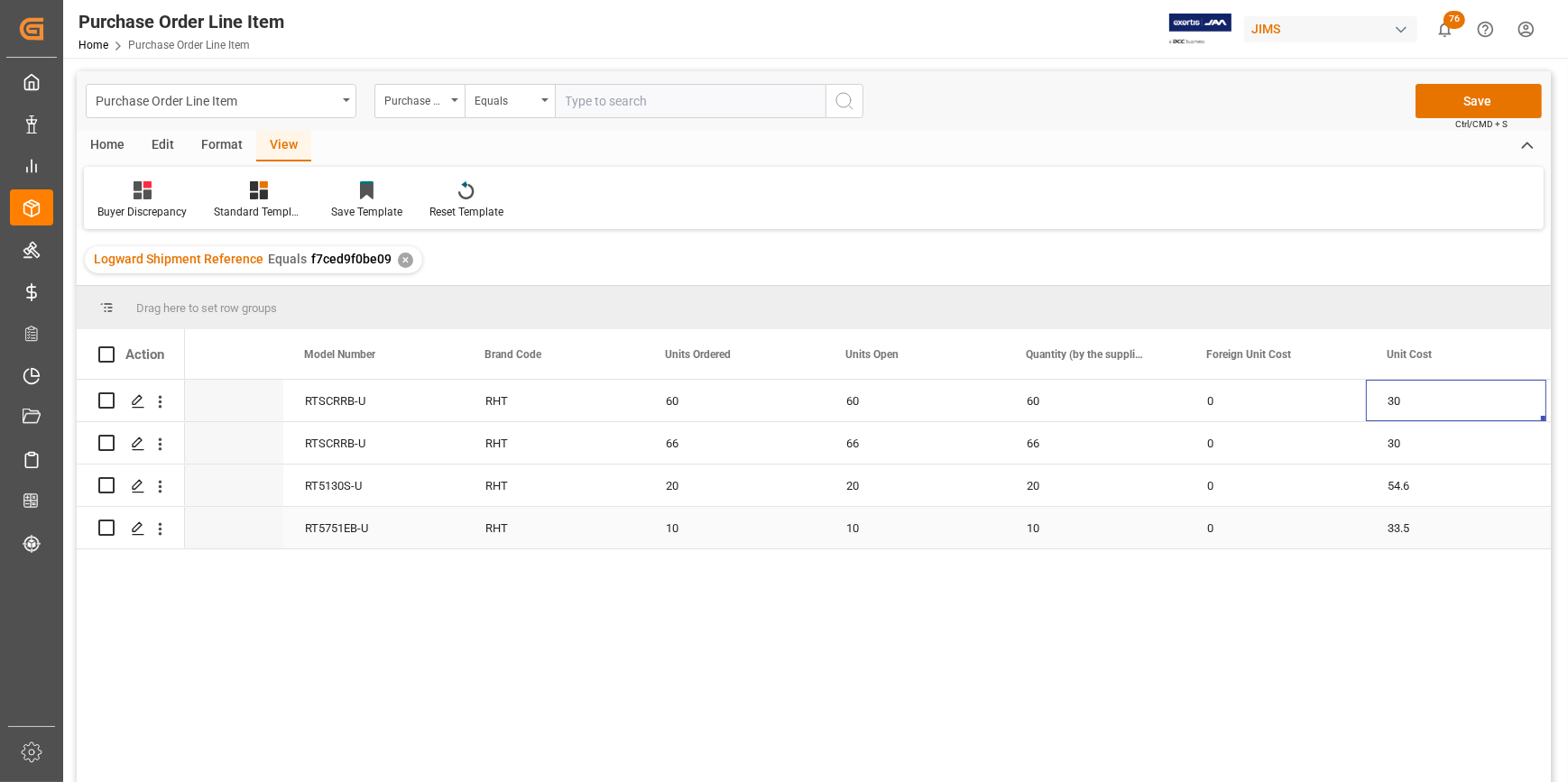
scroll to position [0, 1526]
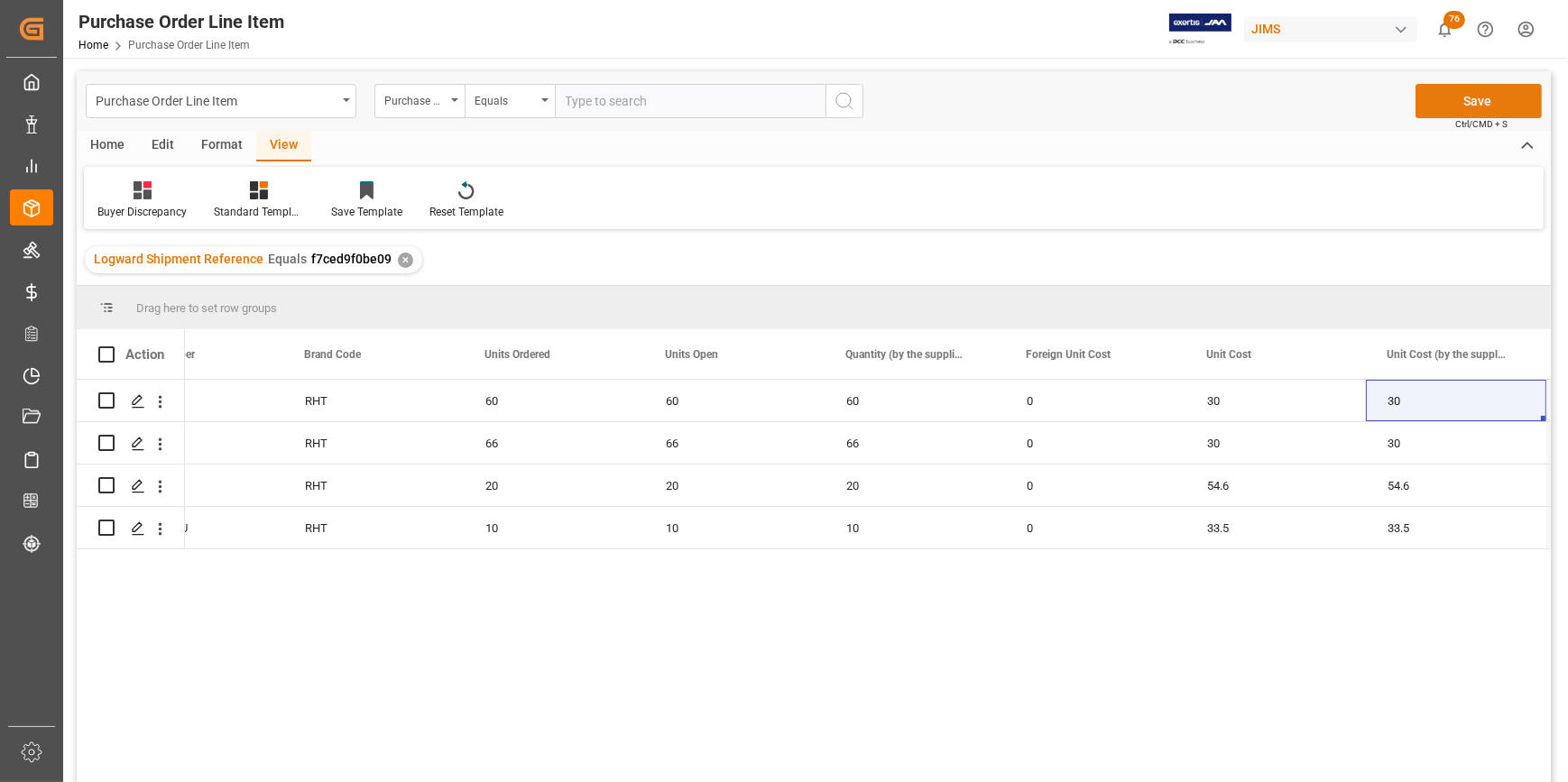
click at [1466, 103] on button "Save" at bounding box center [1478, 101] width 126 height 35
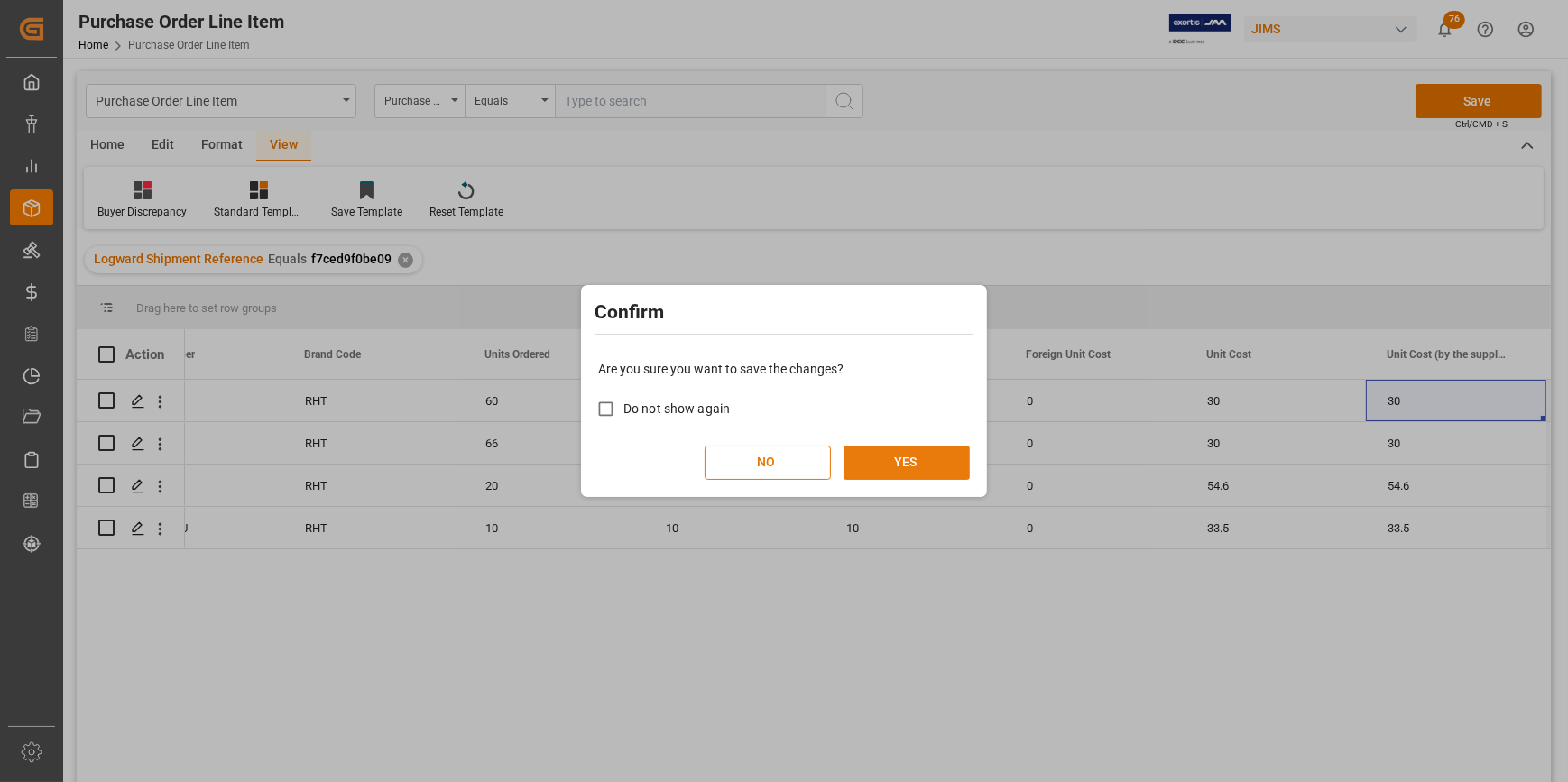
click at [870, 466] on button "YES" at bounding box center [906, 463] width 126 height 35
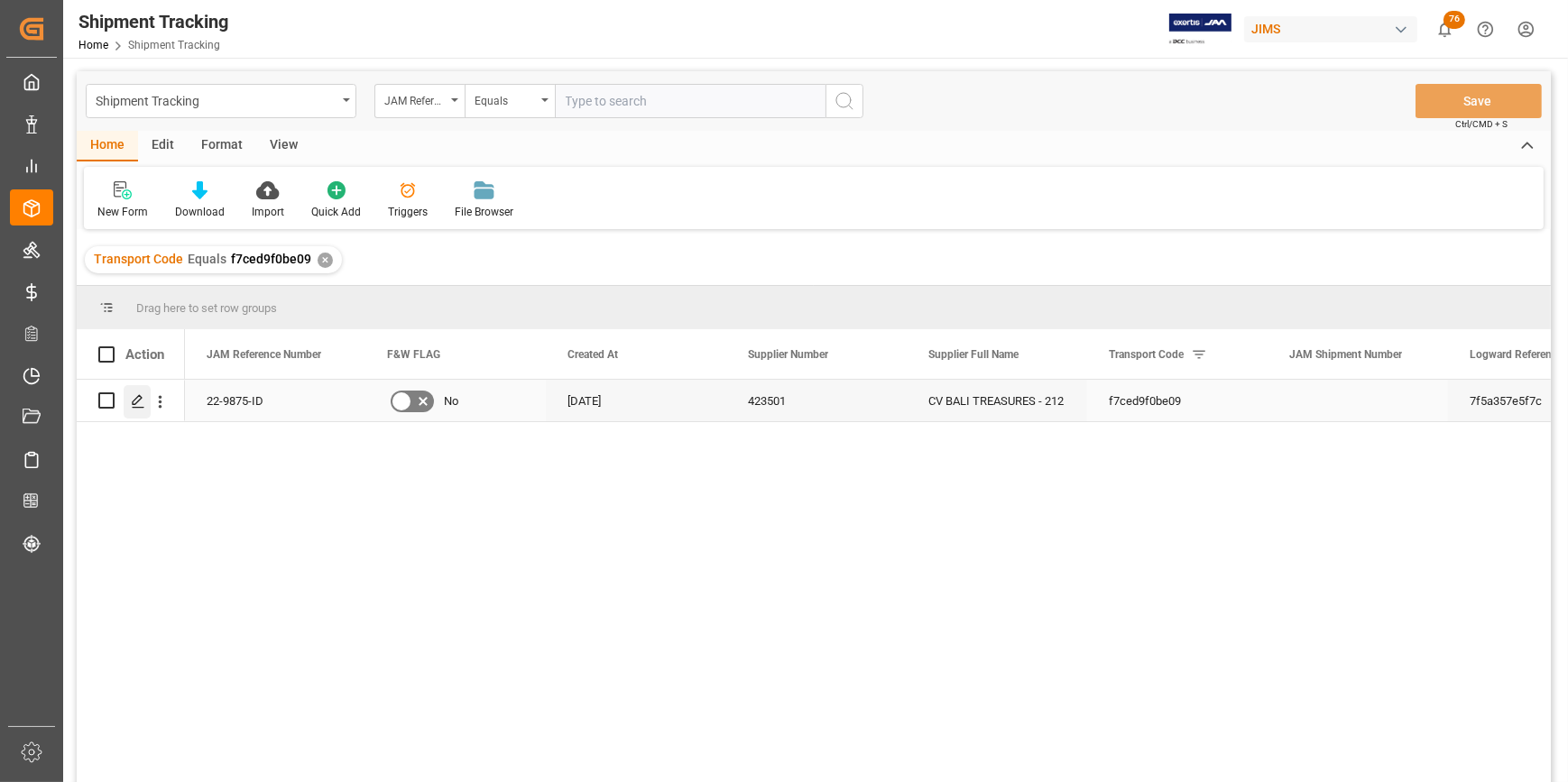
click at [134, 397] on icon "Press SPACE to select this row." at bounding box center [138, 401] width 14 height 14
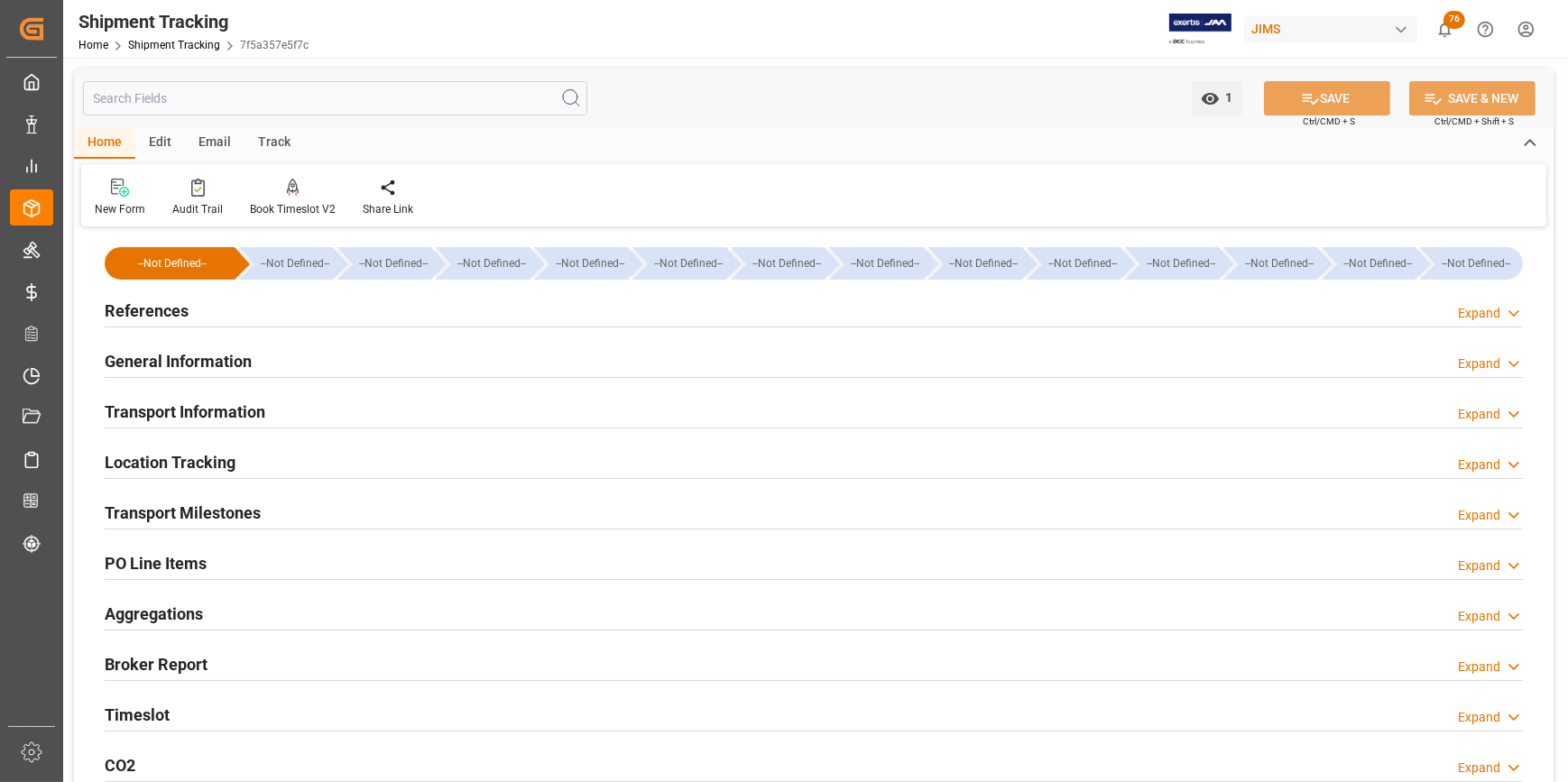
click at [125, 313] on h2 "References" at bounding box center [146, 310] width 84 height 24
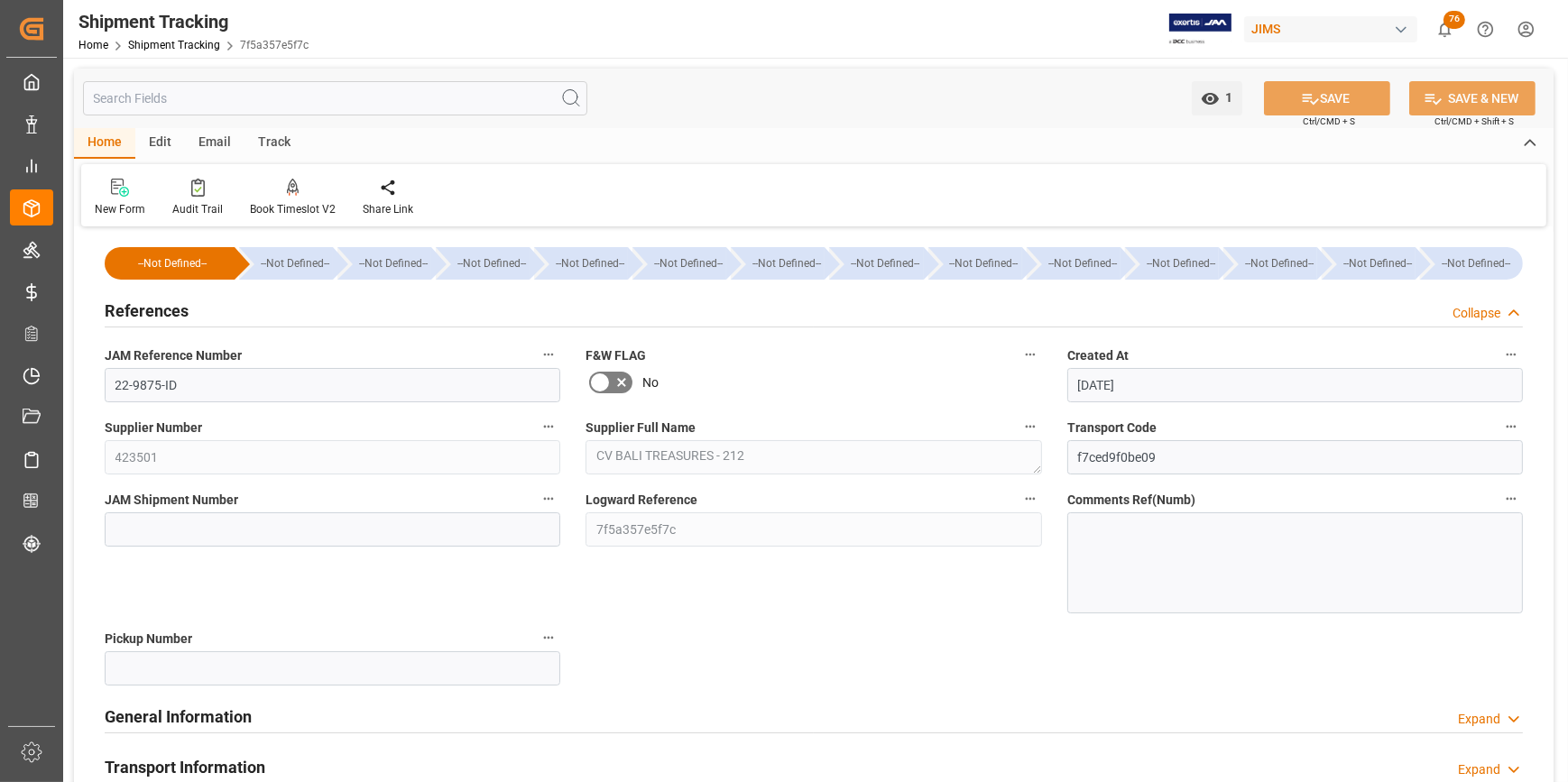
scroll to position [81, 0]
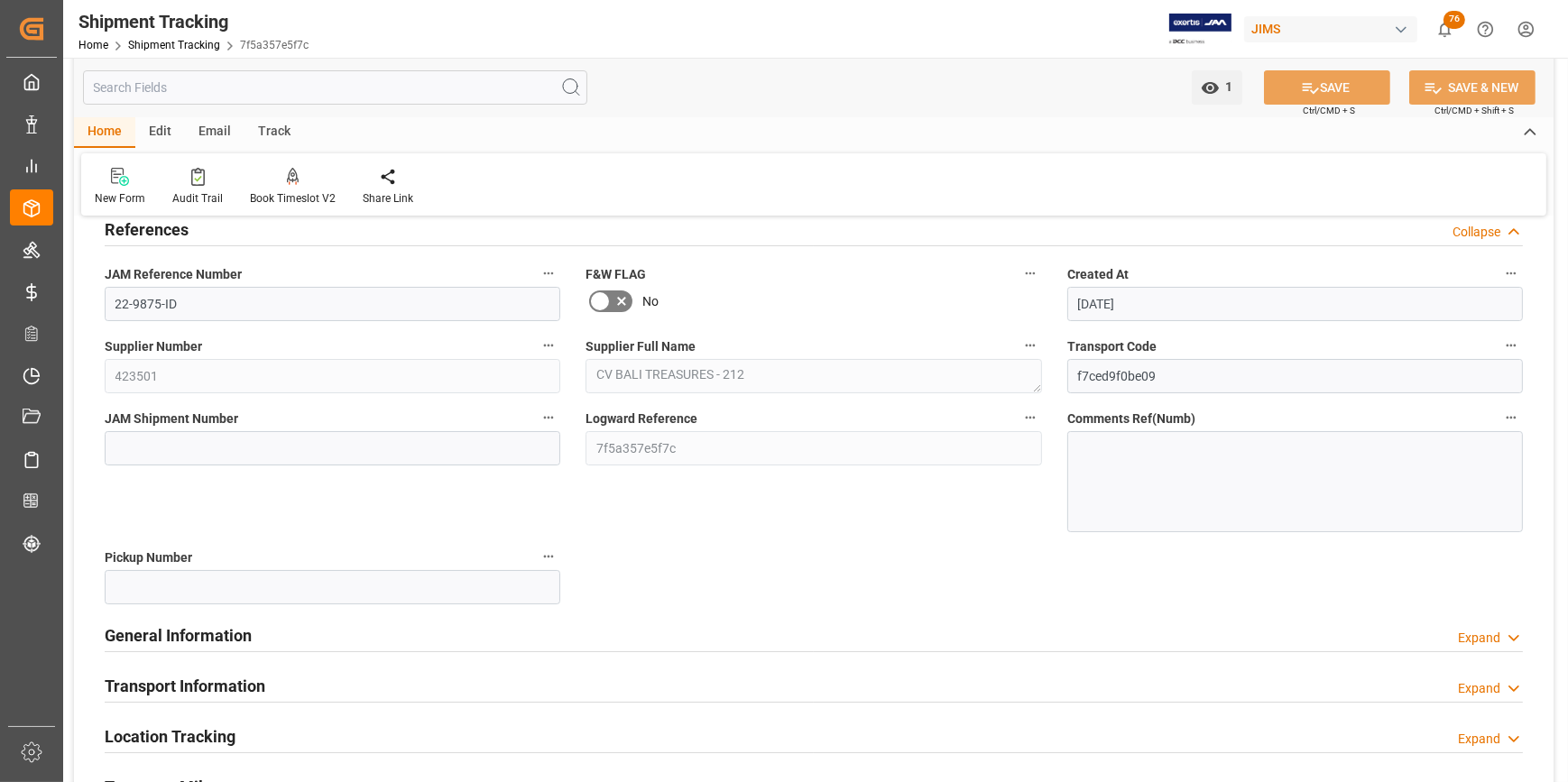
click at [207, 632] on h2 "General Information" at bounding box center [178, 635] width 147 height 24
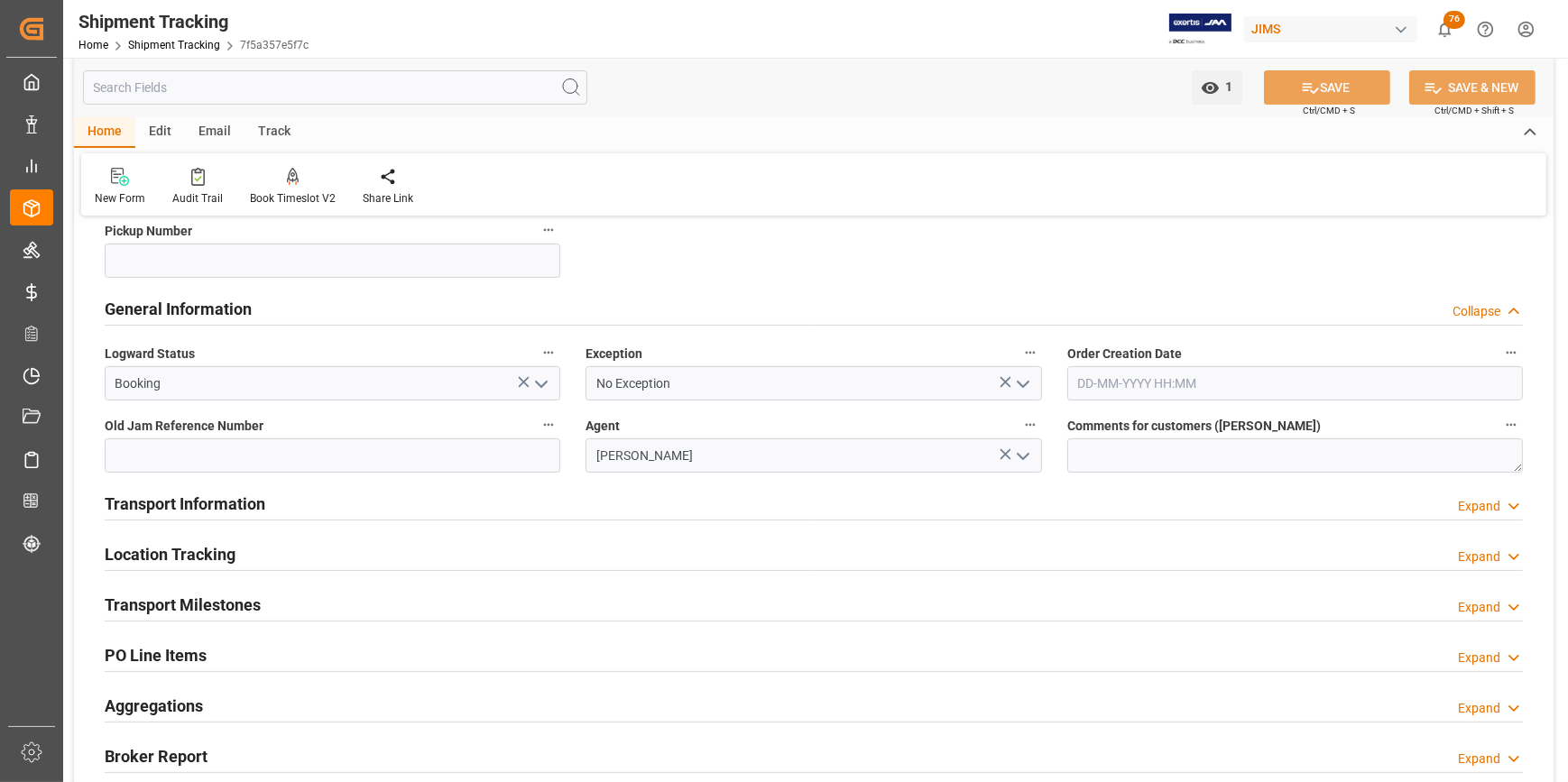
scroll to position [409, 0]
click at [216, 506] on h2 "Transport Information" at bounding box center [185, 502] width 161 height 24
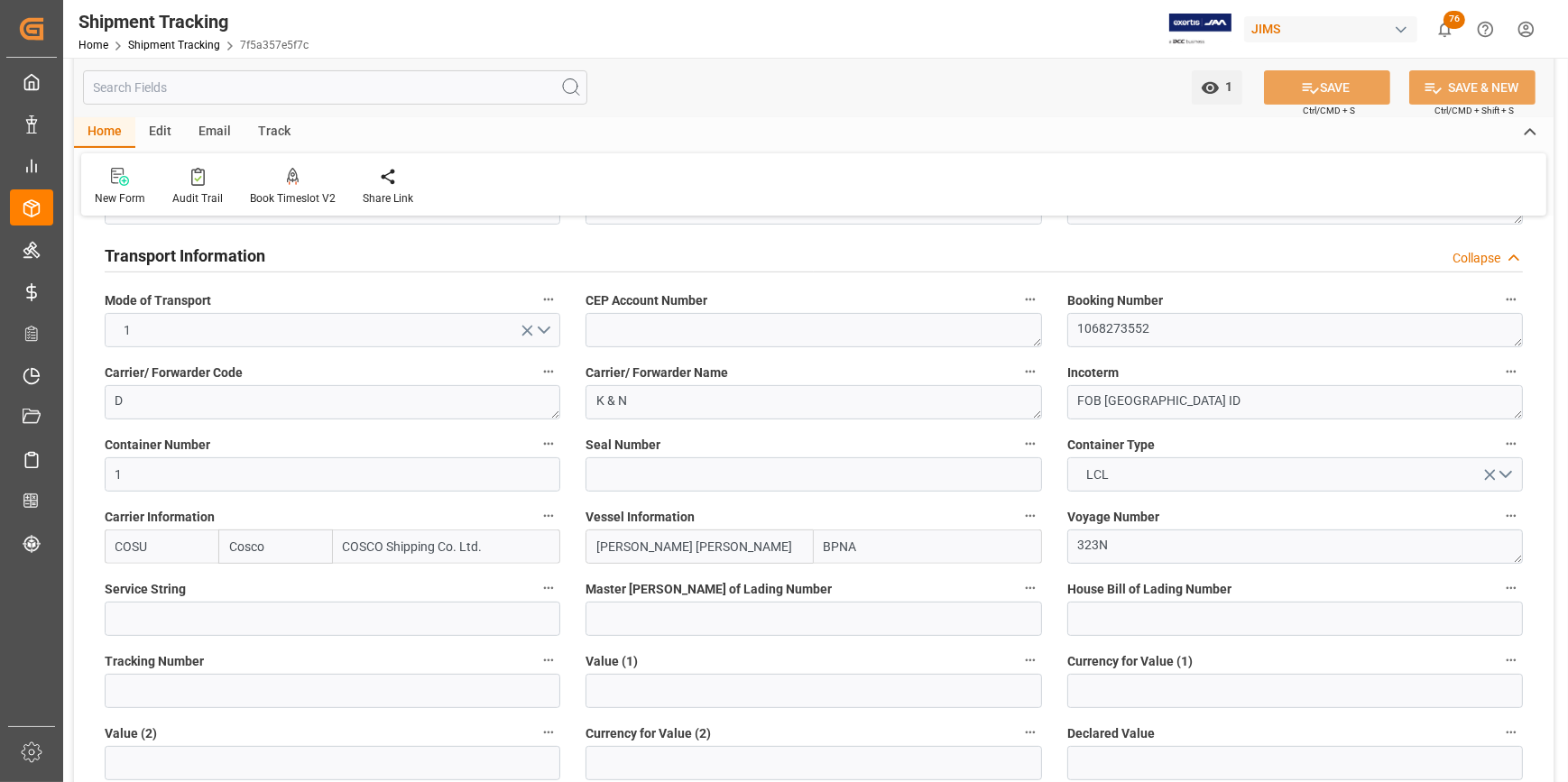
scroll to position [738, 0]
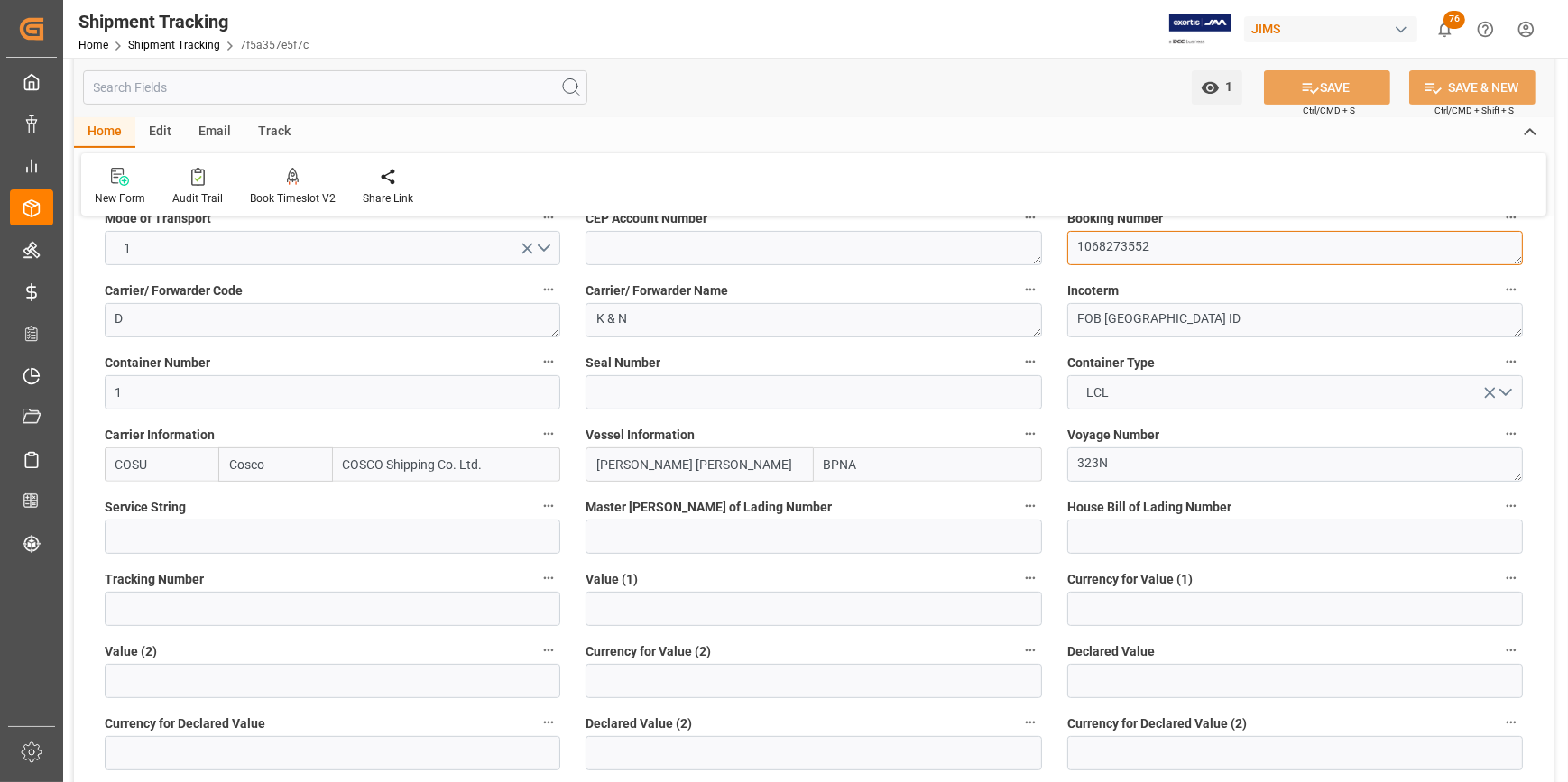
click at [1102, 250] on textarea "1068273552" at bounding box center [1294, 248] width 456 height 35
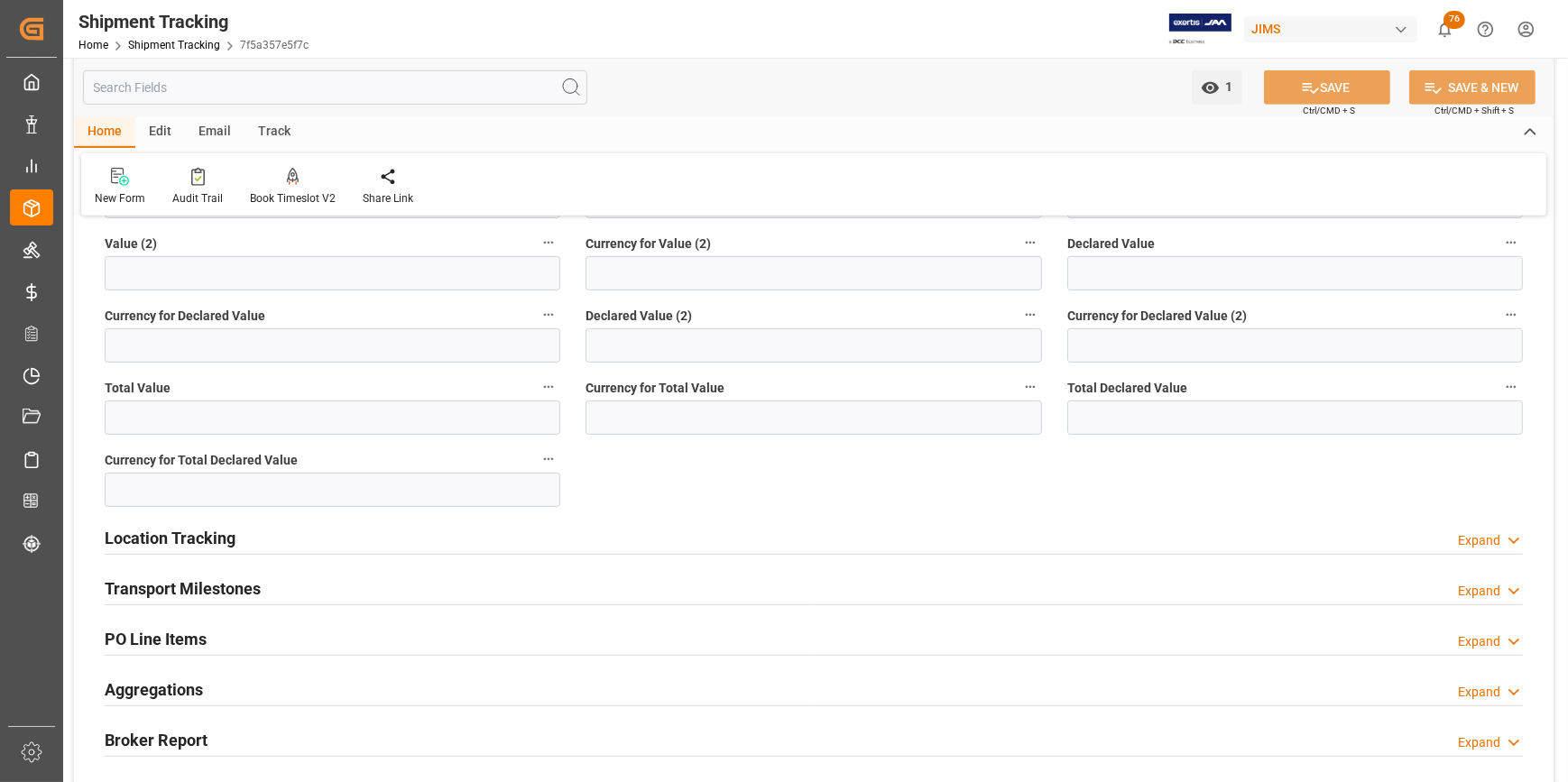
scroll to position [1148, 0]
click at [184, 589] on h2 "Transport Milestones" at bounding box center [183, 586] width 156 height 24
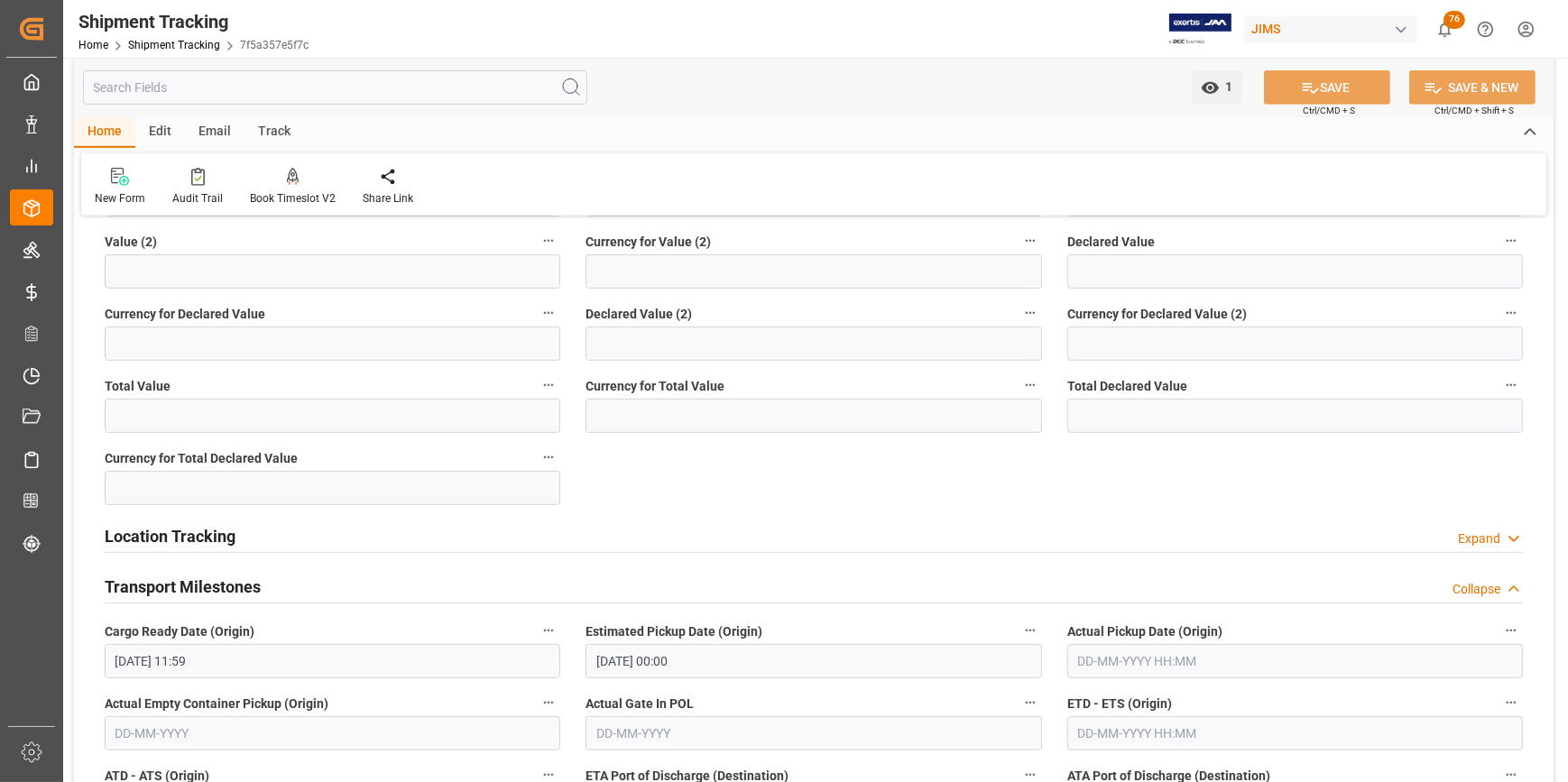
click at [1119, 664] on input "text" at bounding box center [1294, 662] width 456 height 35
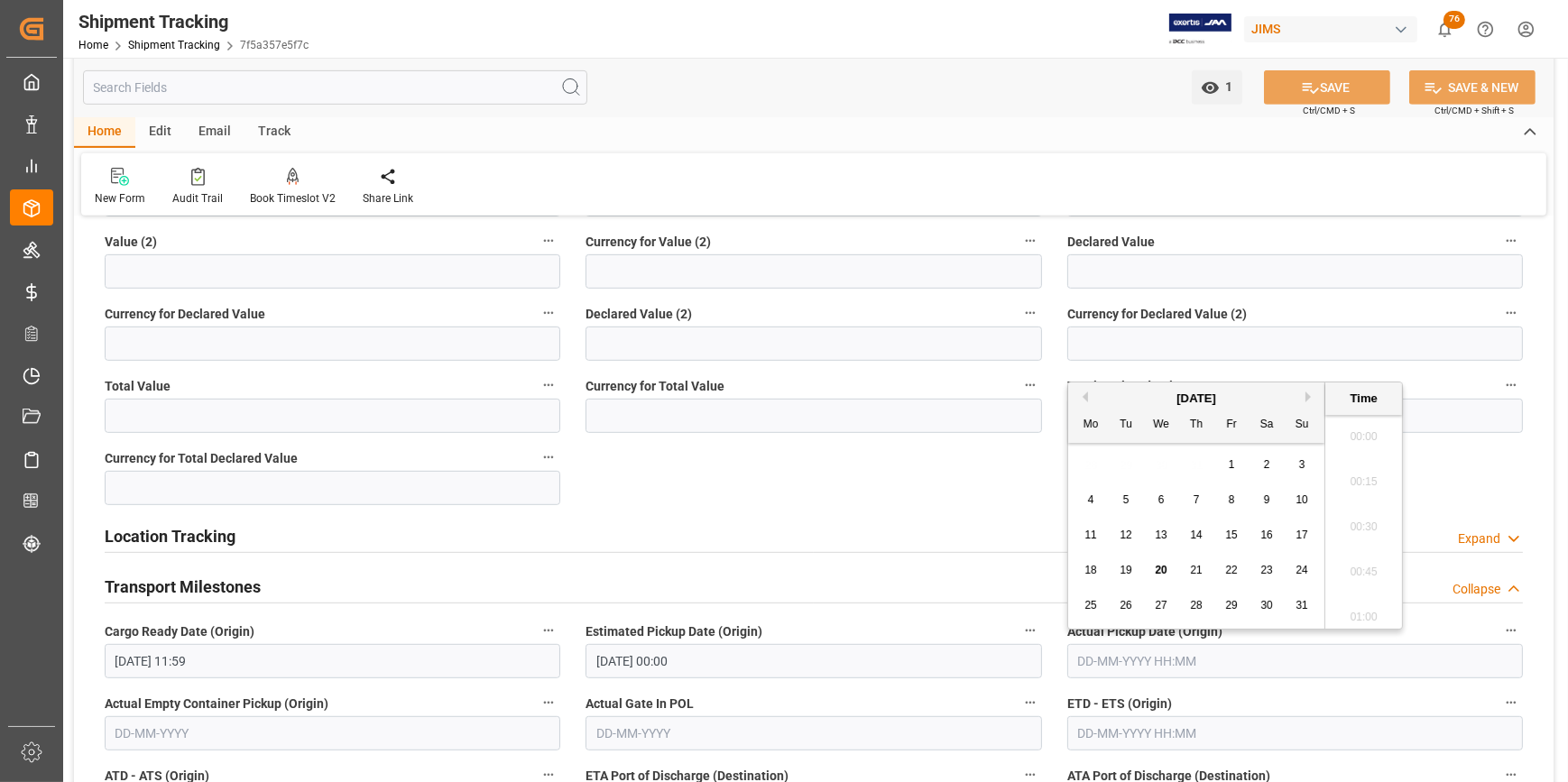
scroll to position [2938, 0]
click at [1262, 469] on div "2" at bounding box center [1267, 465] width 22 height 21
type input "02-08-2025 00:00"
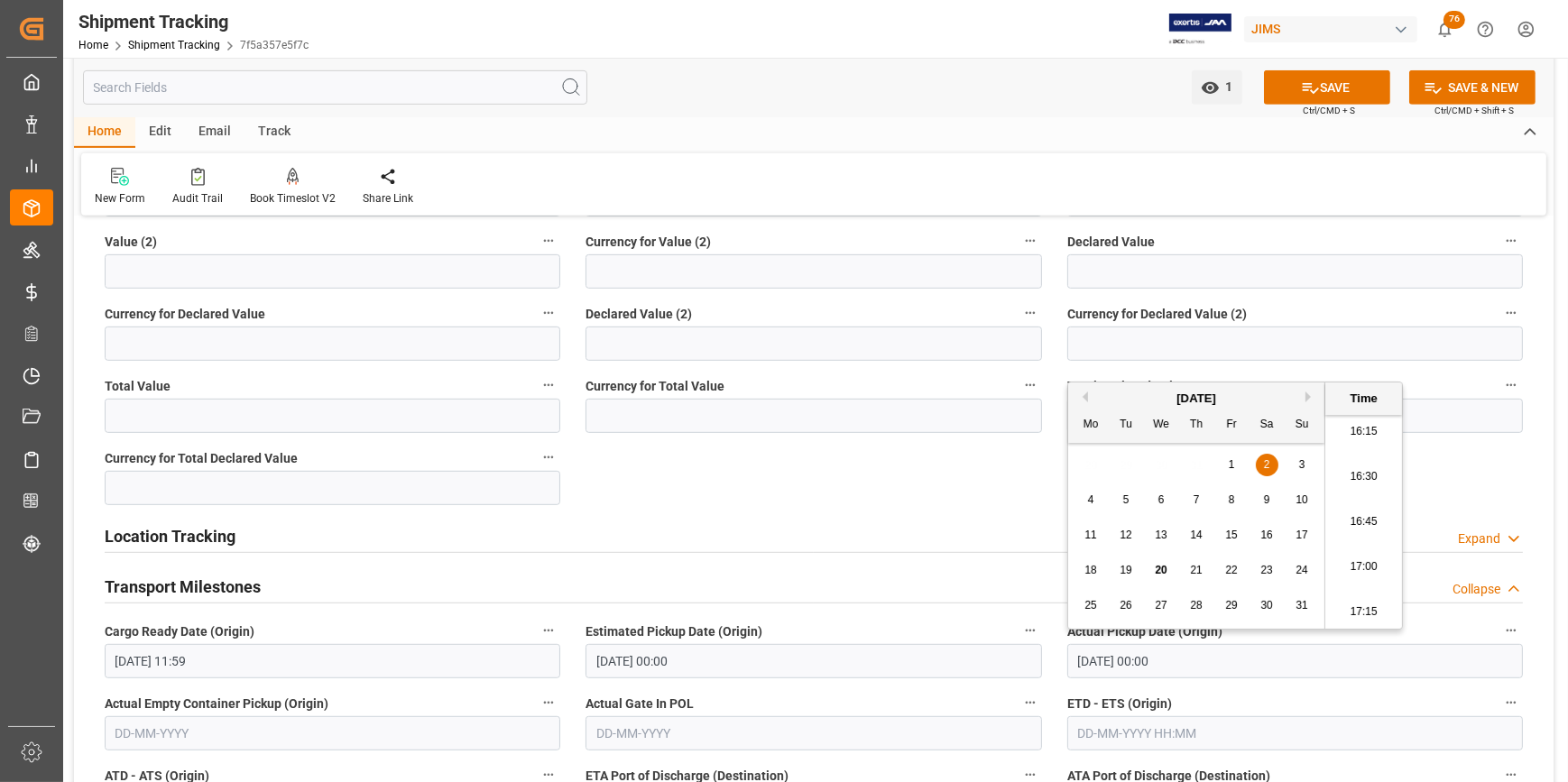
click at [958, 514] on div "Location Tracking Expand" at bounding box center [814, 536] width 1444 height 50
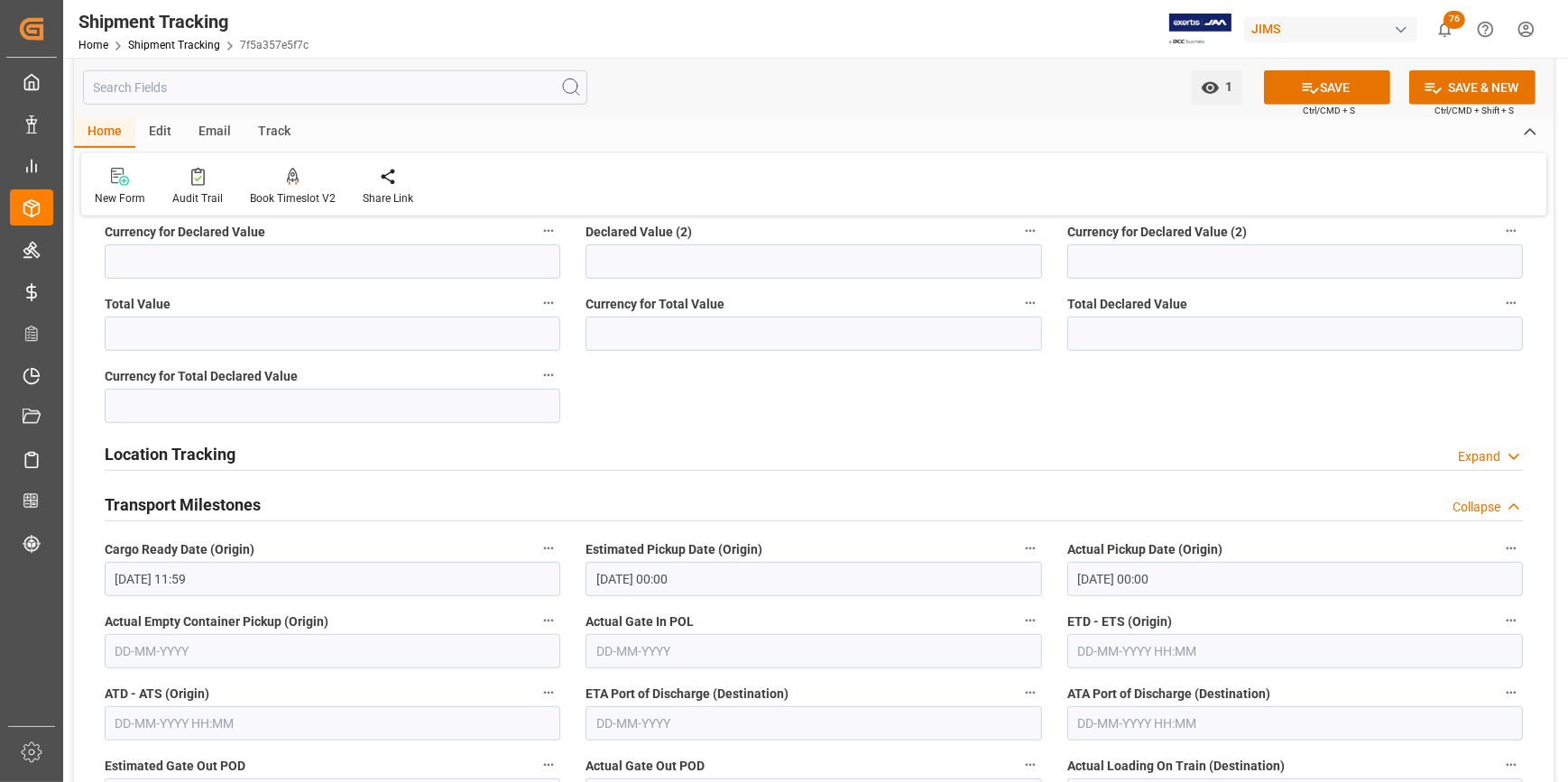
scroll to position [1312, 0]
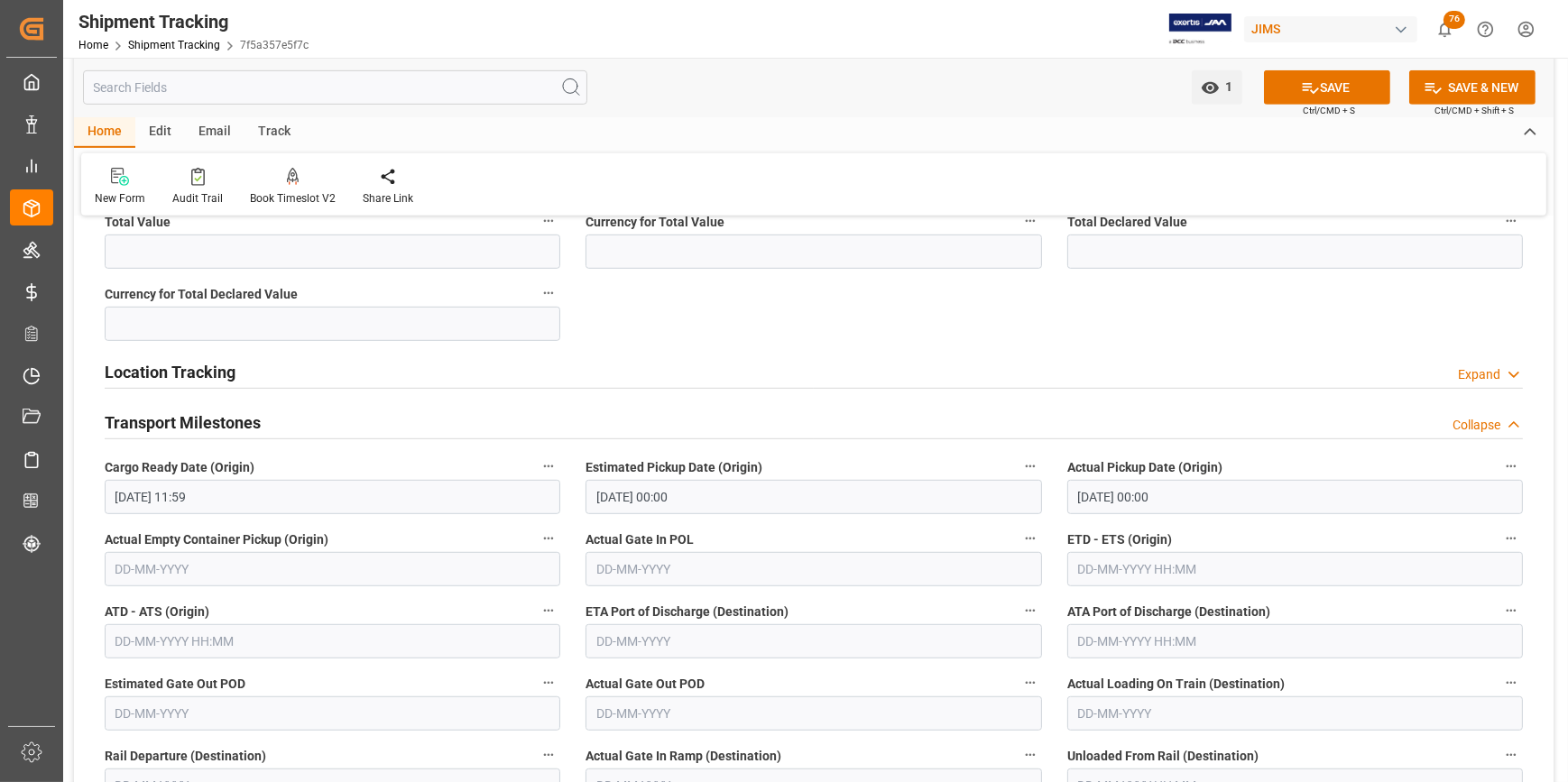
click at [1133, 570] on input "text" at bounding box center [1294, 569] width 456 height 35
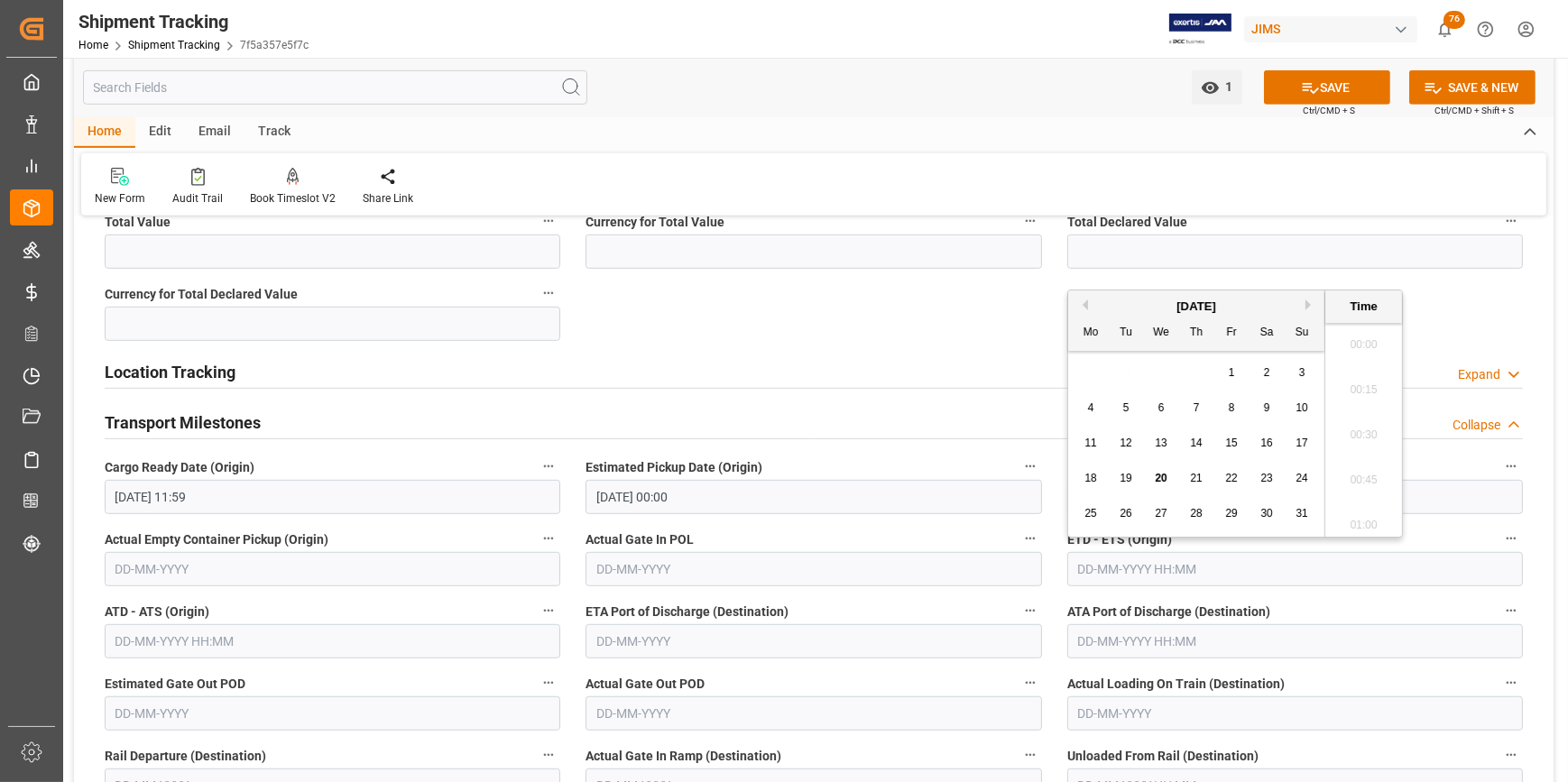
scroll to position [2983, 0]
click at [1222, 407] on div "8" at bounding box center [1232, 408] width 22 height 21
type input "08-08-2025 00:00"
click at [265, 636] on input "text" at bounding box center [332, 641] width 456 height 35
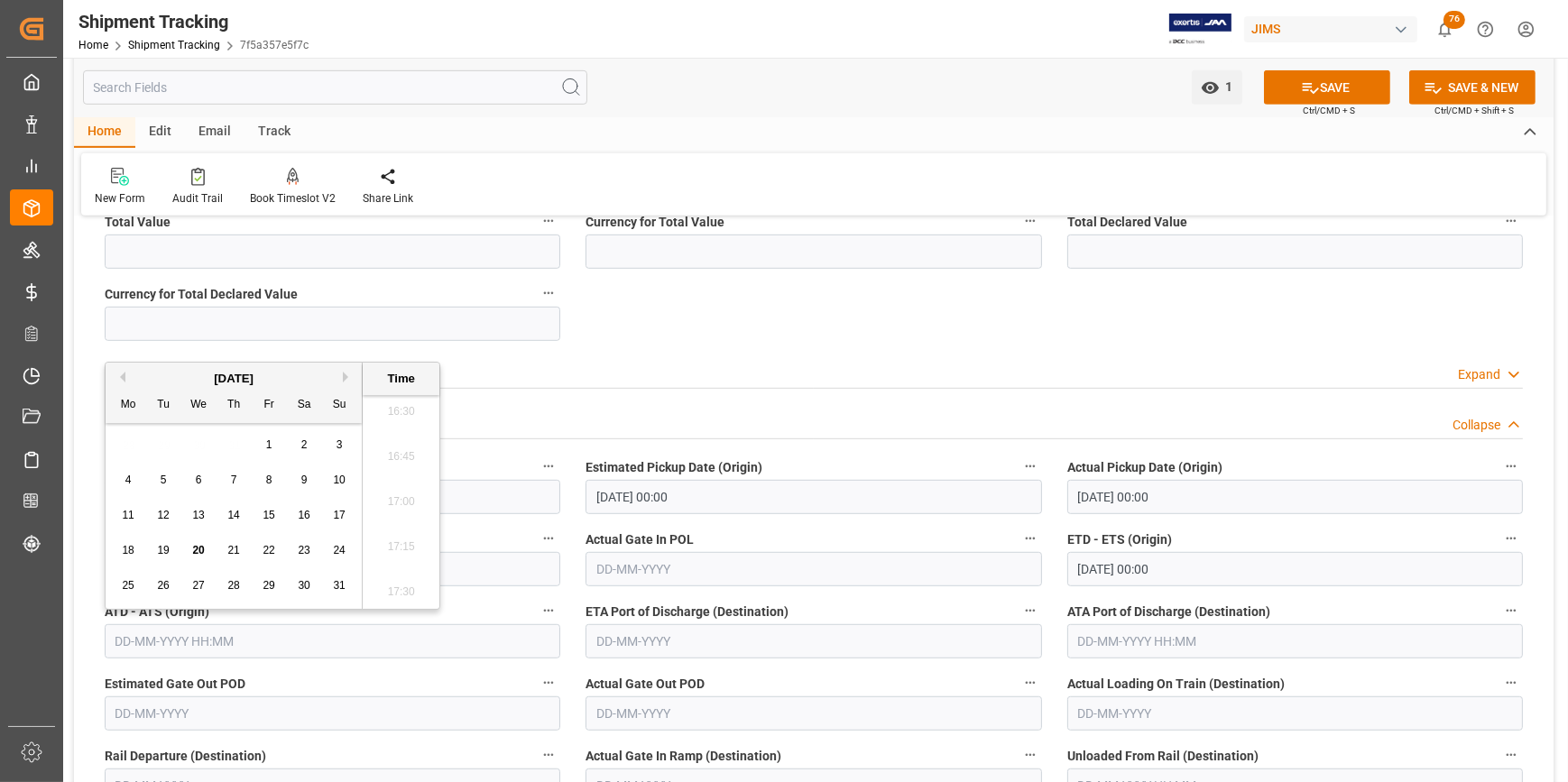
click at [272, 481] on div "8" at bounding box center [269, 481] width 22 height 21
type input "08-08-2025 00:00"
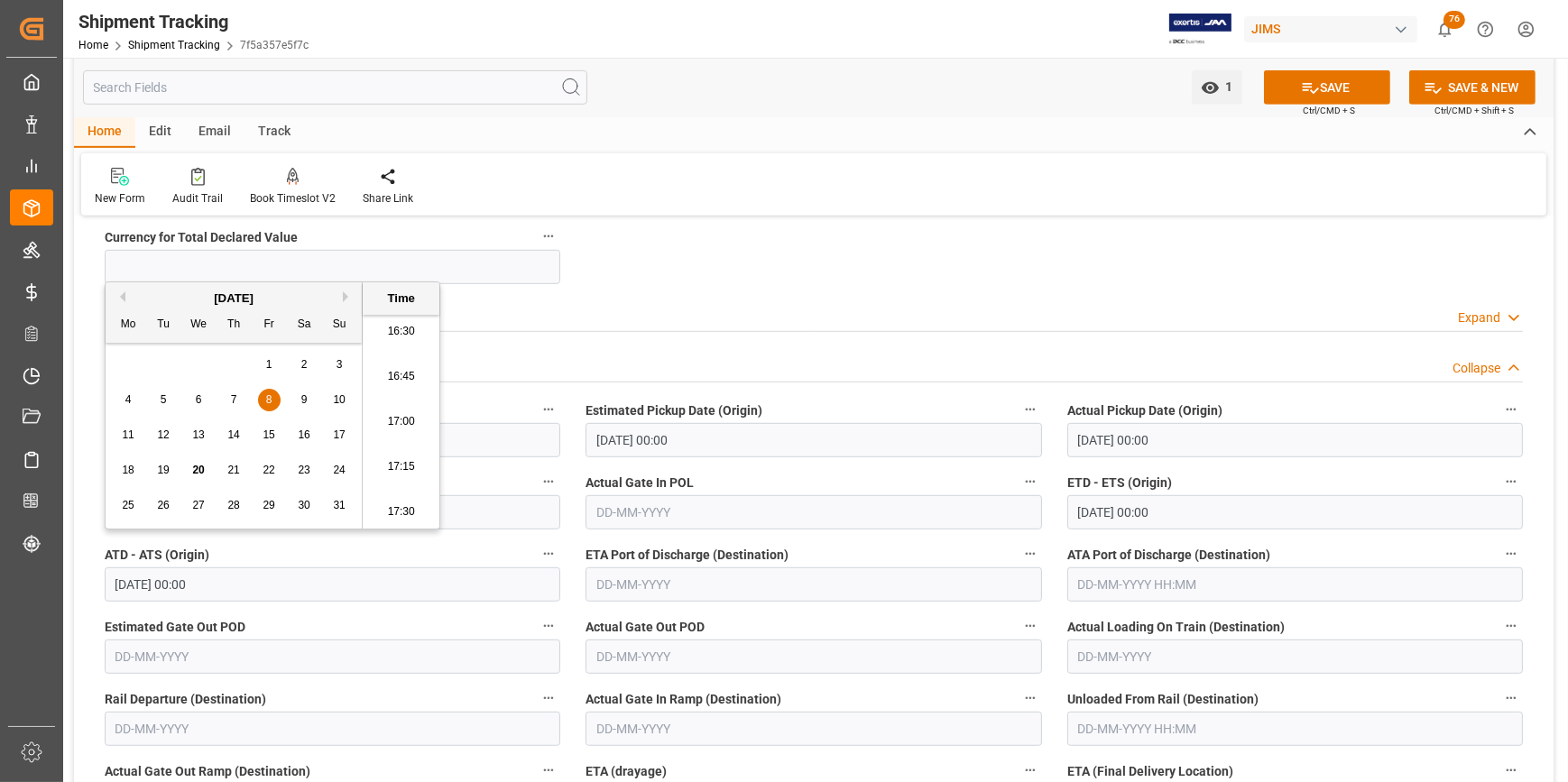
scroll to position [1395, 0]
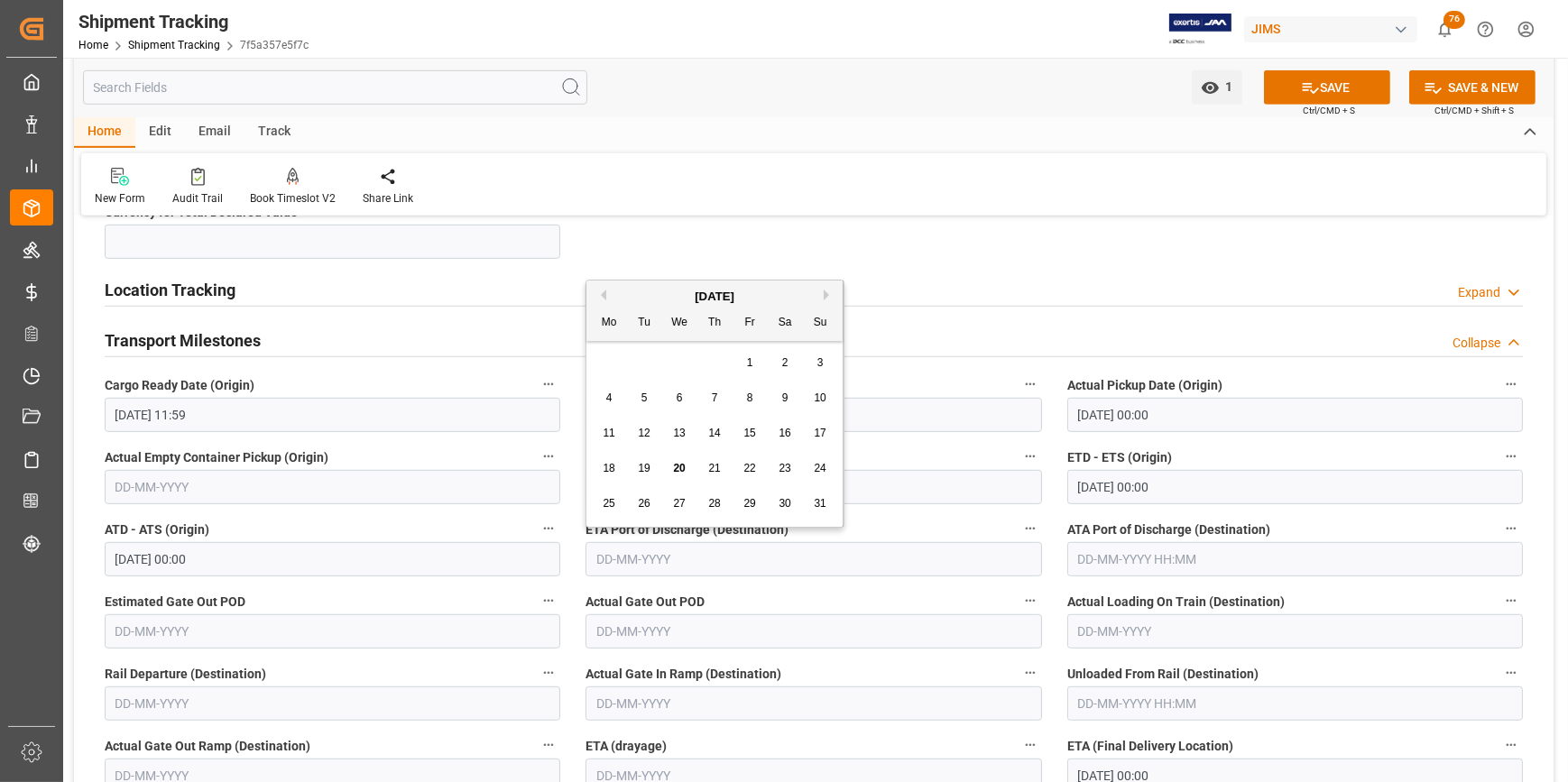
click at [614, 553] on input "text" at bounding box center [813, 560] width 456 height 35
click at [820, 297] on div "[DATE]" at bounding box center [715, 297] width 256 height 18
click at [823, 298] on div "[DATE]" at bounding box center [715, 297] width 256 height 18
click at [829, 290] on button "Next Month" at bounding box center [828, 295] width 11 height 11
click at [645, 469] on span "23" at bounding box center [643, 468] width 12 height 13
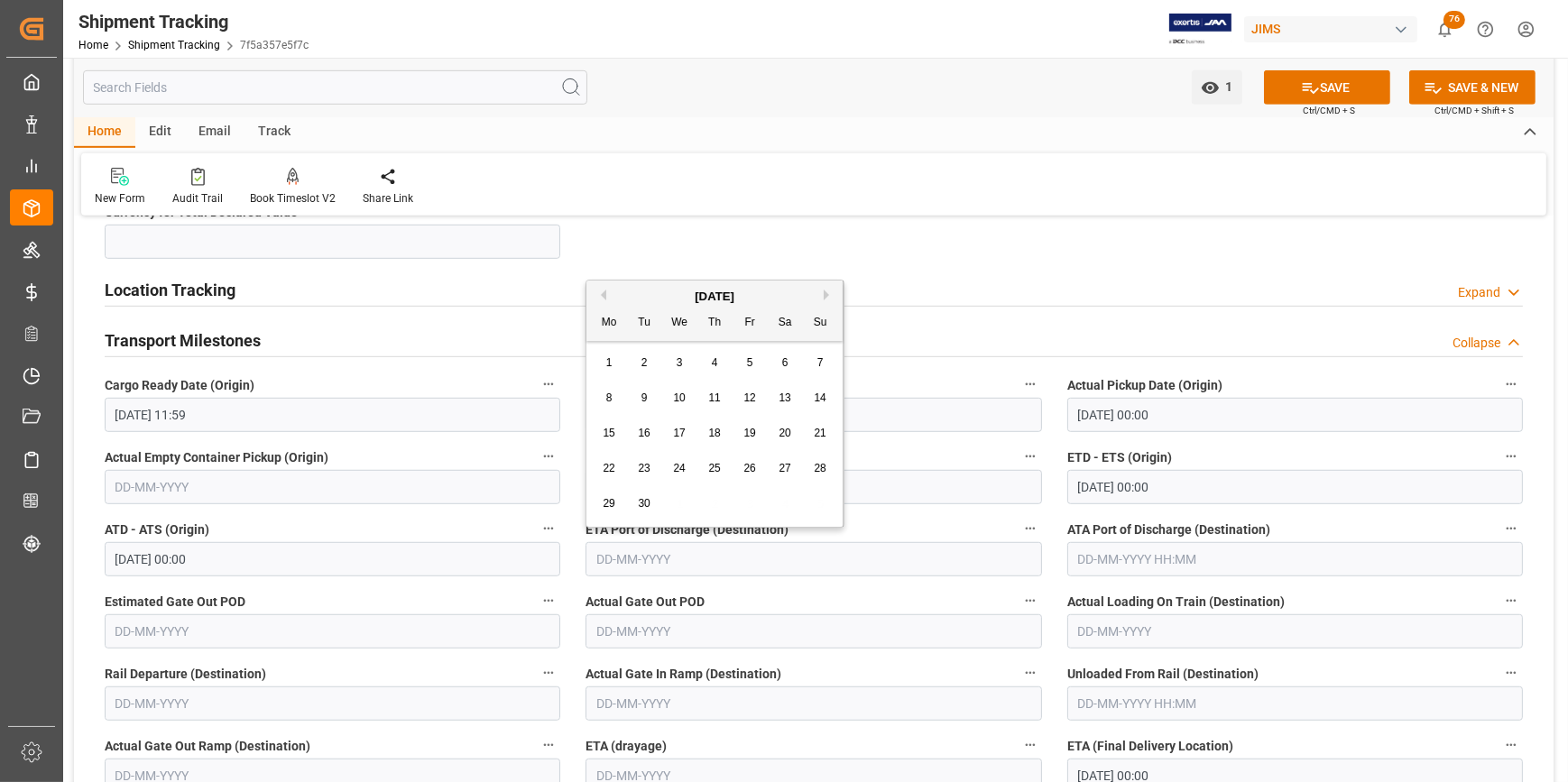
type input "23-09-2025"
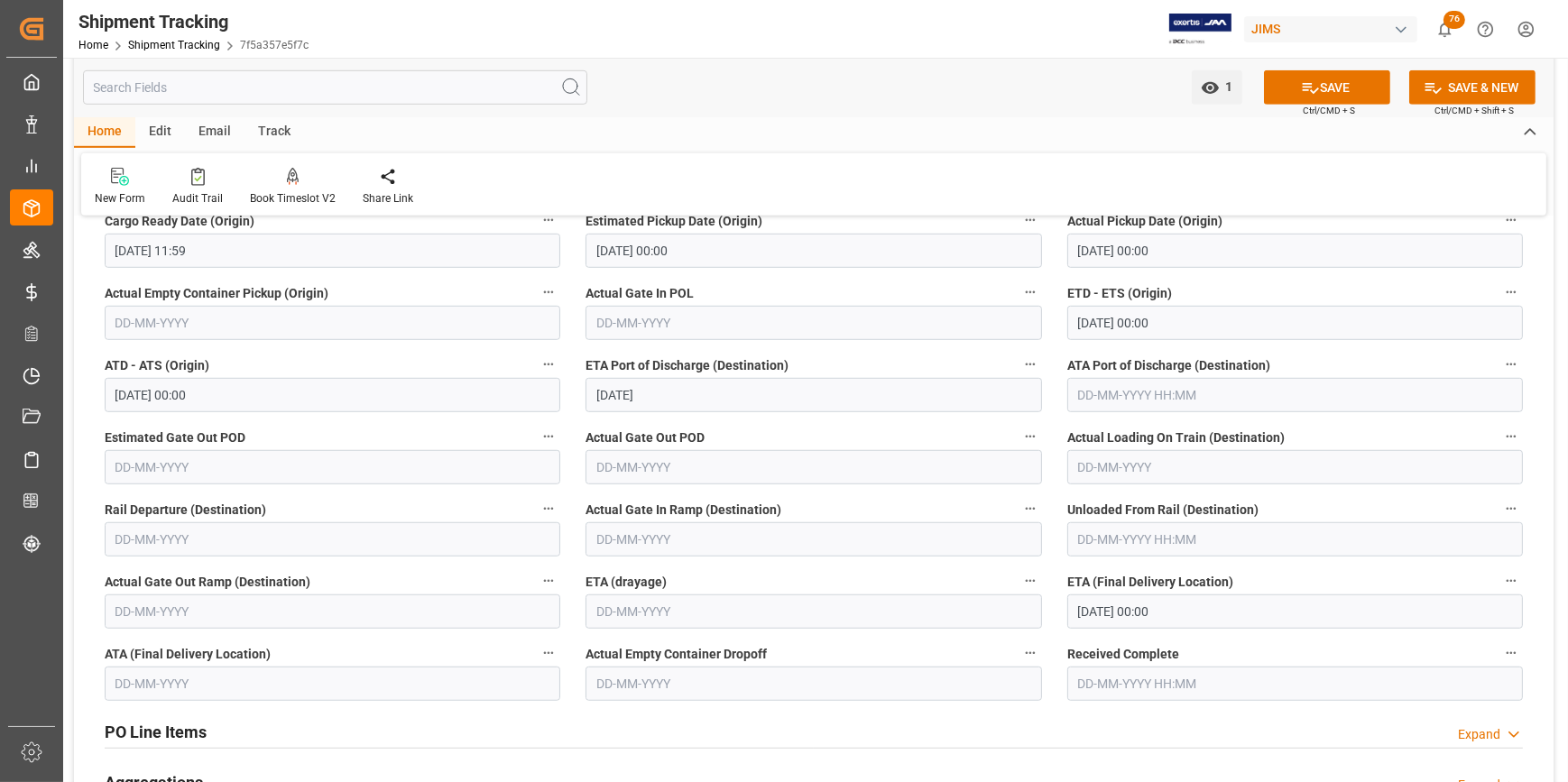
scroll to position [1640, 0]
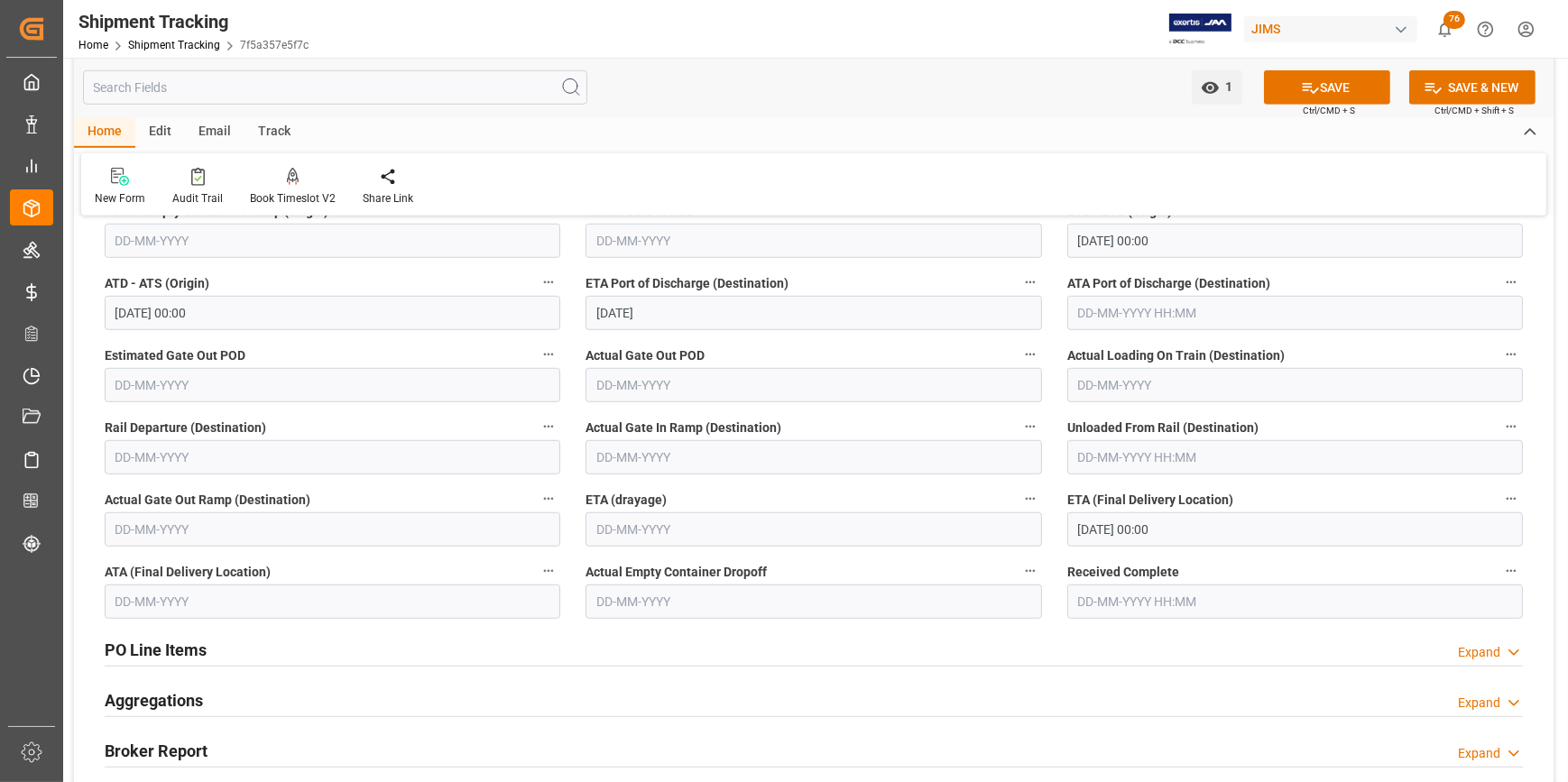
click at [1146, 527] on input "26-09-2025 00:00" at bounding box center [1294, 530] width 456 height 35
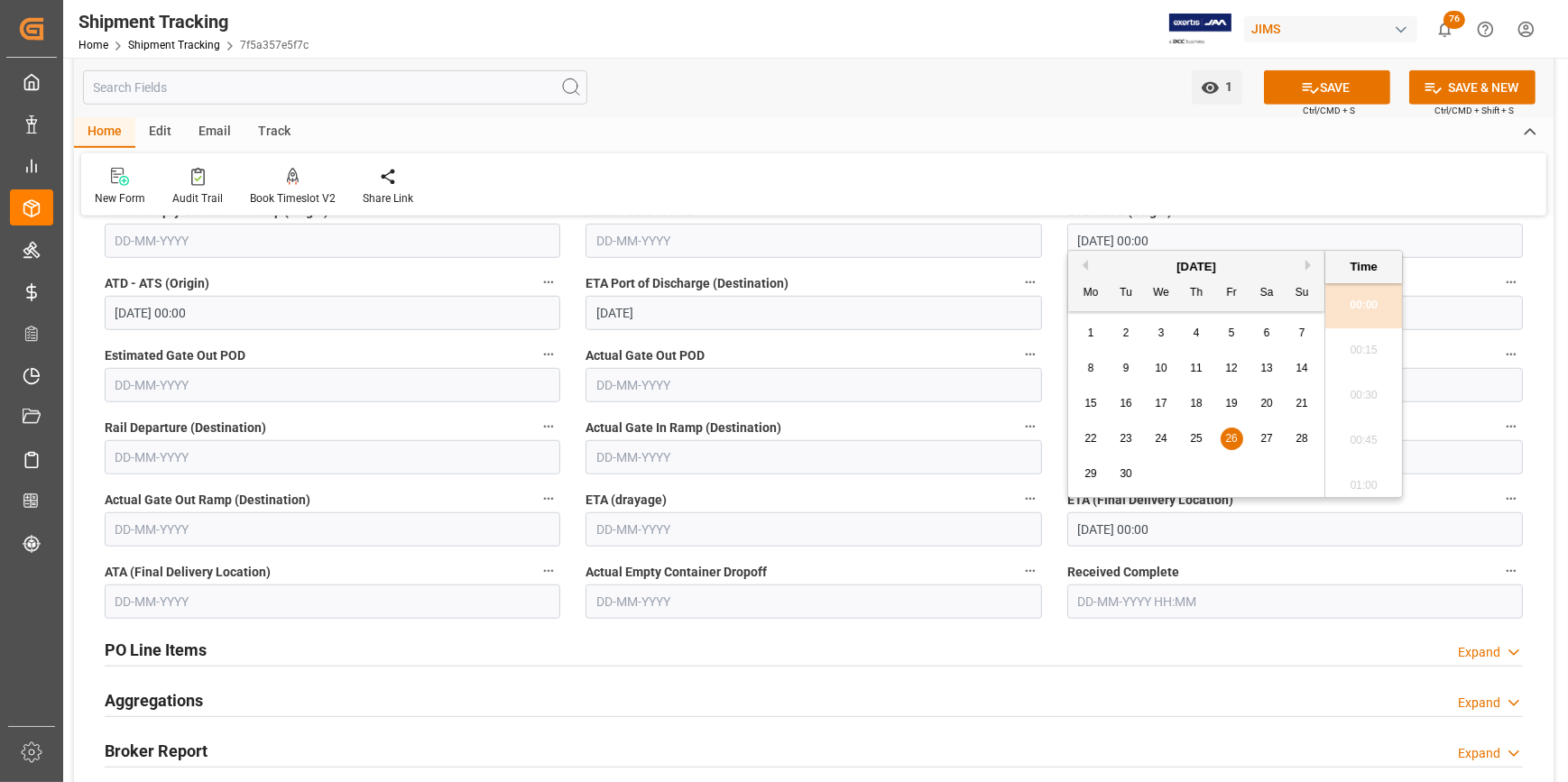
click at [1122, 478] on span "30" at bounding box center [1126, 473] width 12 height 13
type input "30-09-2025 00:00"
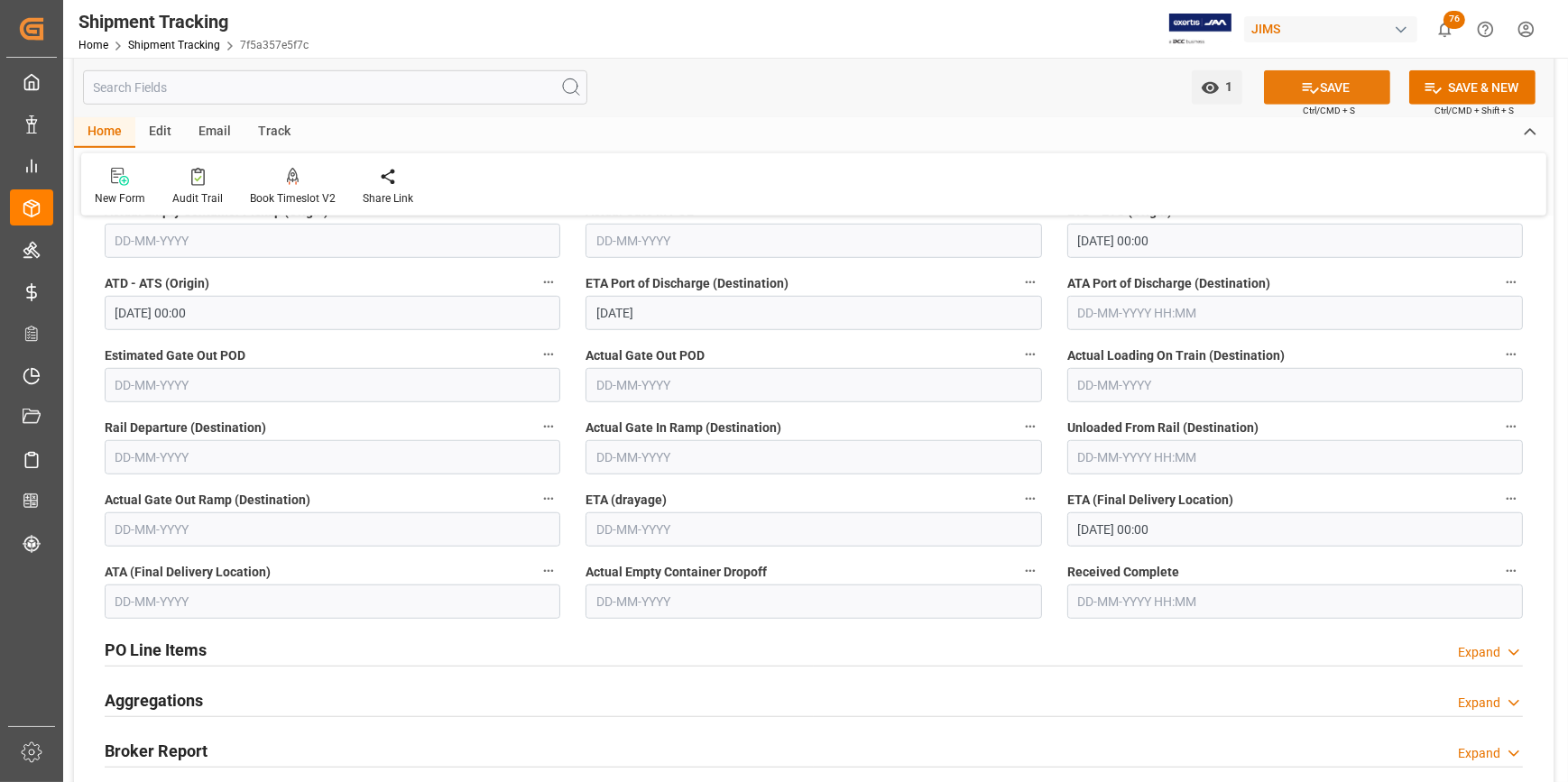
click at [1323, 93] on button "SAVE" at bounding box center [1327, 88] width 126 height 35
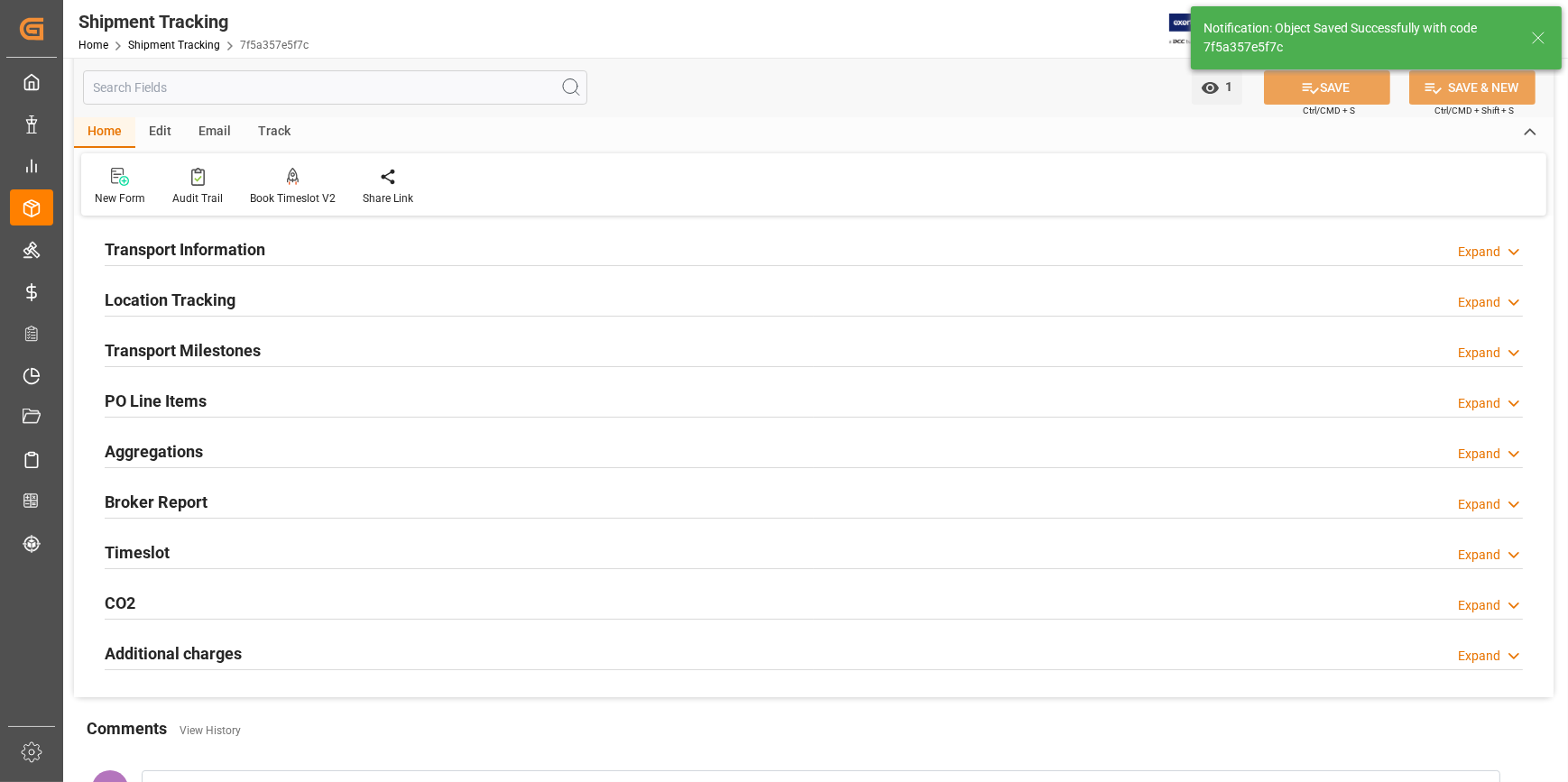
scroll to position [0, 0]
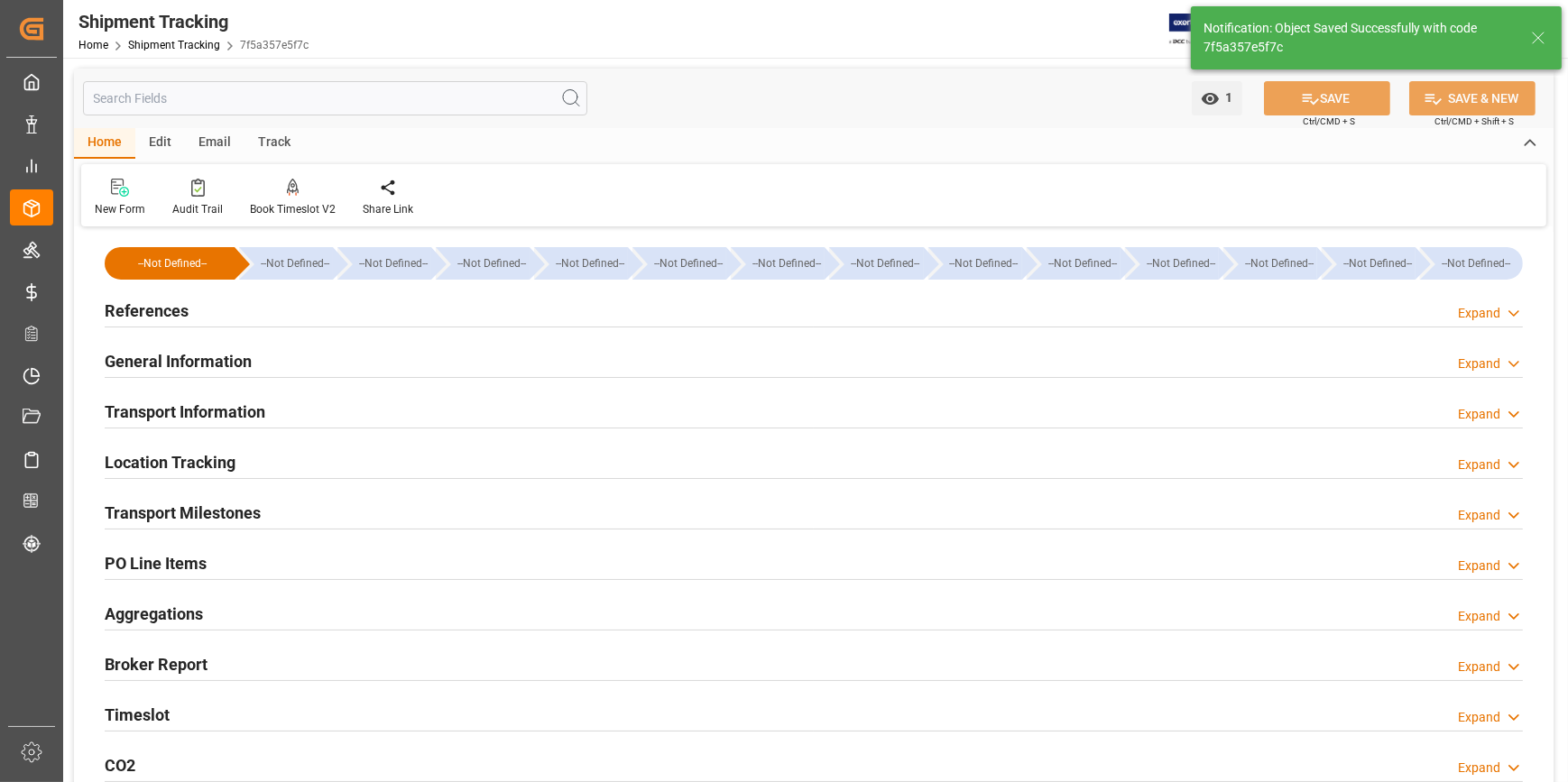
click at [180, 514] on h2 "Transport Milestones" at bounding box center [183, 512] width 156 height 24
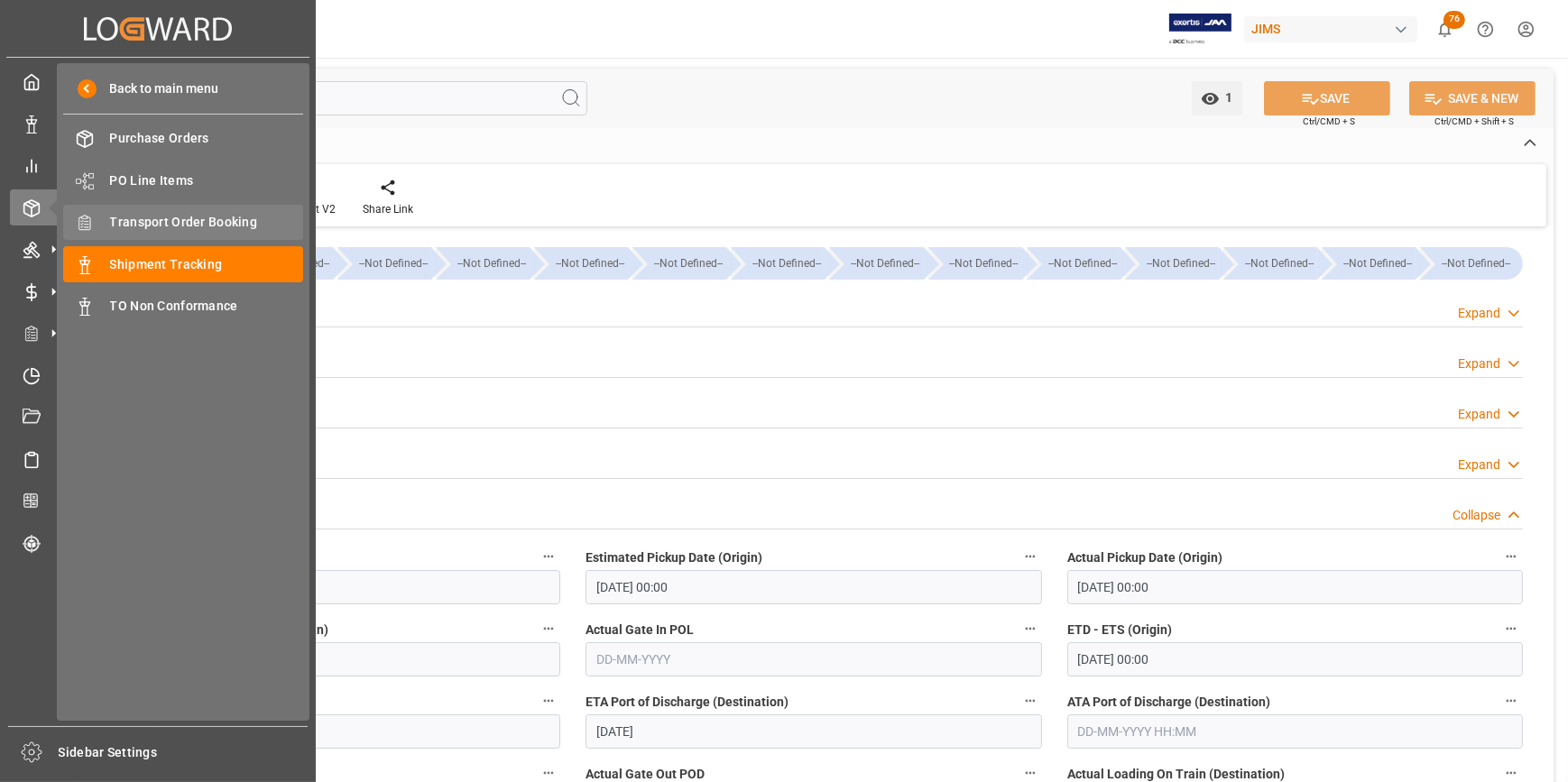
click at [180, 228] on span "Transport Order Booking" at bounding box center [206, 222] width 194 height 19
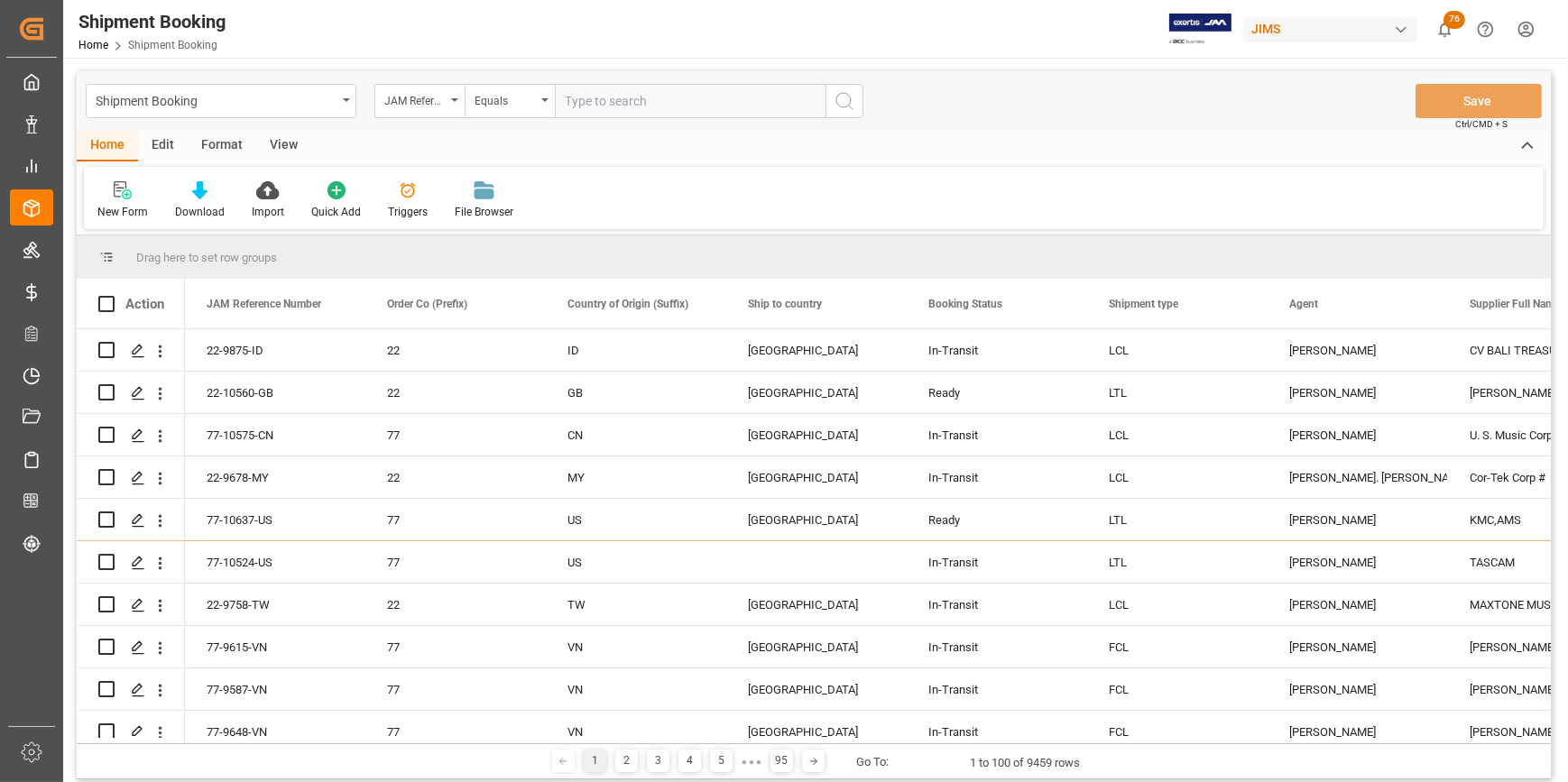
click at [575, 98] on input "text" at bounding box center [690, 101] width 271 height 35
paste input "22-9268-JP"
type input "22-9268-JP"
click at [851, 107] on icon "search button" at bounding box center [845, 101] width 21 height 21
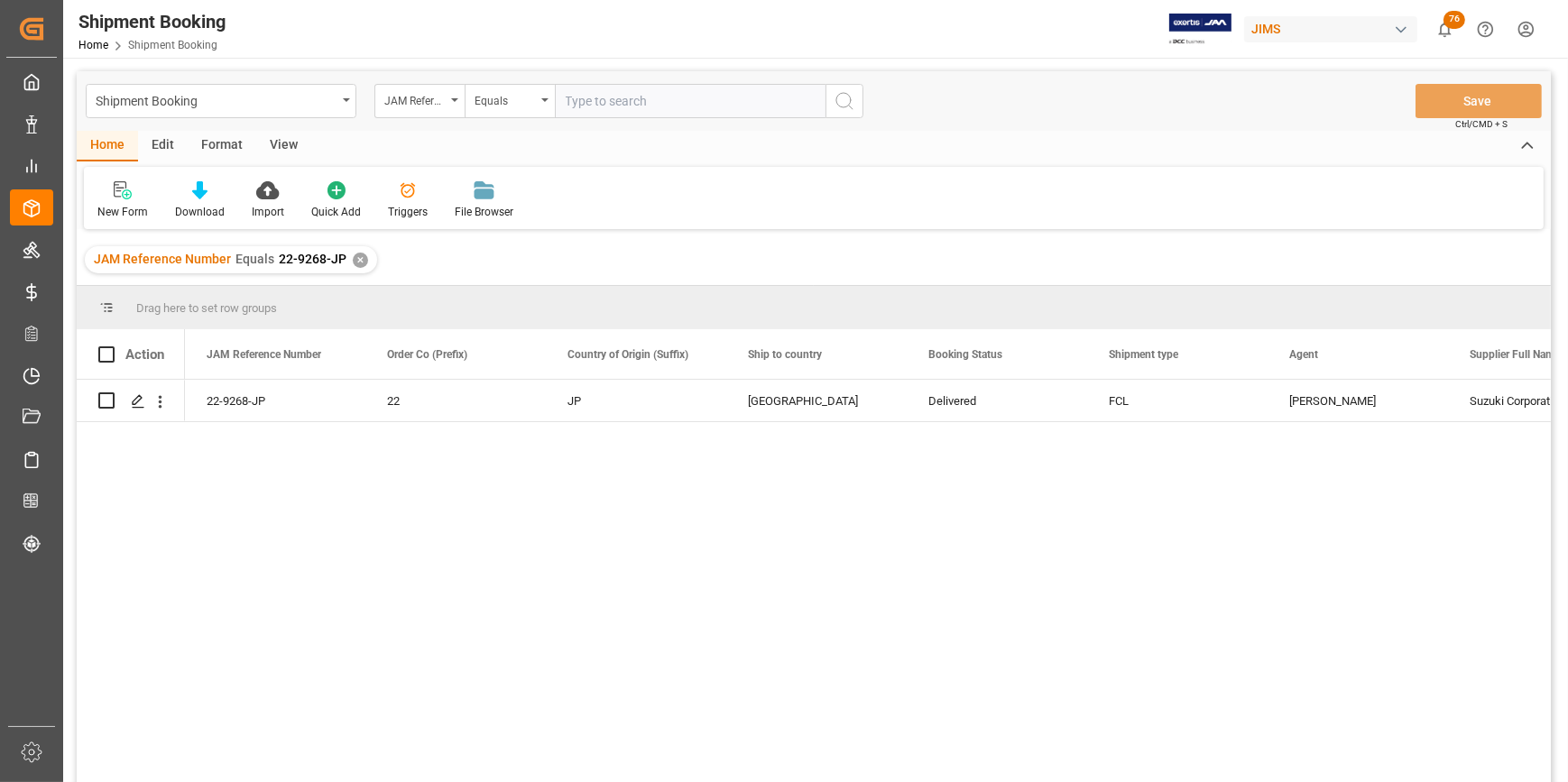
click at [528, 541] on div "22-9268-JP 22 JP United States Delivered FCL Catherine Heng Suzuki Corporation …" at bounding box center [868, 586] width 1366 height 414
click at [787, 687] on div "22-9268-JP 22 JP United States Delivered FCL Catherine Heng Suzuki Corporation …" at bounding box center [868, 586] width 1366 height 414
click at [598, 101] on input "text" at bounding box center [690, 101] width 271 height 35
paste input "22-9192-CN"
type input "22-9192-CN"
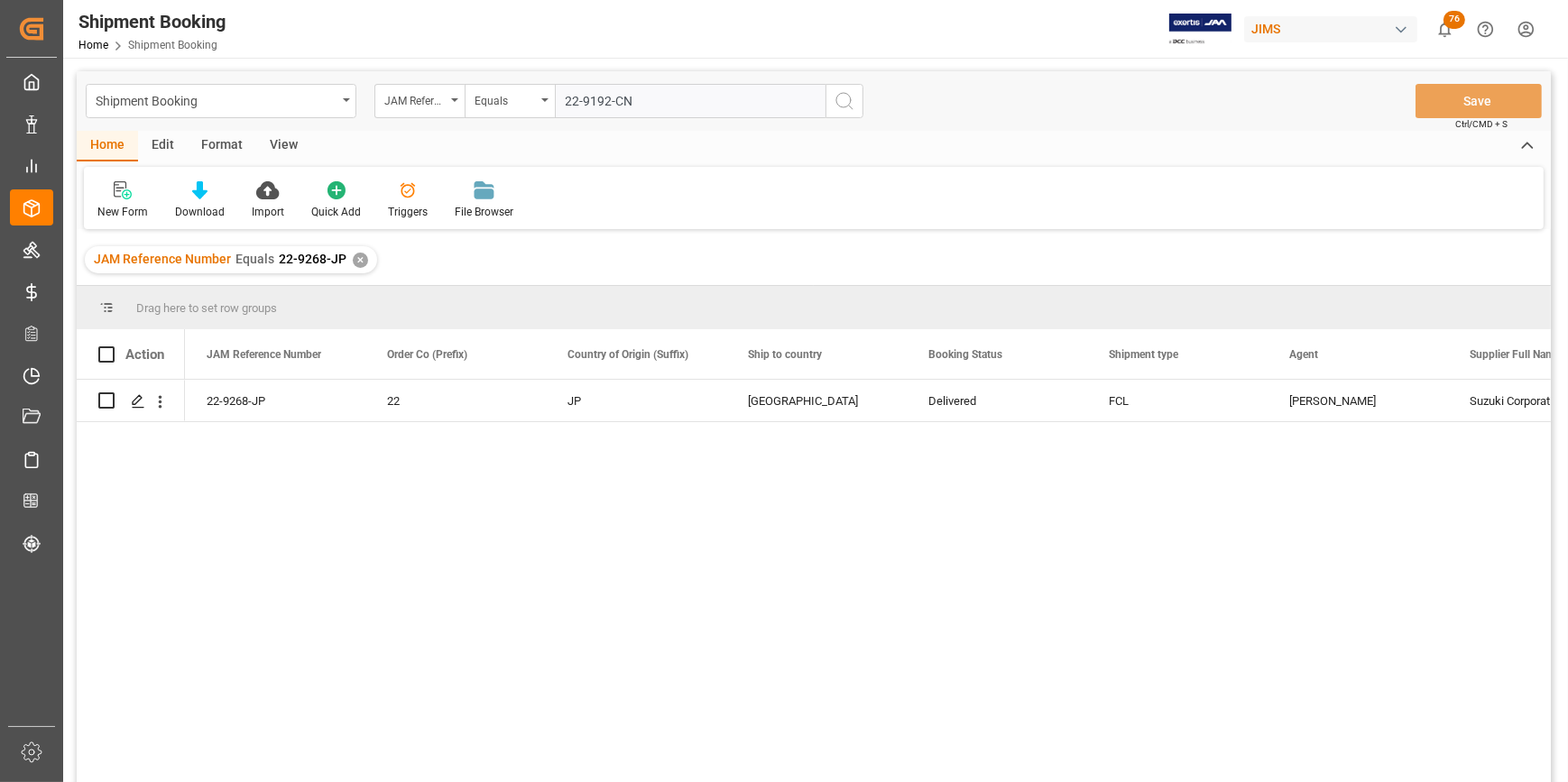
click at [359, 257] on div "✕" at bounding box center [360, 260] width 15 height 15
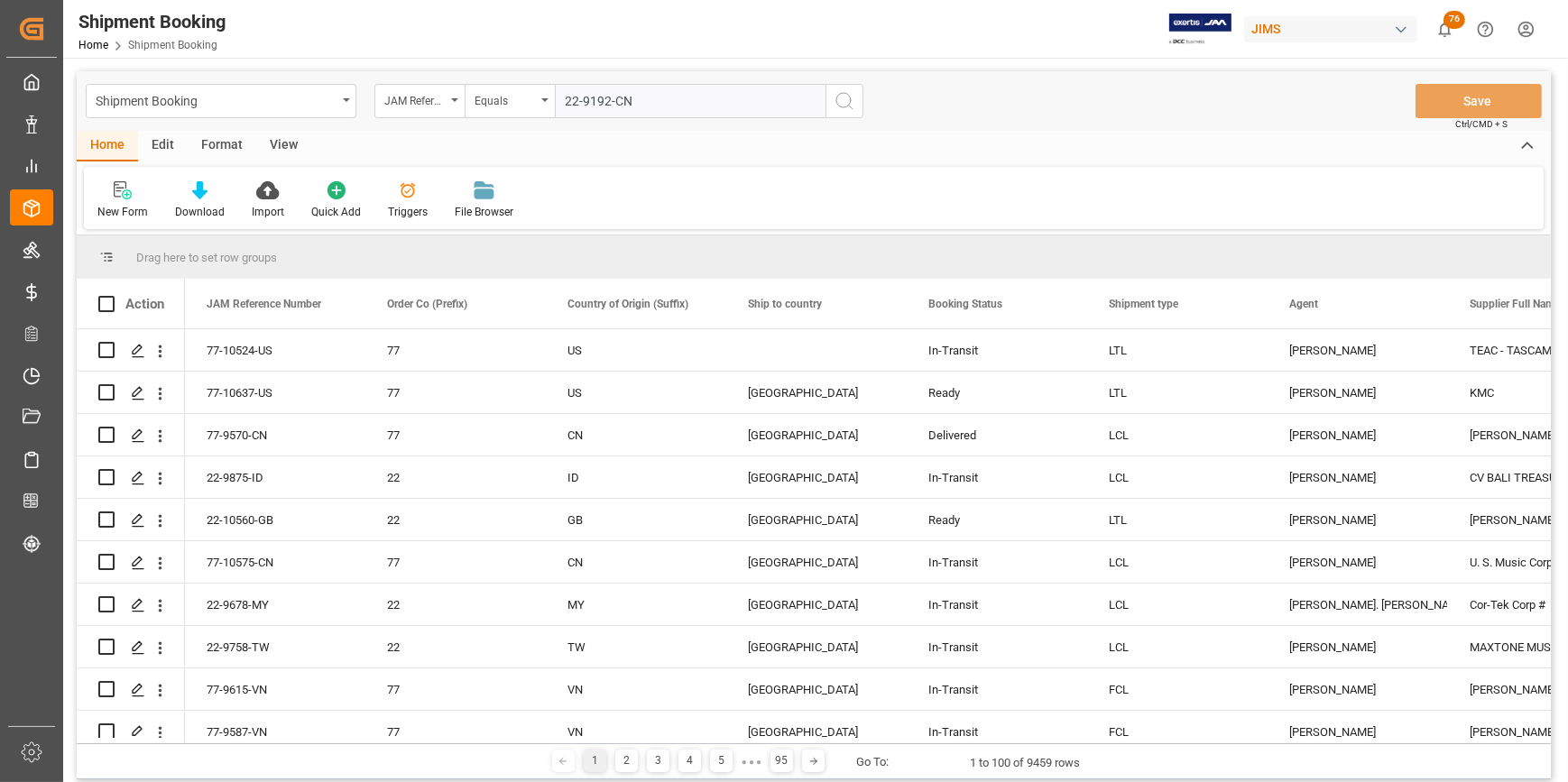
click at [849, 109] on icon "search button" at bounding box center [845, 101] width 21 height 21
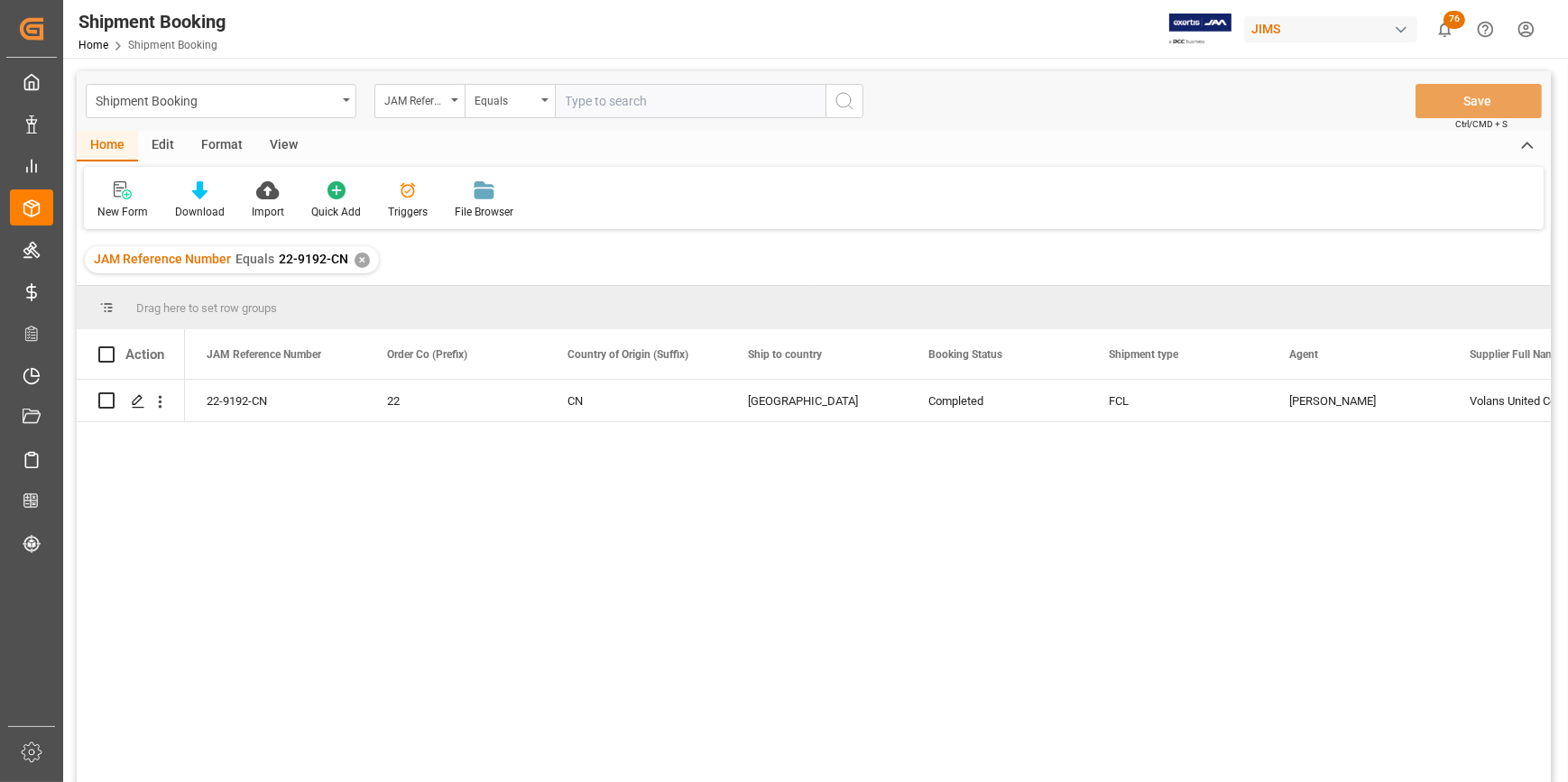
click at [766, 611] on div "22-9192-CN 22 CN United States Completed FCL Catherine Heng Volans United Corpo…" at bounding box center [868, 586] width 1366 height 414
click at [361, 580] on div "22-9192-CN 22 CN United States Completed FCL Catherine Heng Volans United Corpo…" at bounding box center [868, 586] width 1366 height 414
